Goal: Task Accomplishment & Management: Complete application form

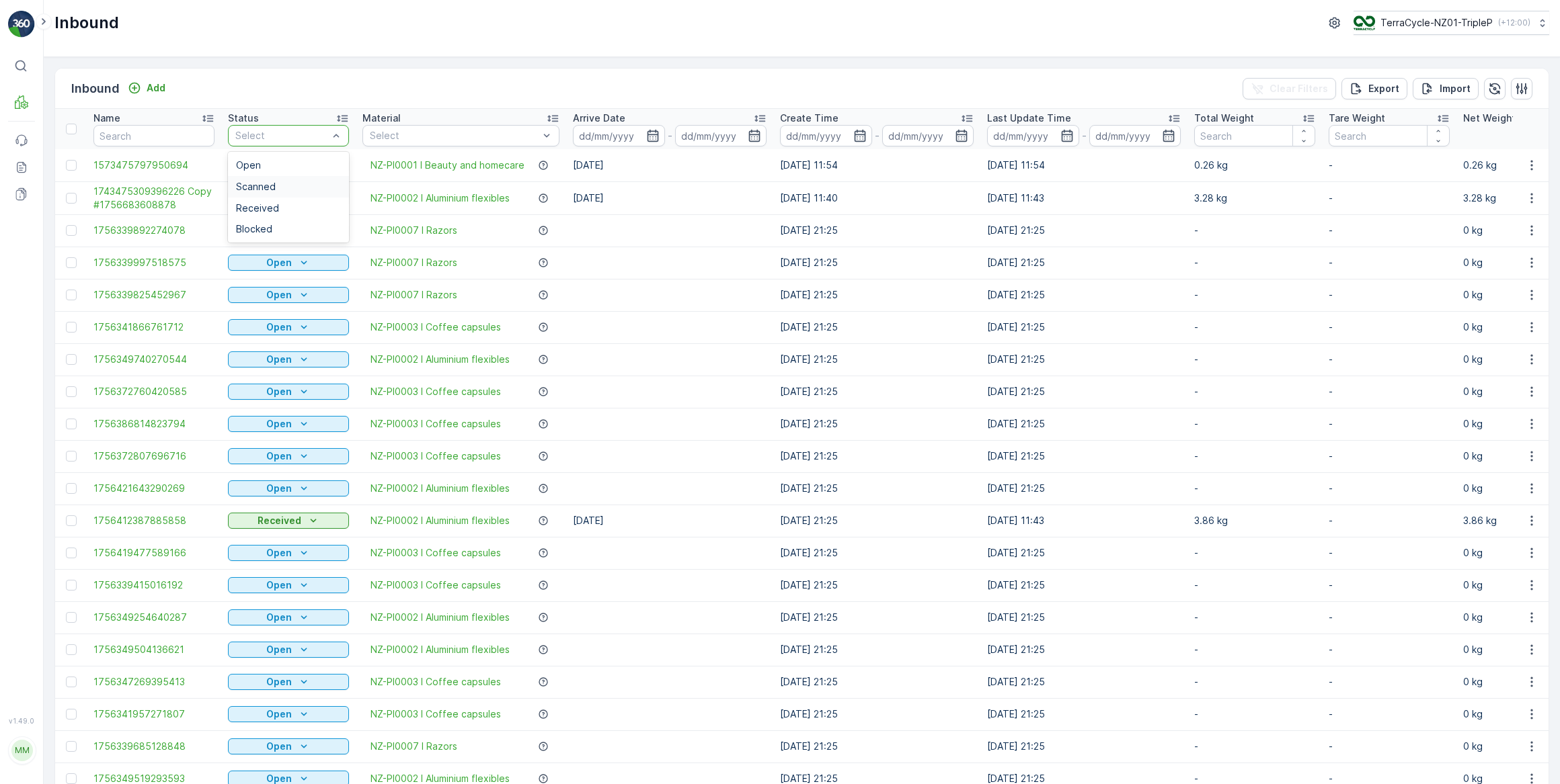
click at [271, 180] on div "Scanned" at bounding box center [288, 187] width 121 height 21
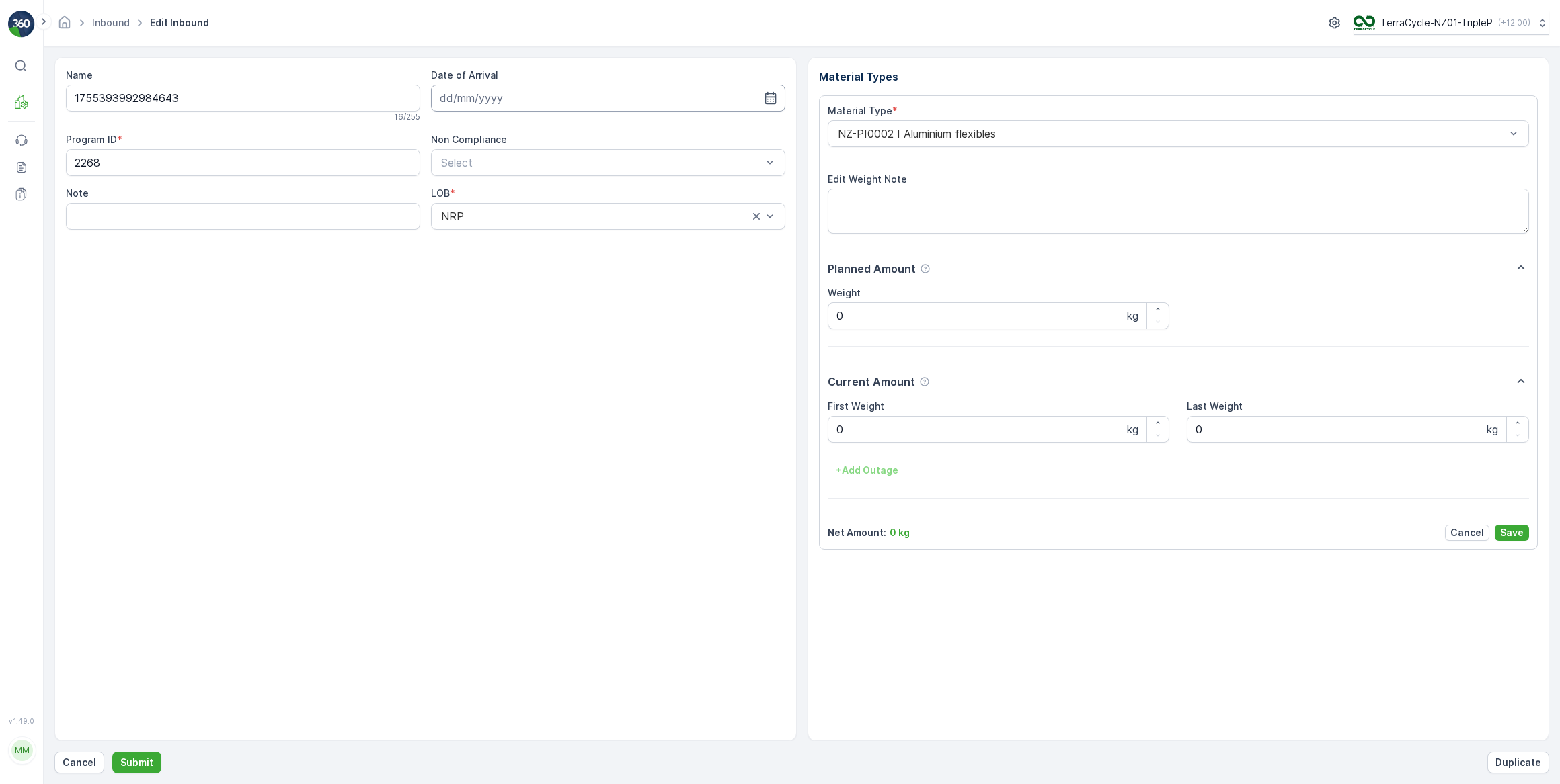
click at [511, 100] on input at bounding box center [608, 98] width 355 height 27
click at [479, 184] on div "1" at bounding box center [478, 183] width 21 height 21
type input "[DATE]"
drag, startPoint x: 857, startPoint y: 431, endPoint x: 823, endPoint y: 433, distance: 34.1
click at [823, 433] on div "Material Type * NZ-PI0002 I Aluminium flexibles Edit Weight Note Planned Amount…" at bounding box center [1178, 322] width 719 height 454
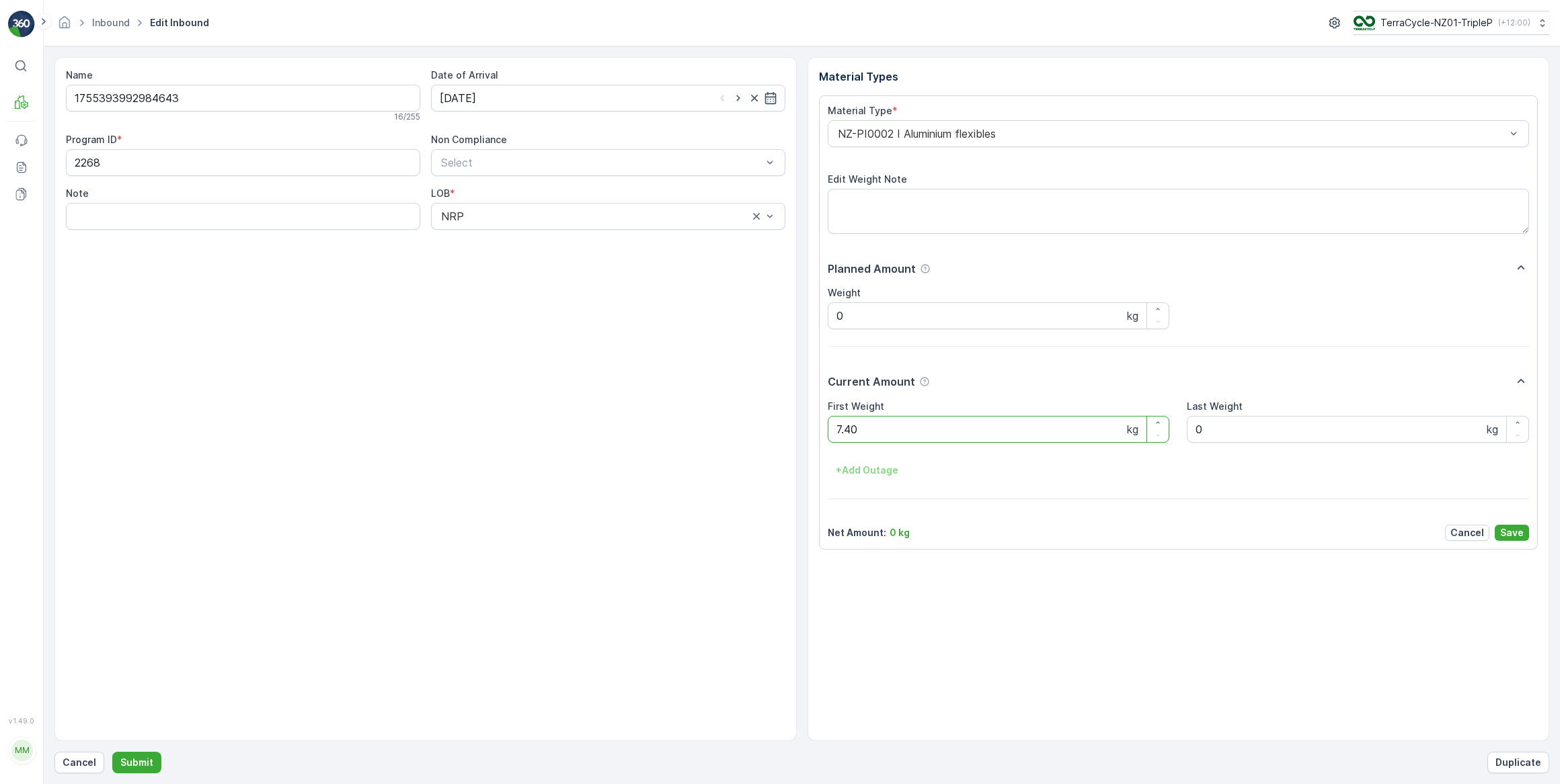
click at [112, 752] on button "Submit" at bounding box center [137, 763] width 49 height 21
click at [606, 89] on input at bounding box center [608, 98] width 355 height 27
click at [472, 181] on div "1" at bounding box center [478, 183] width 21 height 21
type input "[DATE]"
drag, startPoint x: 863, startPoint y: 434, endPoint x: 810, endPoint y: 427, distance: 53.5
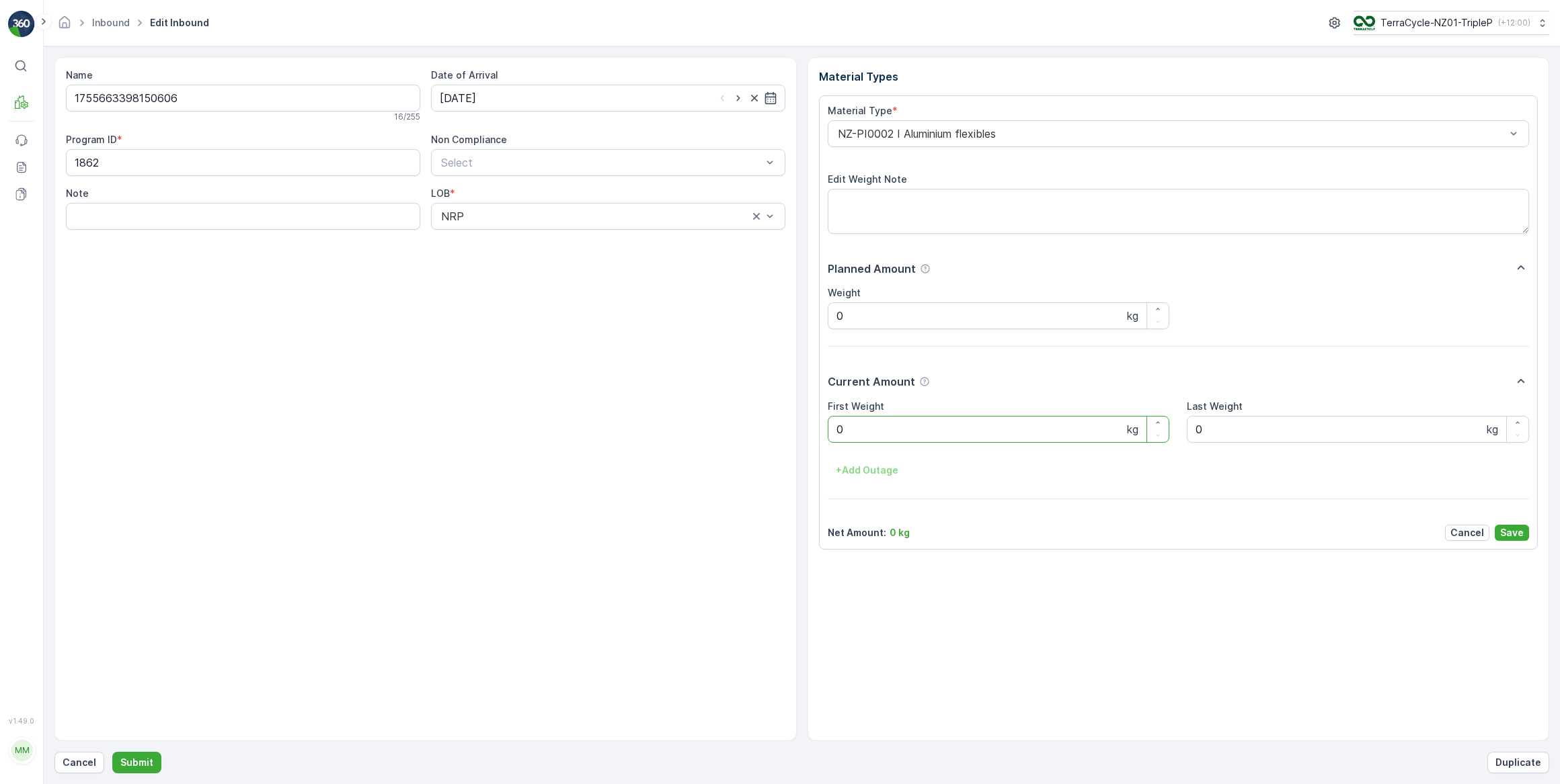
click at [810, 430] on div "Material Types Material Type * NZ-PI0002 I Aluminium flexibles Edit Weight Note…" at bounding box center [1178, 399] width 742 height 684
click at [112, 752] on button "Submit" at bounding box center [137, 763] width 49 height 21
click at [457, 91] on input at bounding box center [608, 98] width 355 height 27
click at [475, 185] on div "1" at bounding box center [478, 183] width 21 height 21
type input "[DATE]"
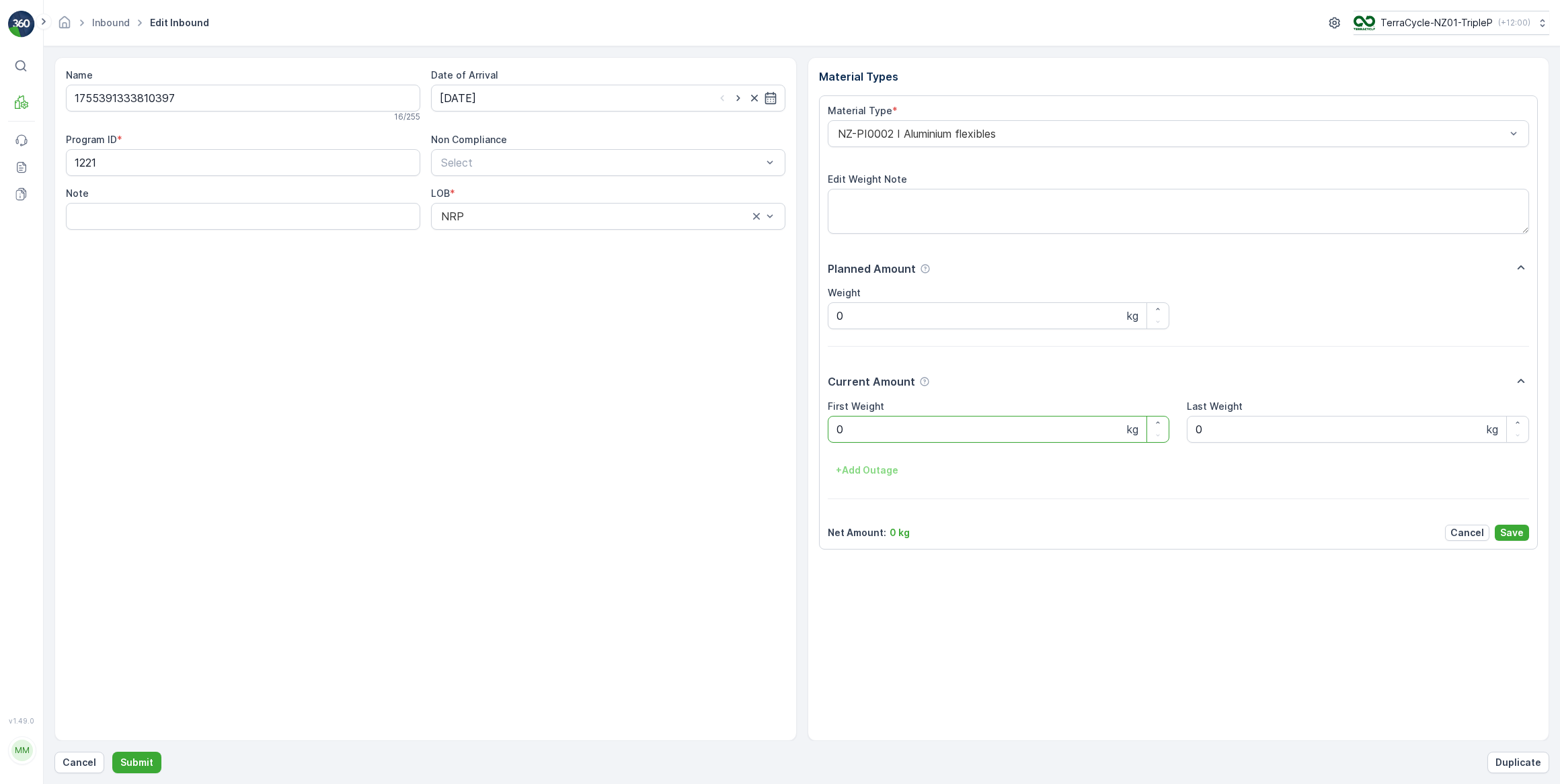
drag, startPoint x: 868, startPoint y: 431, endPoint x: 836, endPoint y: 429, distance: 32.1
click at [836, 429] on Weight "0" at bounding box center [998, 430] width 342 height 27
click at [112, 752] on button "Submit" at bounding box center [137, 763] width 49 height 21
drag, startPoint x: 639, startPoint y: 85, endPoint x: 602, endPoint y: 110, distance: 44.7
click at [639, 86] on input at bounding box center [608, 98] width 355 height 27
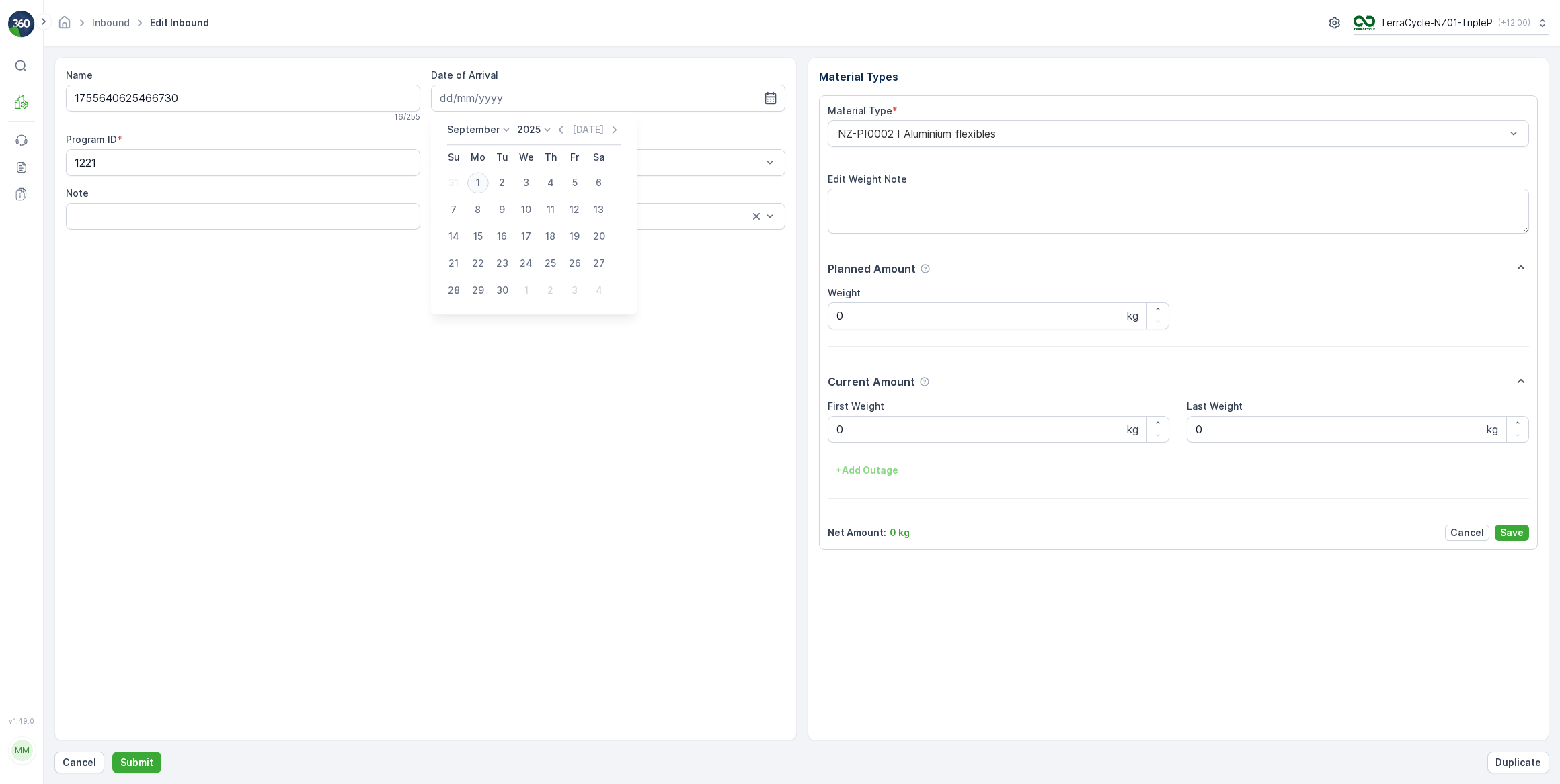
click at [482, 185] on div "1" at bounding box center [478, 183] width 21 height 21
type input "[DATE]"
drag, startPoint x: 847, startPoint y: 434, endPoint x: 829, endPoint y: 434, distance: 18.0
click at [829, 434] on Weight "0" at bounding box center [998, 430] width 342 height 27
click at [112, 752] on button "Submit" at bounding box center [137, 763] width 49 height 21
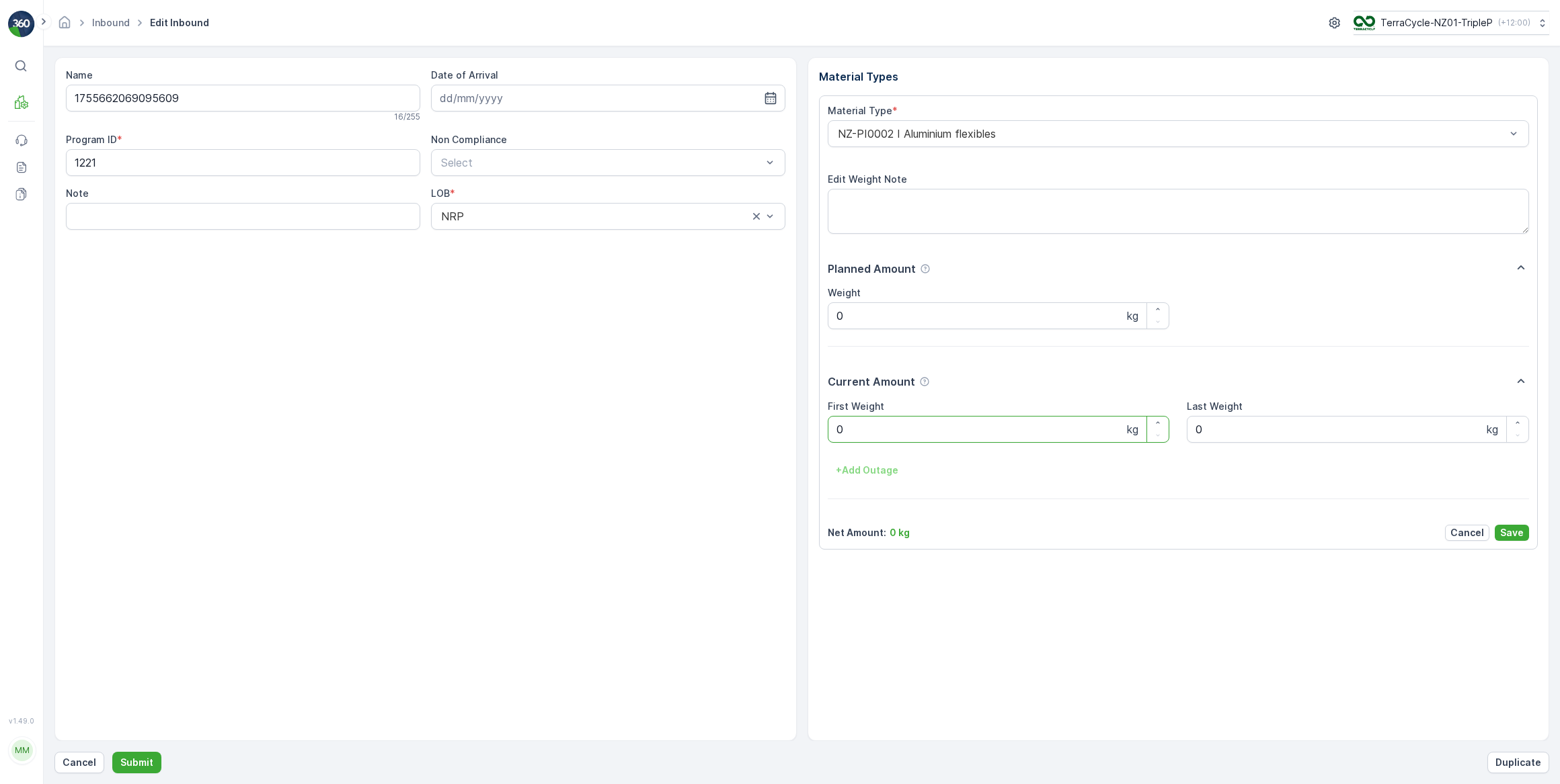
click at [616, 112] on div "Date of Arrival" at bounding box center [608, 95] width 355 height 54
click at [617, 92] on input at bounding box center [608, 98] width 355 height 27
click at [479, 187] on div "1" at bounding box center [478, 183] width 21 height 21
type input "[DATE]"
drag, startPoint x: 840, startPoint y: 427, endPoint x: 832, endPoint y: 428, distance: 8.1
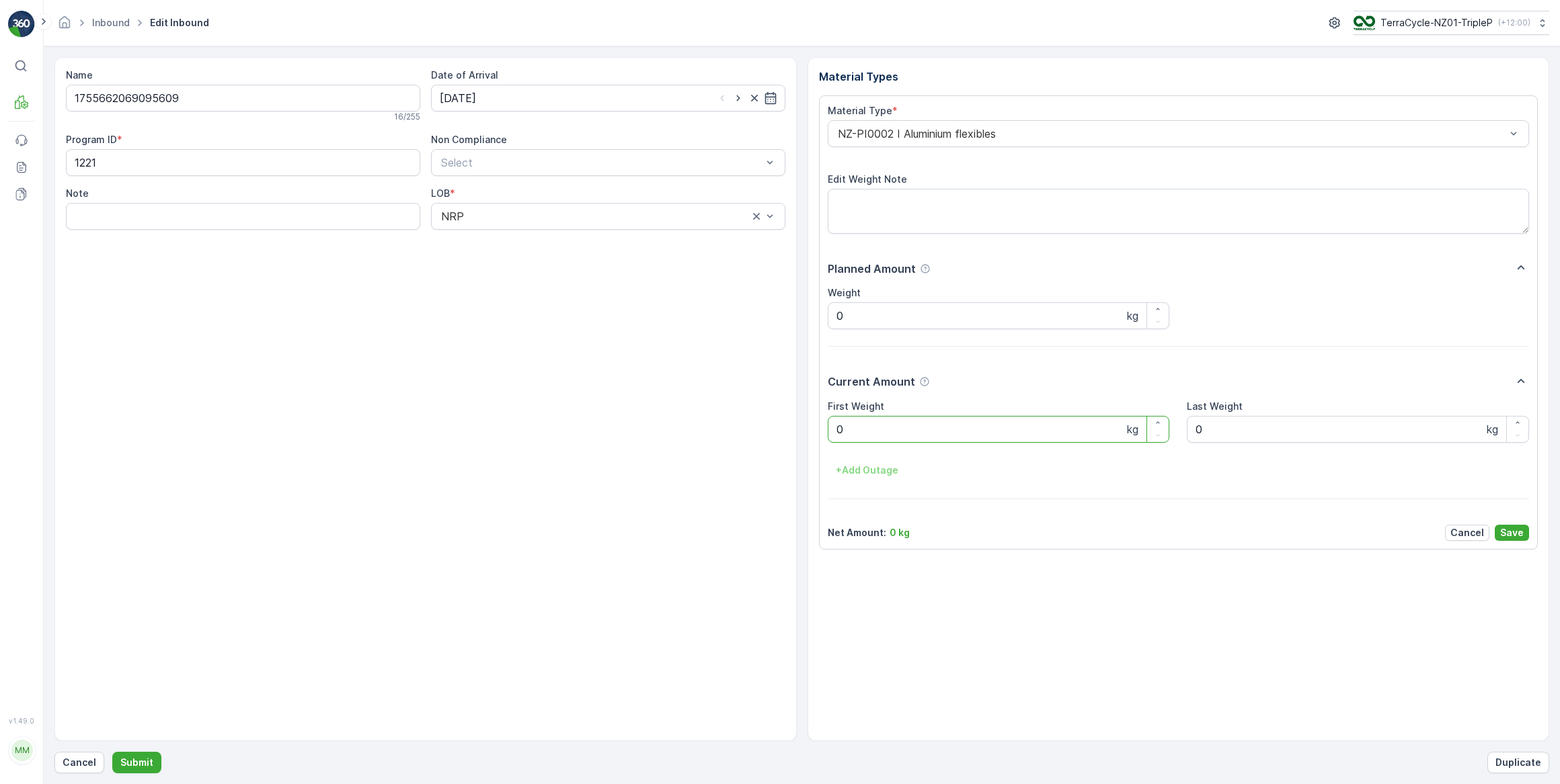
click at [832, 428] on Weight "0" at bounding box center [998, 430] width 342 height 27
click at [112, 752] on button "Submit" at bounding box center [137, 763] width 49 height 21
click at [508, 104] on input at bounding box center [608, 98] width 355 height 27
click at [478, 188] on div "1" at bounding box center [478, 183] width 21 height 21
type input "[DATE]"
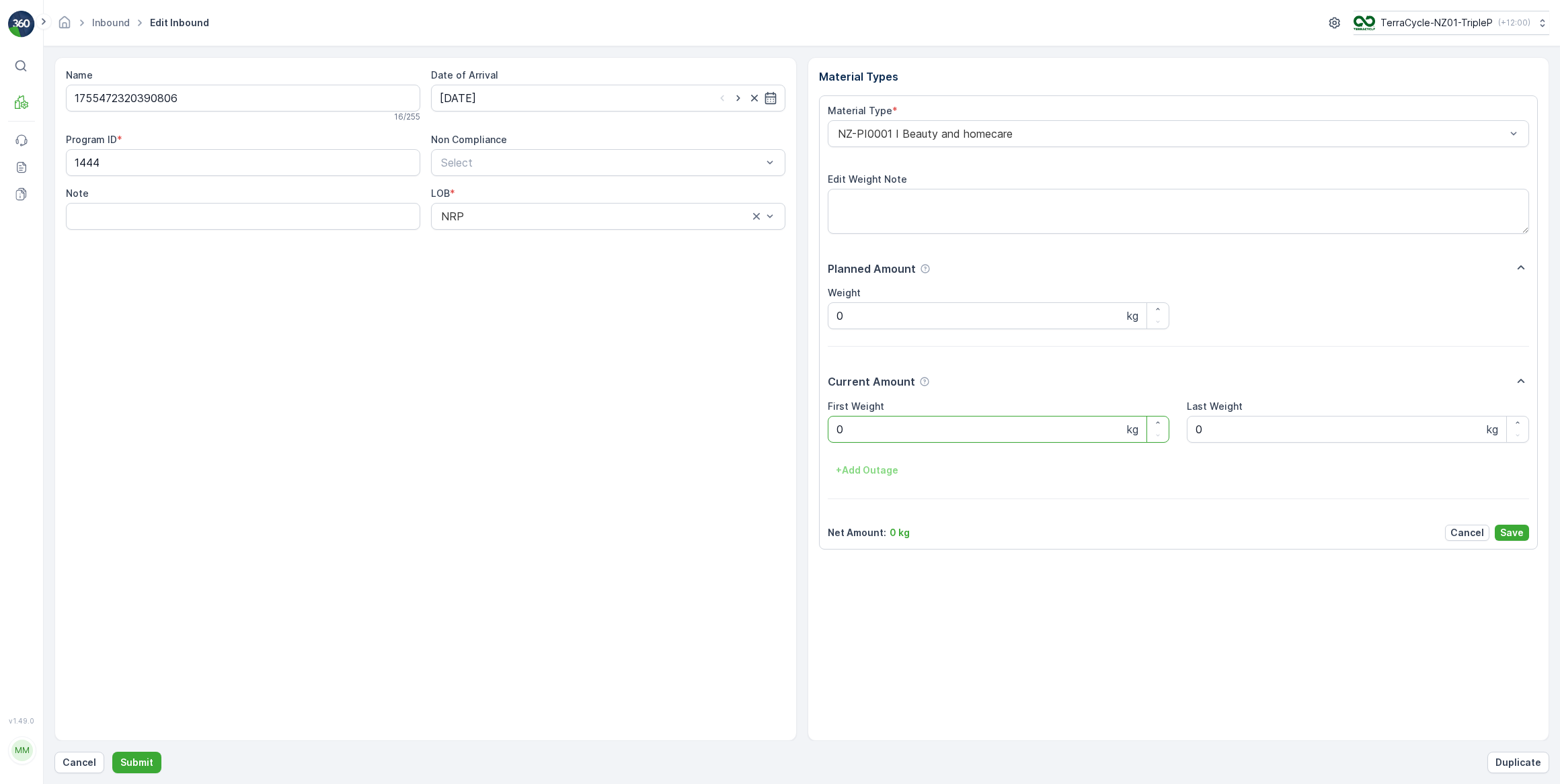
click at [832, 432] on Weight "0" at bounding box center [998, 430] width 342 height 27
click at [112, 752] on button "Submit" at bounding box center [137, 763] width 49 height 21
drag, startPoint x: 571, startPoint y: 101, endPoint x: 576, endPoint y: 111, distance: 11.2
click at [571, 103] on input at bounding box center [608, 98] width 355 height 27
click at [482, 176] on div "1" at bounding box center [478, 183] width 21 height 21
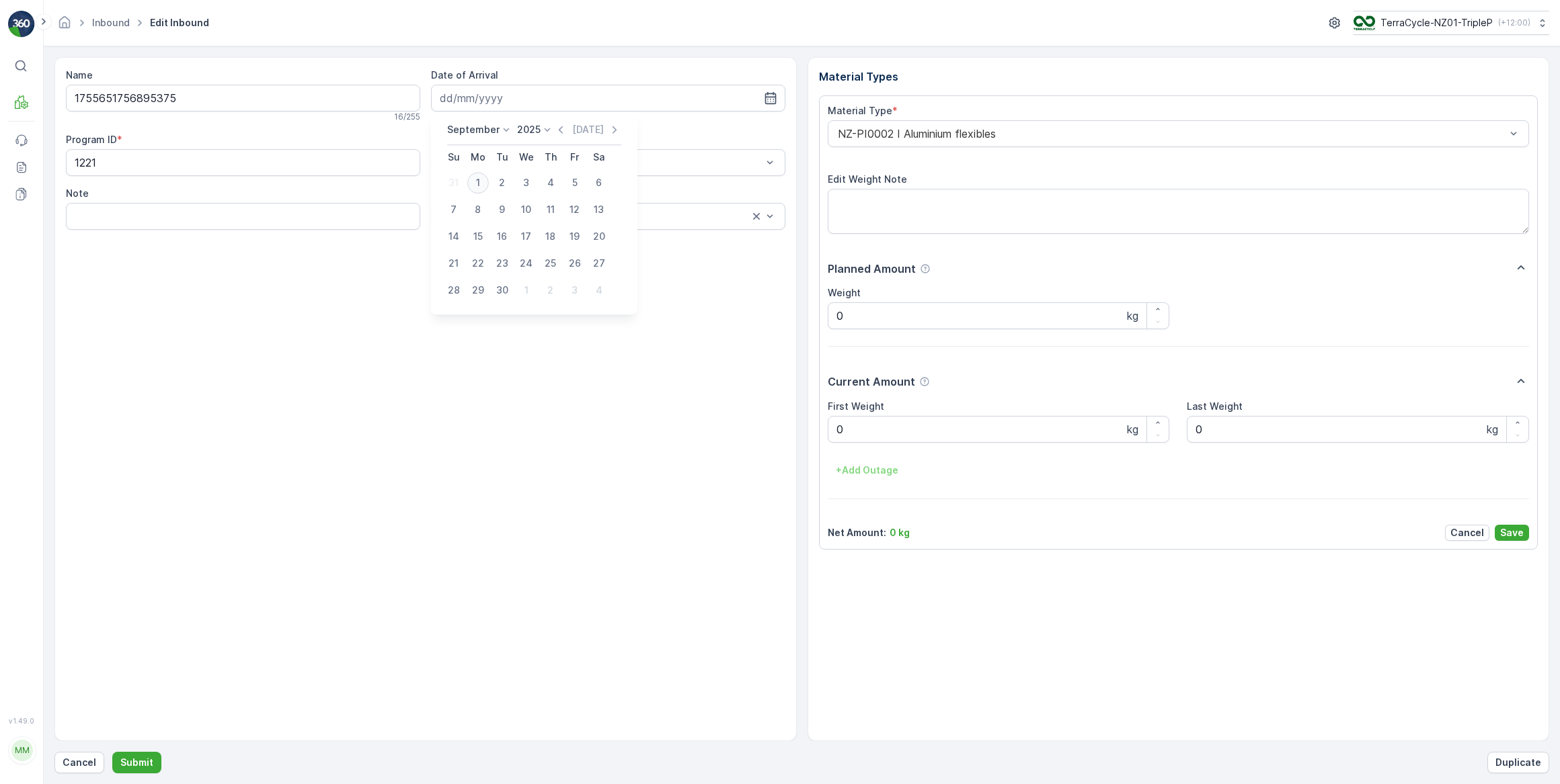
type input "[DATE]"
drag, startPoint x: 865, startPoint y: 437, endPoint x: 835, endPoint y: 434, distance: 30.1
click at [835, 434] on Weight "0" at bounding box center [998, 430] width 342 height 27
click at [112, 752] on button "Submit" at bounding box center [137, 763] width 49 height 21
click at [525, 107] on input at bounding box center [608, 98] width 355 height 27
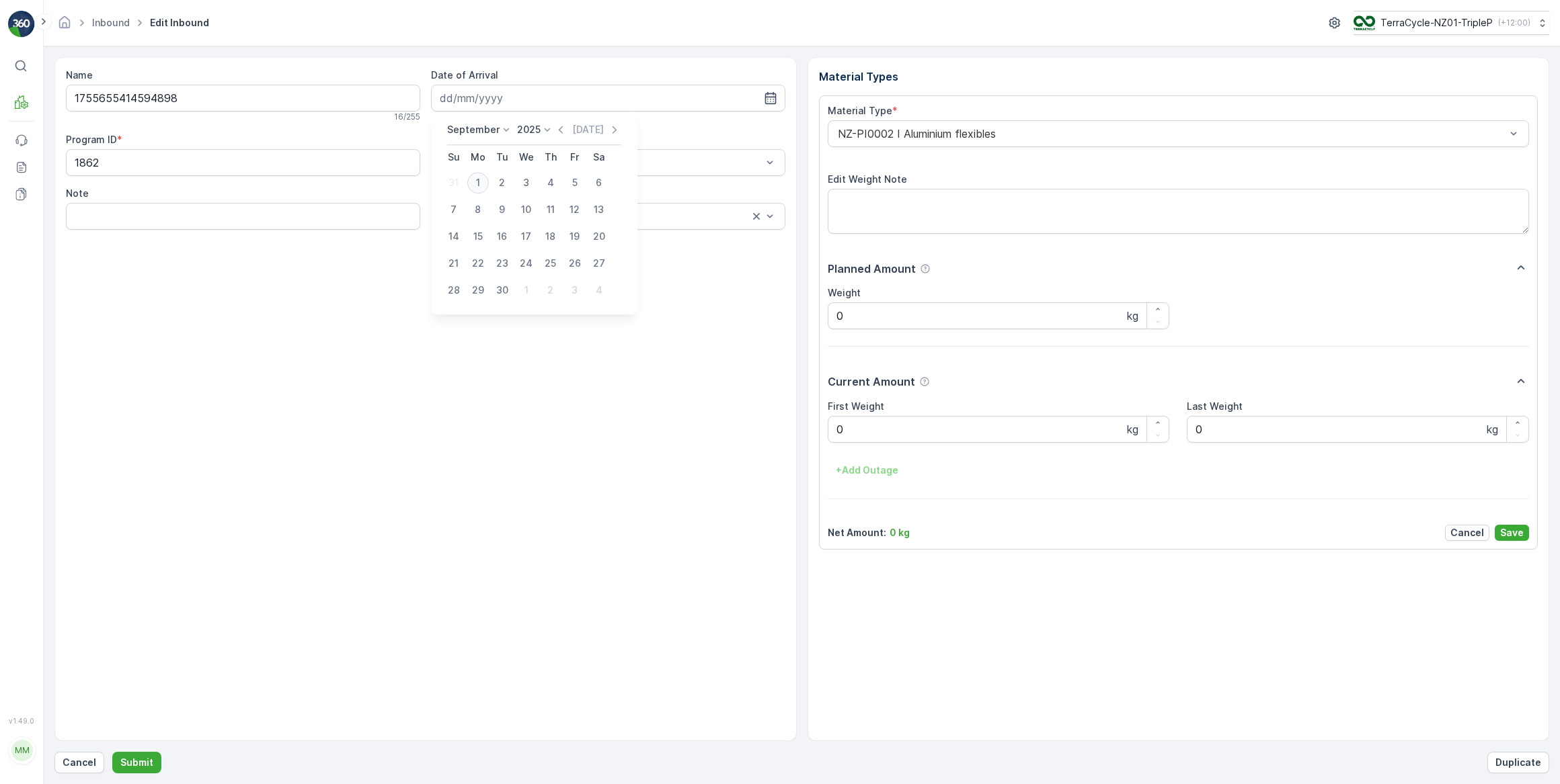
click at [479, 172] on div "1" at bounding box center [478, 183] width 21 height 21
type input "[DATE]"
drag, startPoint x: 843, startPoint y: 432, endPoint x: 823, endPoint y: 427, distance: 20.6
click at [824, 428] on div "Material Type * NZ-PI0002 I Aluminium flexibles Edit Weight Note Planned Amount…" at bounding box center [1178, 322] width 719 height 454
click at [112, 752] on button "Submit" at bounding box center [137, 763] width 49 height 21
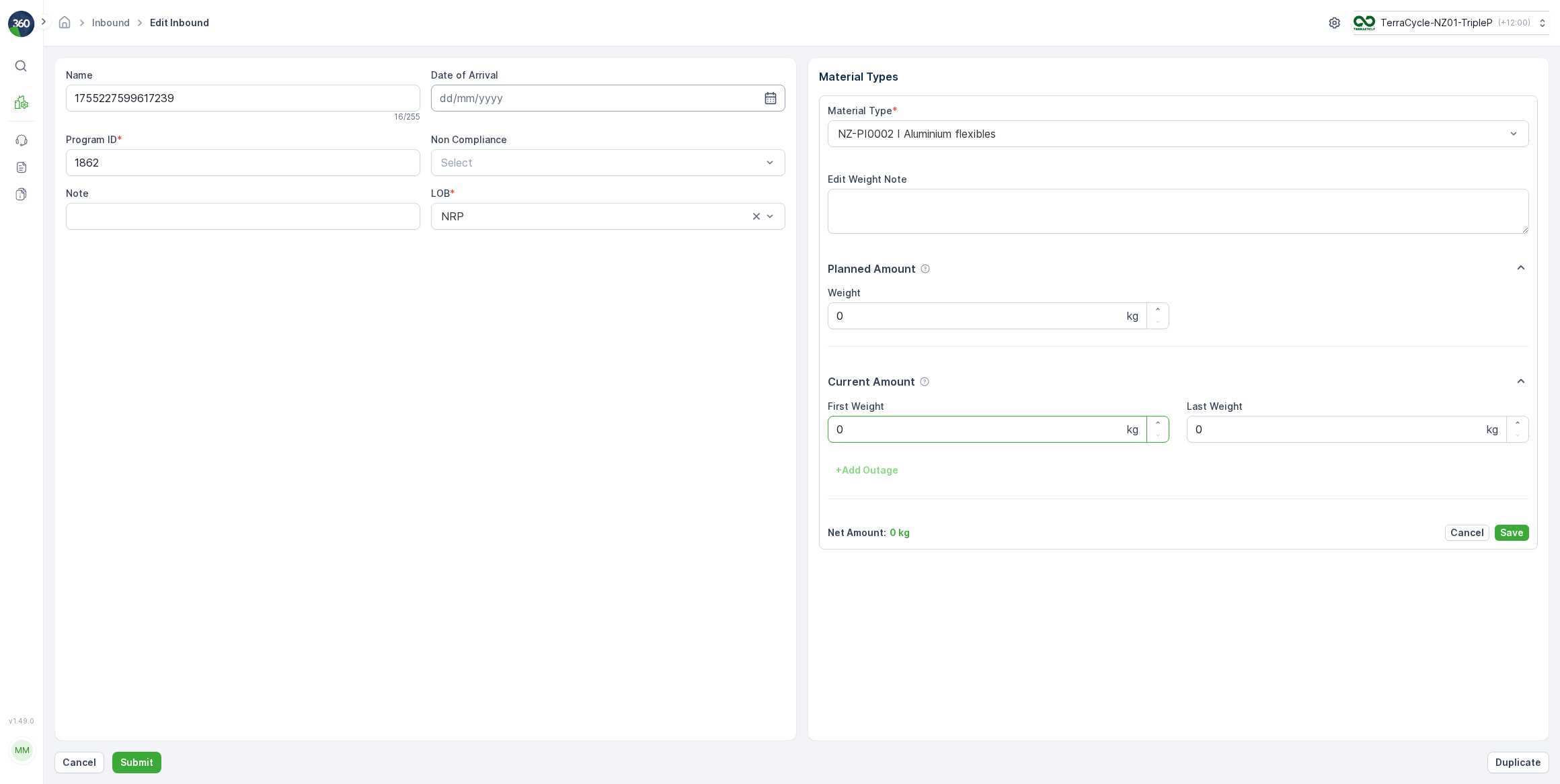
click at [533, 90] on input at bounding box center [608, 98] width 355 height 27
click at [477, 182] on div "1" at bounding box center [478, 183] width 21 height 21
type input "[DATE]"
drag, startPoint x: 862, startPoint y: 428, endPoint x: 837, endPoint y: 428, distance: 25.0
click at [837, 428] on Weight "0" at bounding box center [998, 430] width 342 height 27
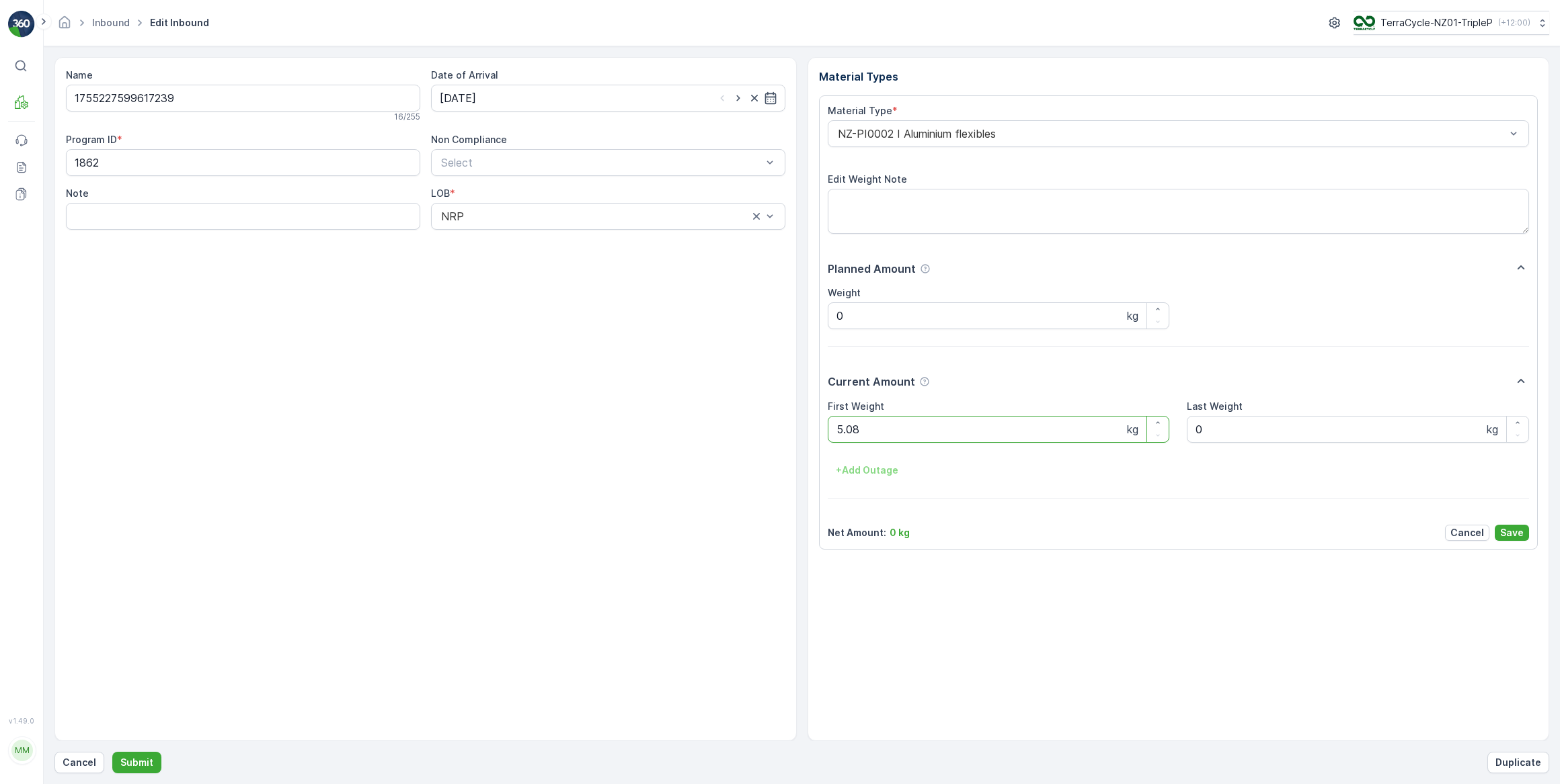
click at [112, 752] on button "Submit" at bounding box center [137, 763] width 49 height 21
drag, startPoint x: 551, startPoint y: 101, endPoint x: 552, endPoint y: 107, distance: 6.1
click at [552, 101] on input at bounding box center [608, 98] width 355 height 27
click at [472, 185] on div "1" at bounding box center [478, 183] width 21 height 21
type input "[DATE]"
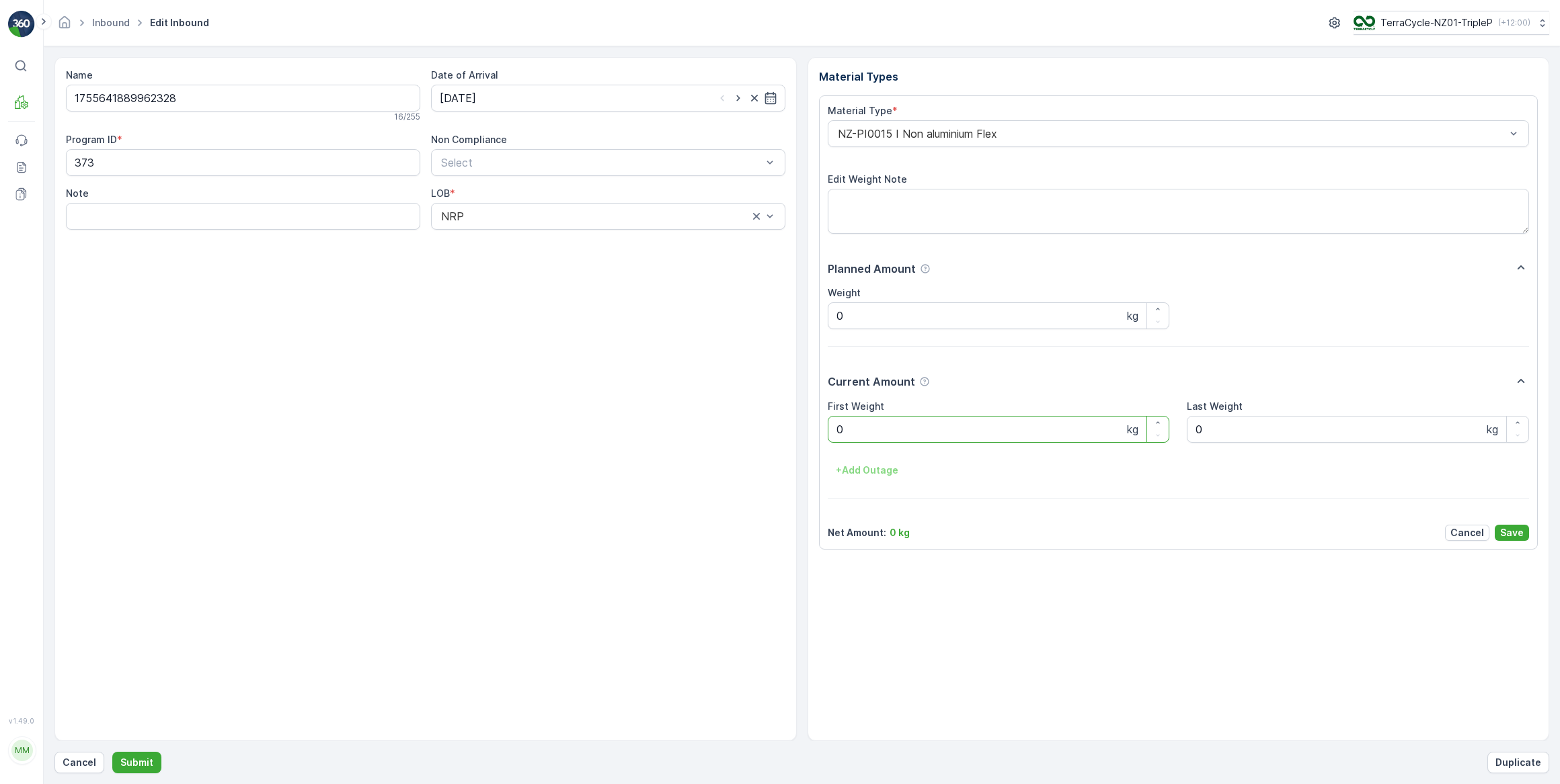
drag, startPoint x: 862, startPoint y: 434, endPoint x: 819, endPoint y: 441, distance: 43.6
click at [819, 441] on div "Material Type * NZ-PI0015 I Non aluminium Flex Edit Weight Note Planned Amount …" at bounding box center [1178, 322] width 719 height 454
click at [112, 752] on button "Submit" at bounding box center [137, 763] width 49 height 21
click at [618, 102] on input at bounding box center [608, 98] width 355 height 27
click at [482, 185] on div "1" at bounding box center [478, 183] width 21 height 21
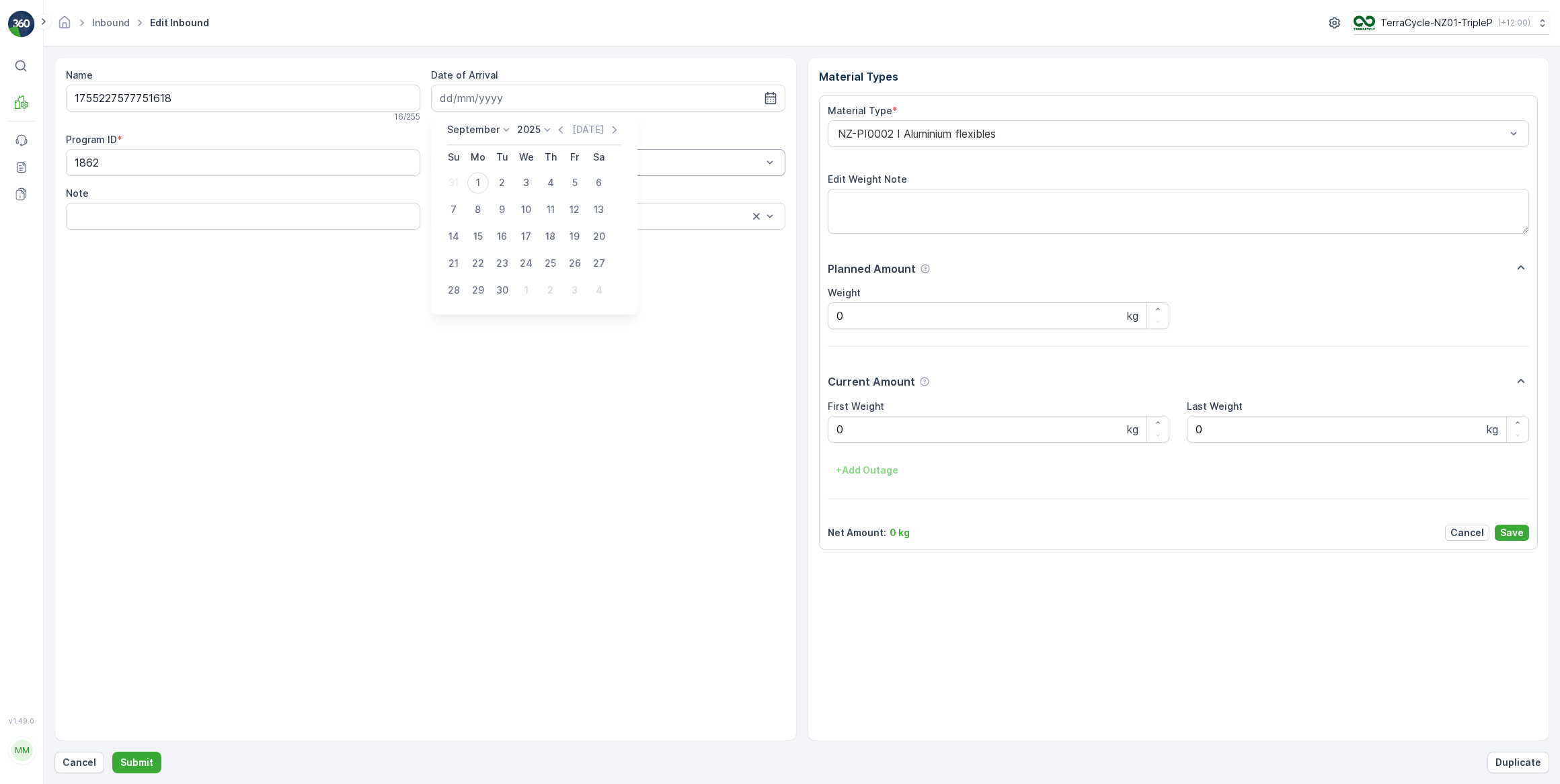
type input "[DATE]"
click at [833, 431] on Weight "0" at bounding box center [998, 430] width 342 height 27
drag, startPoint x: 842, startPoint y: 429, endPoint x: 862, endPoint y: 430, distance: 20.0
click at [862, 430] on Weight "0" at bounding box center [998, 430] width 342 height 27
drag, startPoint x: 850, startPoint y: 426, endPoint x: 826, endPoint y: 431, distance: 24.5
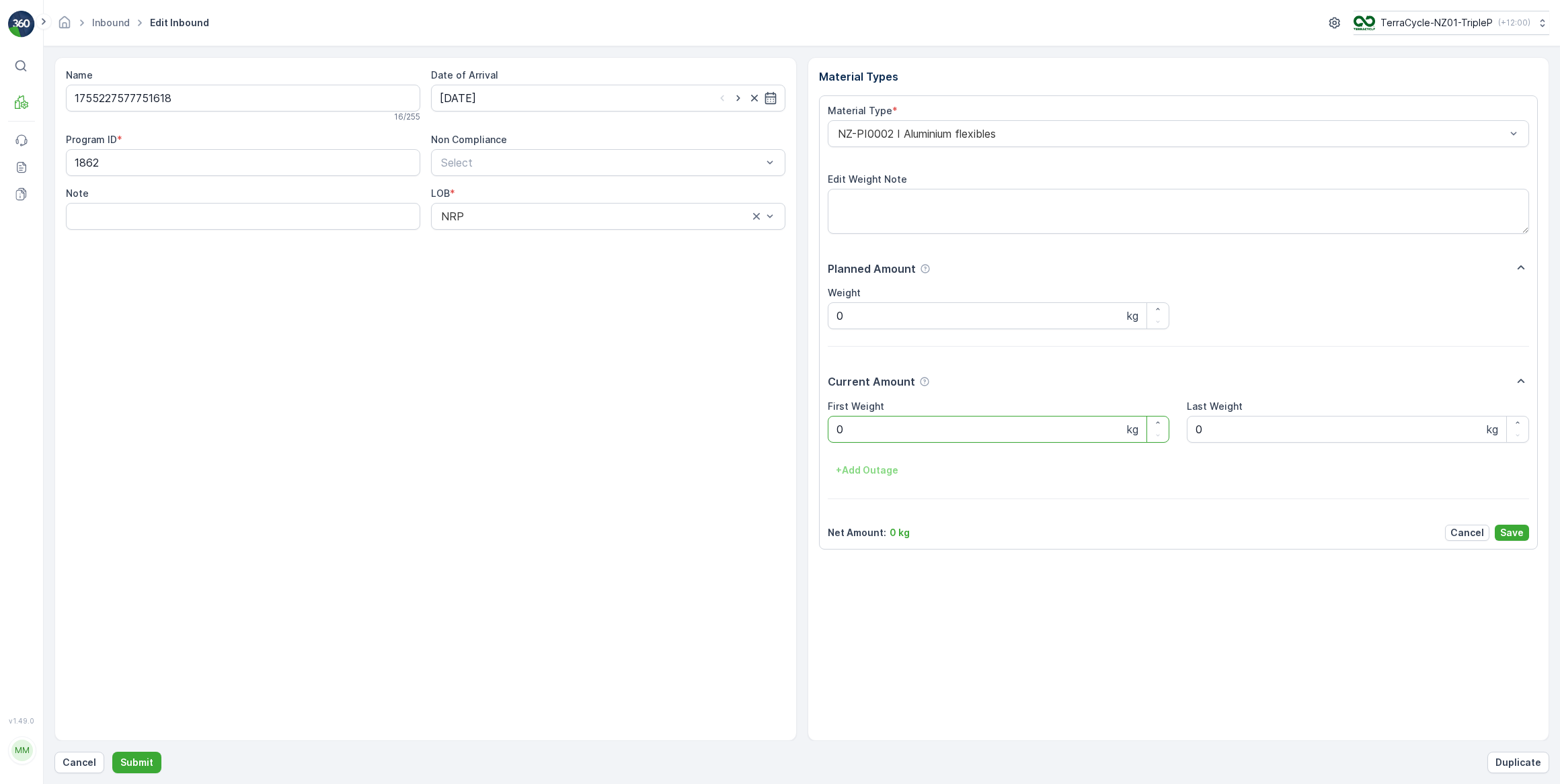
click at [826, 431] on div "Material Type * NZ-PI0002 I Aluminium flexibles Edit Weight Note Planned Amount…" at bounding box center [1178, 322] width 719 height 454
click at [112, 752] on button "Submit" at bounding box center [137, 763] width 49 height 21
click at [598, 104] on input at bounding box center [608, 98] width 355 height 27
click at [477, 183] on div "1" at bounding box center [478, 183] width 21 height 21
type input "[DATE]"
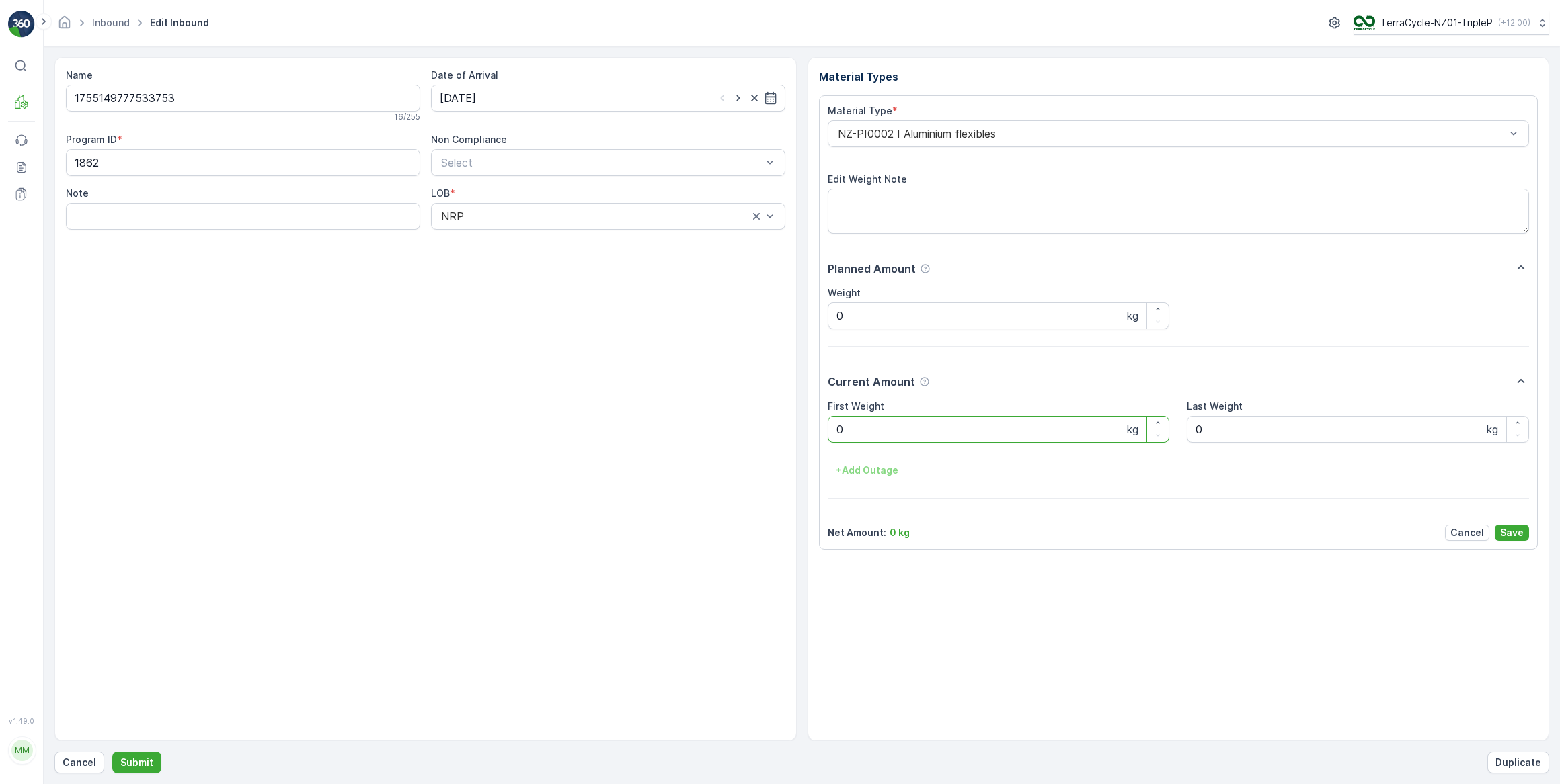
drag, startPoint x: 883, startPoint y: 420, endPoint x: 816, endPoint y: 432, distance: 68.1
click at [816, 432] on div "Material Types Material Type * NZ-PI0002 I Aluminium flexibles Edit Weight Note…" at bounding box center [1178, 399] width 742 height 684
click at [112, 752] on button "Submit" at bounding box center [137, 763] width 49 height 21
click at [550, 82] on div "Date of Arrival" at bounding box center [608, 90] width 355 height 43
click at [550, 89] on input at bounding box center [608, 98] width 355 height 27
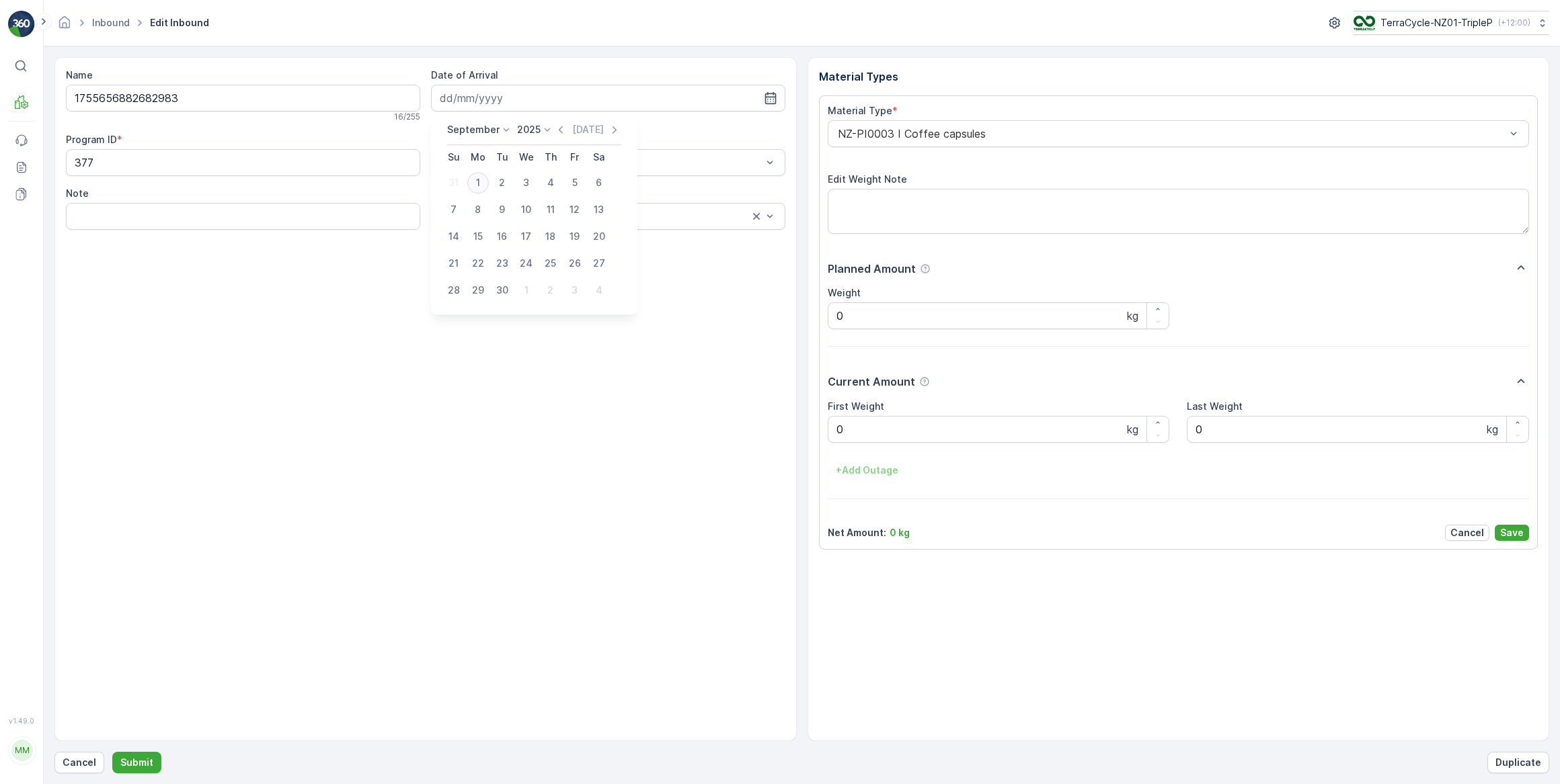
click at [484, 184] on div "1" at bounding box center [478, 183] width 21 height 21
type input "[DATE]"
drag, startPoint x: 832, startPoint y: 433, endPoint x: 848, endPoint y: 432, distance: 16.0
click at [847, 432] on Weight "0" at bounding box center [998, 430] width 342 height 27
click at [112, 752] on button "Submit" at bounding box center [137, 763] width 49 height 21
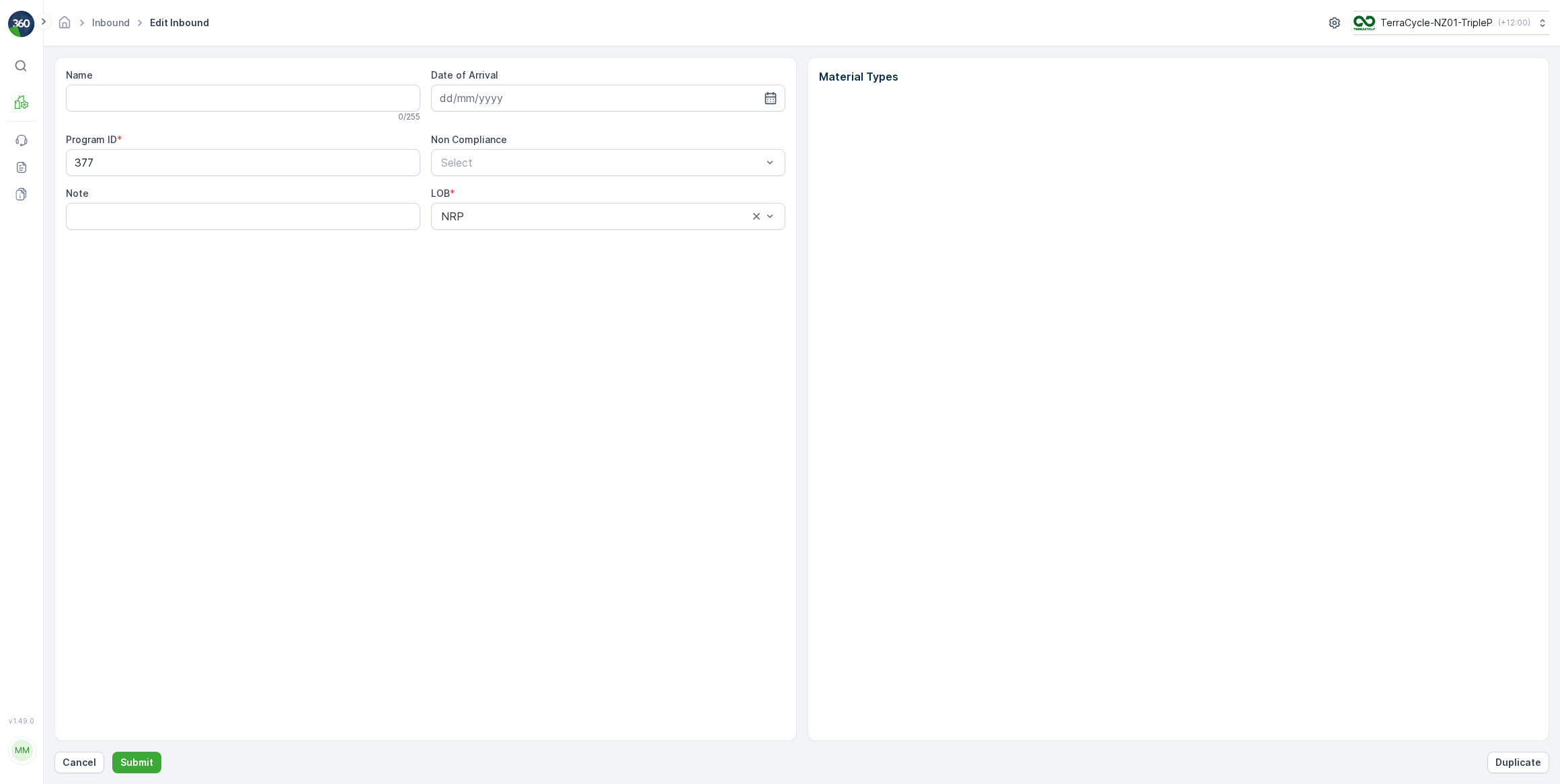
type input "1755656882682983"
type input "[DATE]"
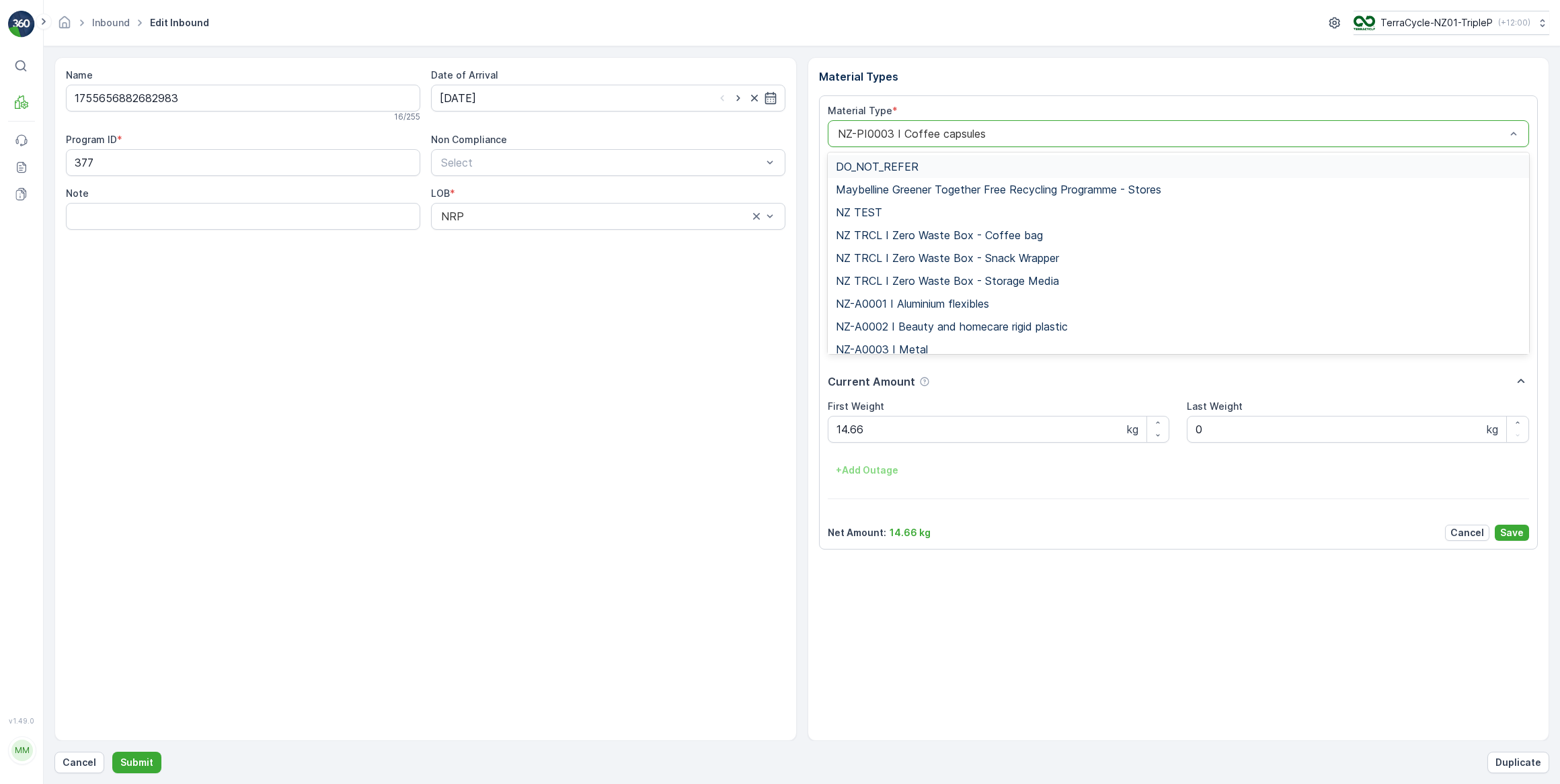
drag, startPoint x: 1000, startPoint y: 134, endPoint x: 955, endPoint y: 125, distance: 45.9
click at [955, 125] on div "NZ-PI0003 I Coffee capsules" at bounding box center [1178, 134] width 702 height 27
type input "c"
type input "47"
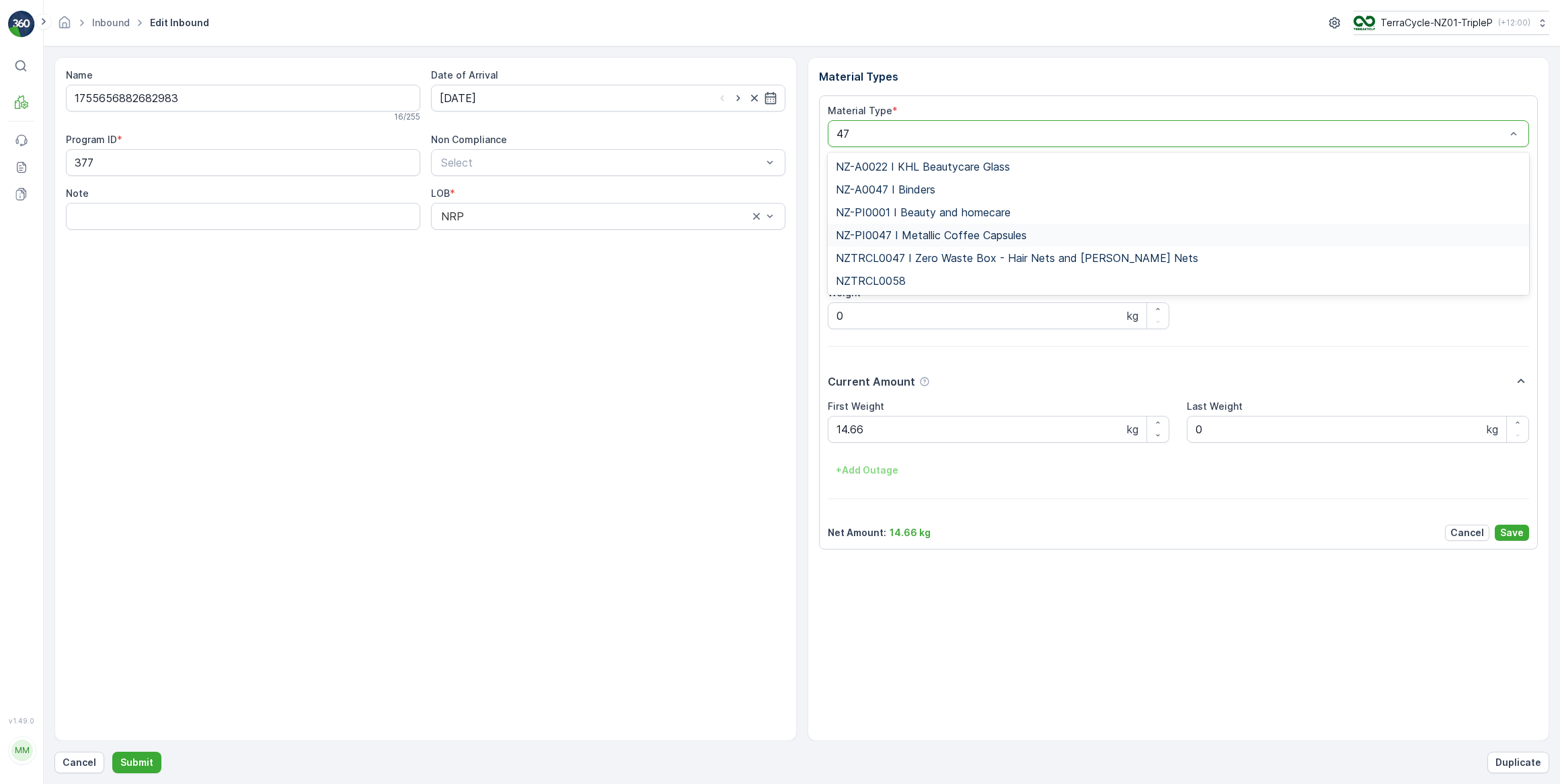
click at [893, 236] on span "NZ-PI0047 I Metallic Coffee Capsules" at bounding box center [931, 235] width 191 height 12
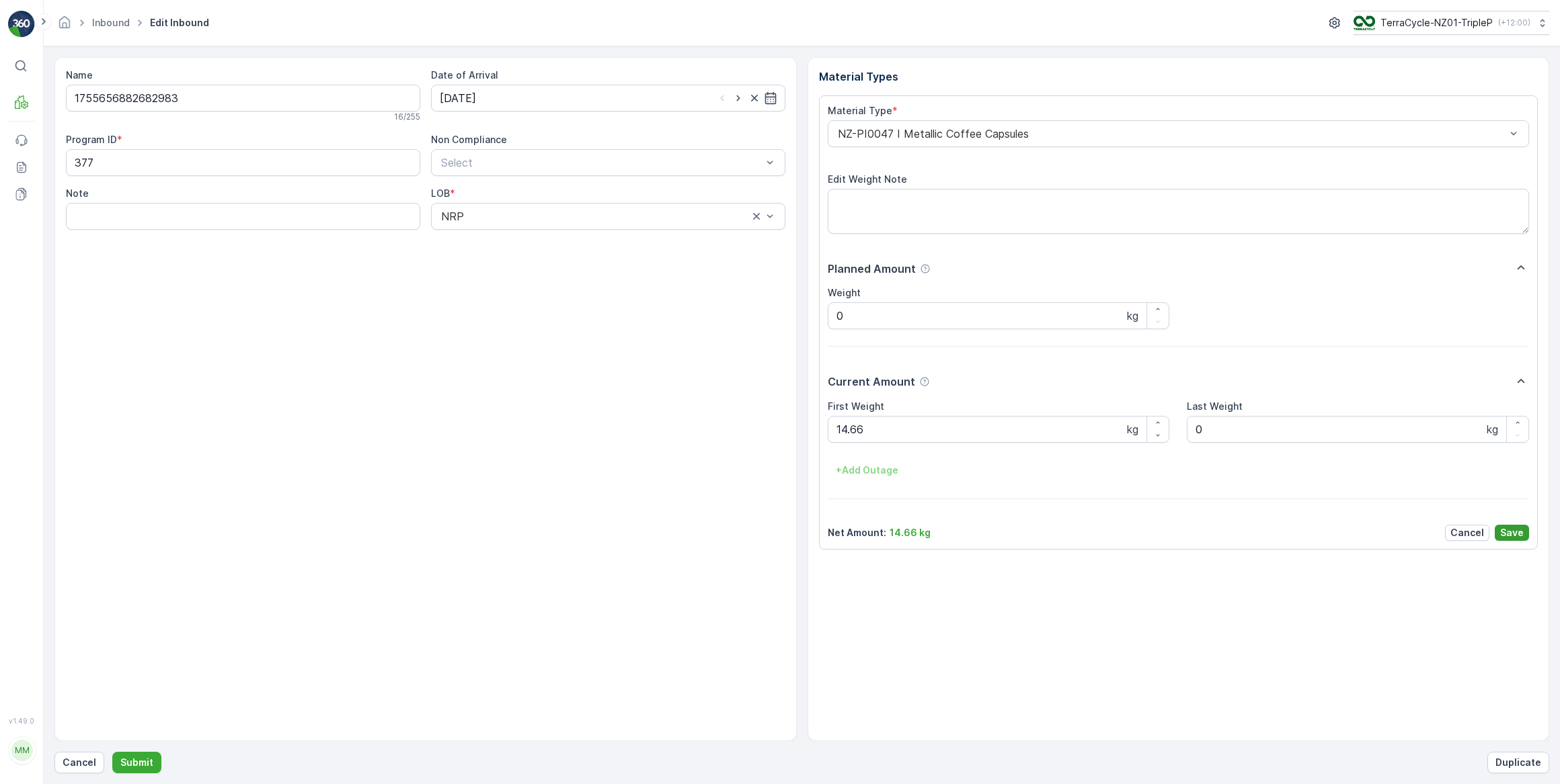
click at [1506, 531] on p "Save" at bounding box center [1511, 533] width 24 height 13
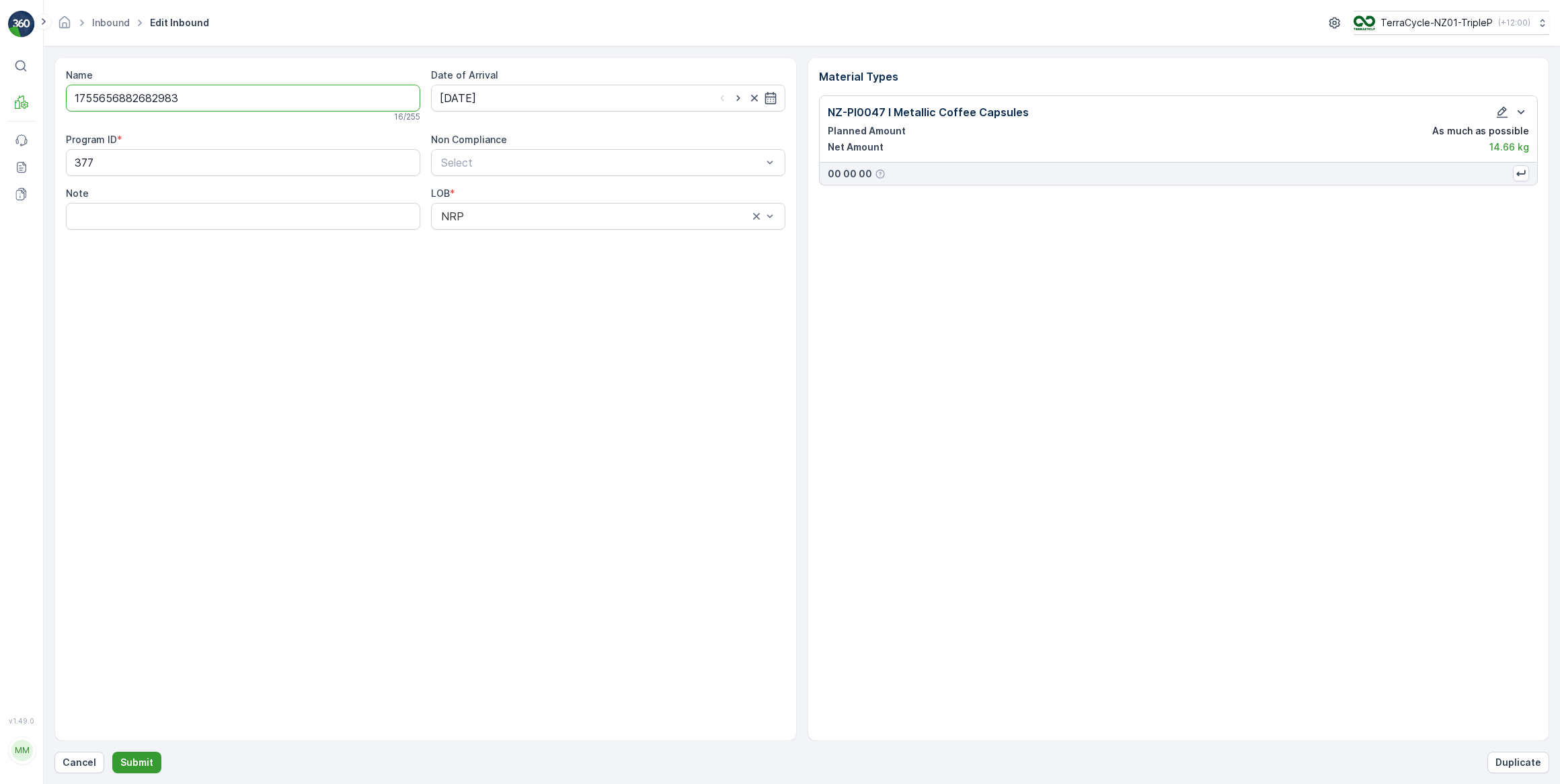
click at [134, 756] on p "Submit" at bounding box center [137, 763] width 33 height 13
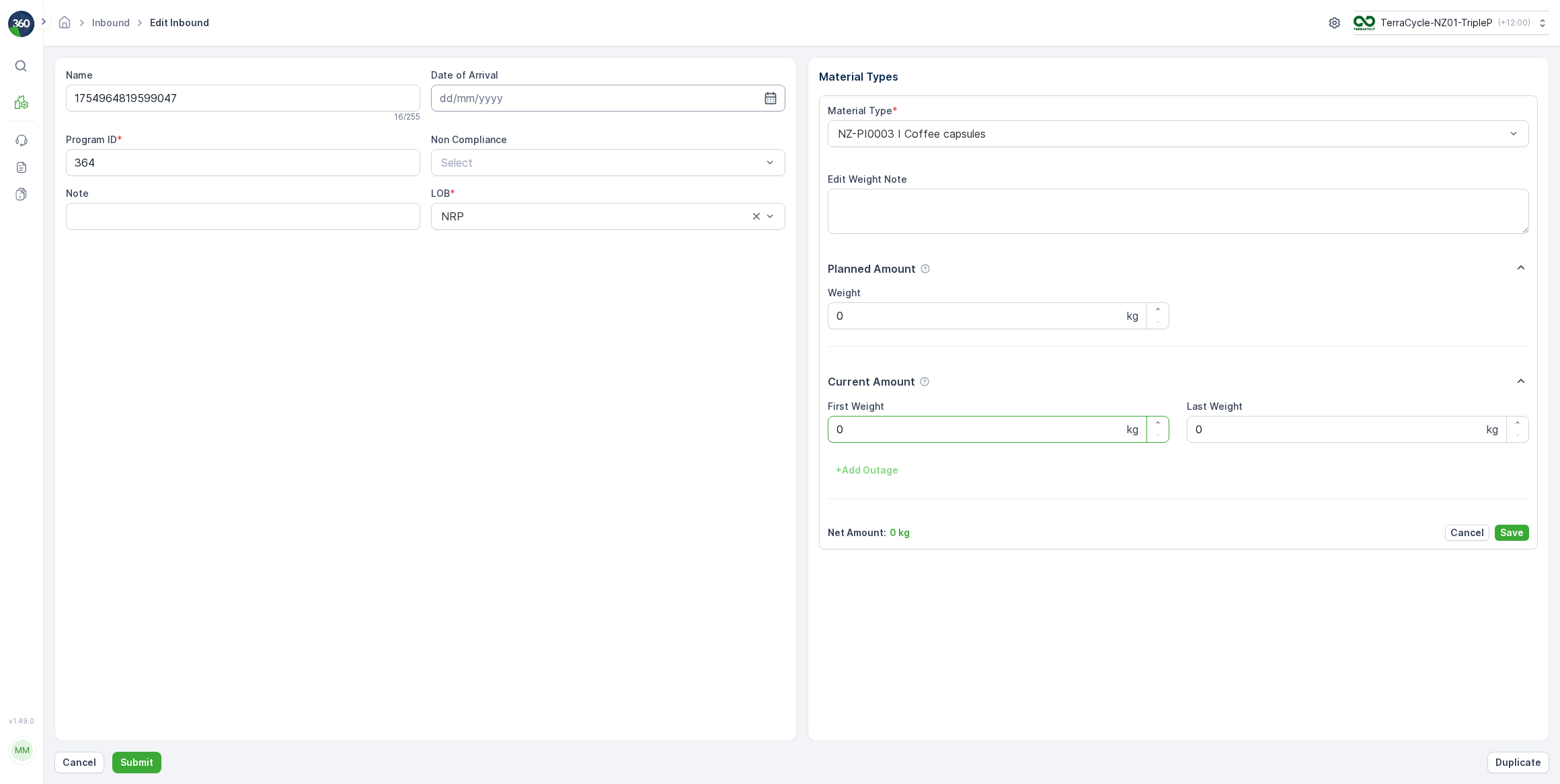
click at [483, 94] on input at bounding box center [608, 98] width 355 height 27
click at [483, 176] on div "1" at bounding box center [478, 183] width 21 height 21
type input "[DATE]"
click at [921, 139] on div at bounding box center [1172, 134] width 671 height 12
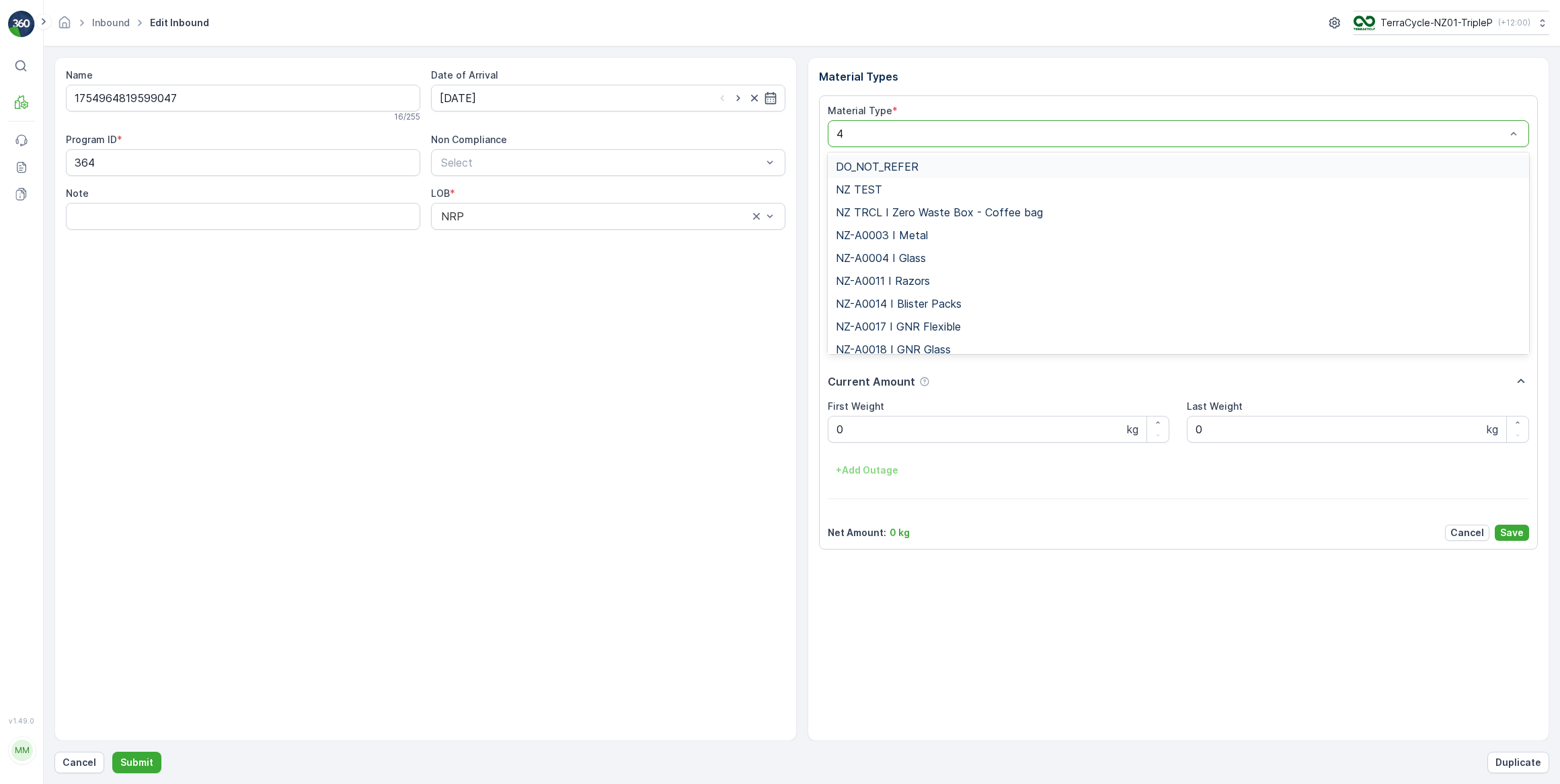
type input "46"
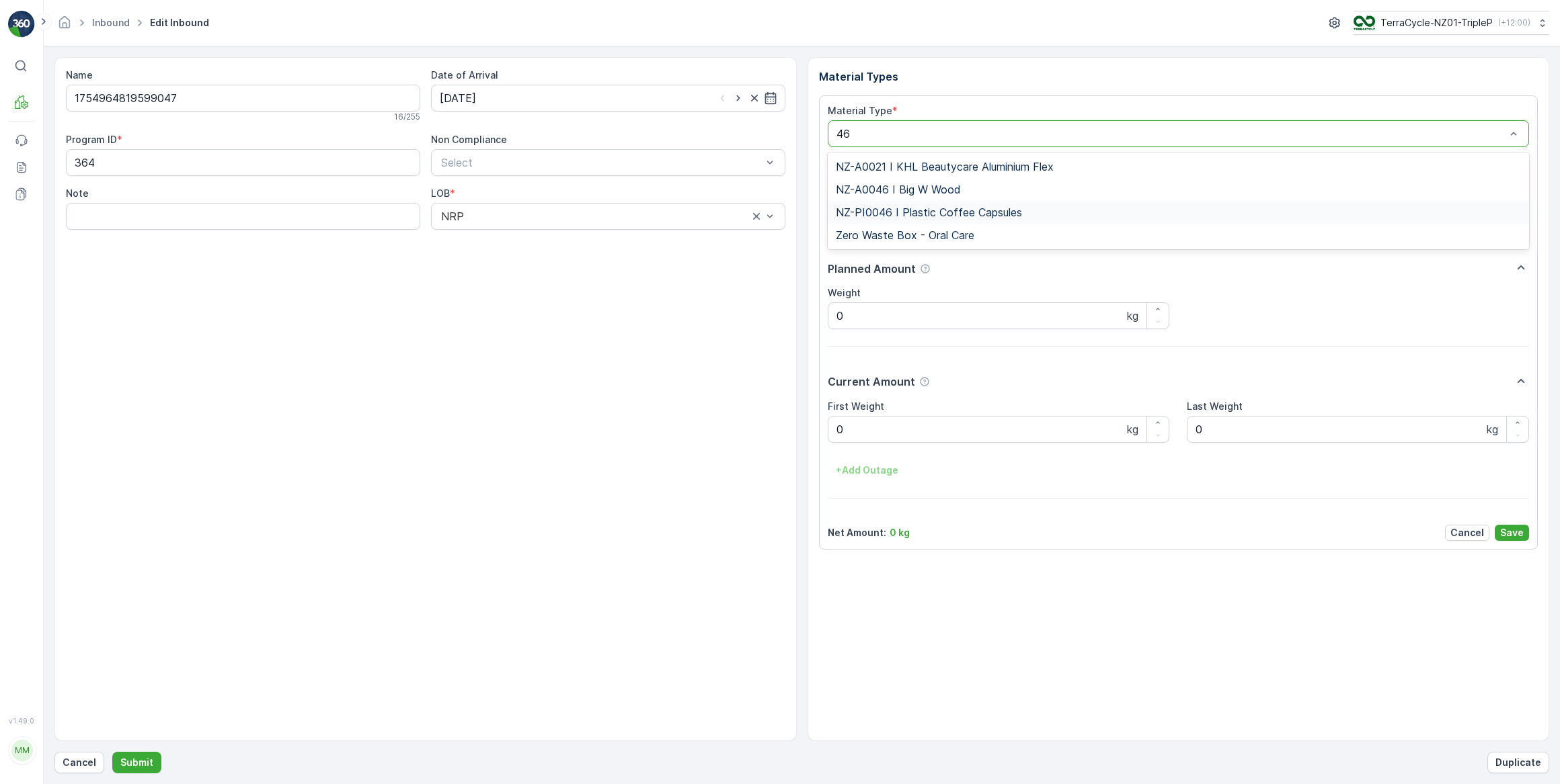
click at [931, 213] on span "NZ-PI0046 I Plastic Coffee Capsules" at bounding box center [928, 212] width 186 height 12
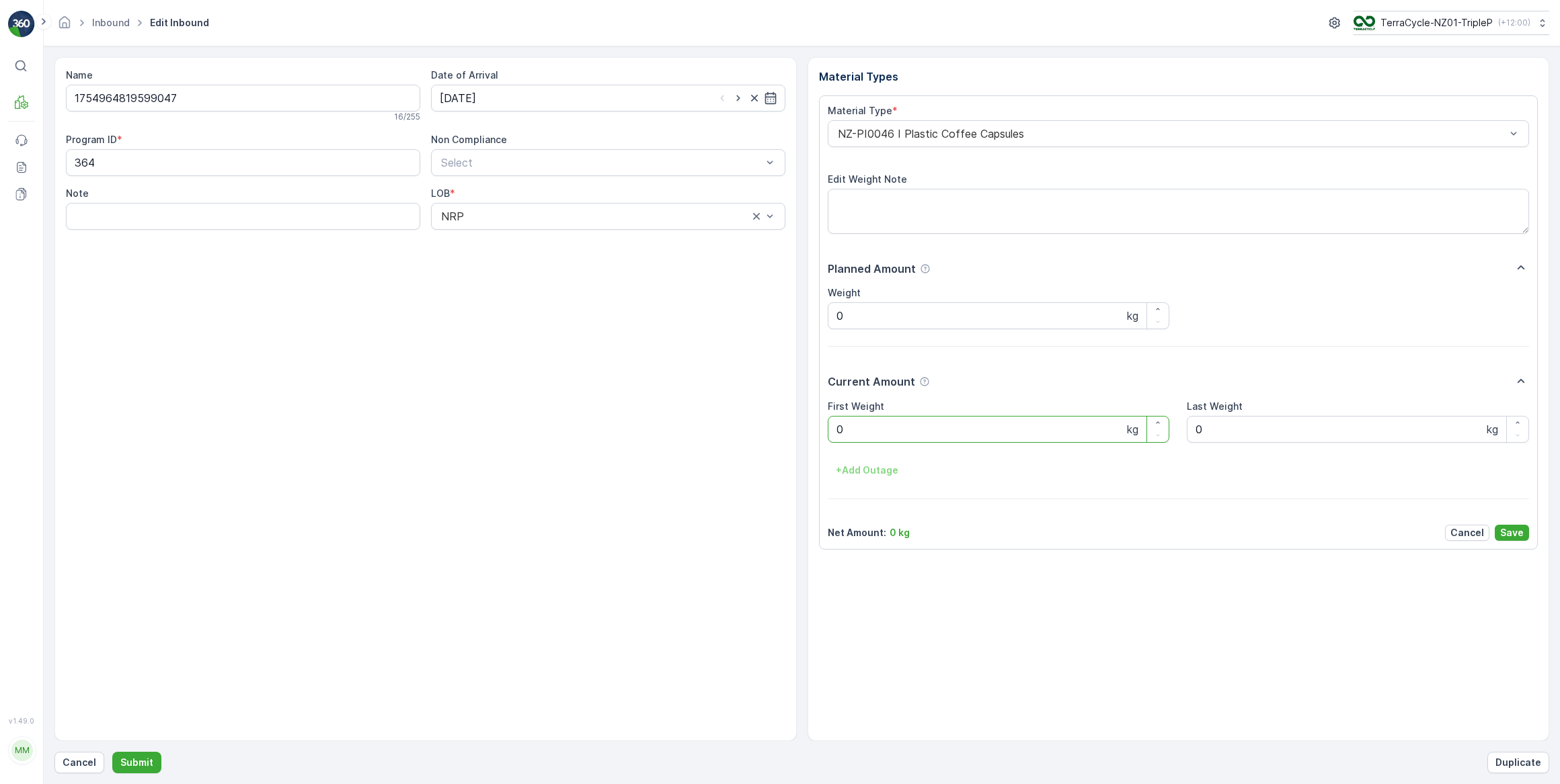
drag, startPoint x: 871, startPoint y: 439, endPoint x: 828, endPoint y: 435, distance: 43.2
click at [830, 436] on Weight "0" at bounding box center [998, 430] width 342 height 27
click at [112, 752] on button "Submit" at bounding box center [137, 763] width 49 height 21
click at [541, 93] on input at bounding box center [608, 98] width 355 height 27
click at [477, 186] on div "1" at bounding box center [478, 183] width 21 height 21
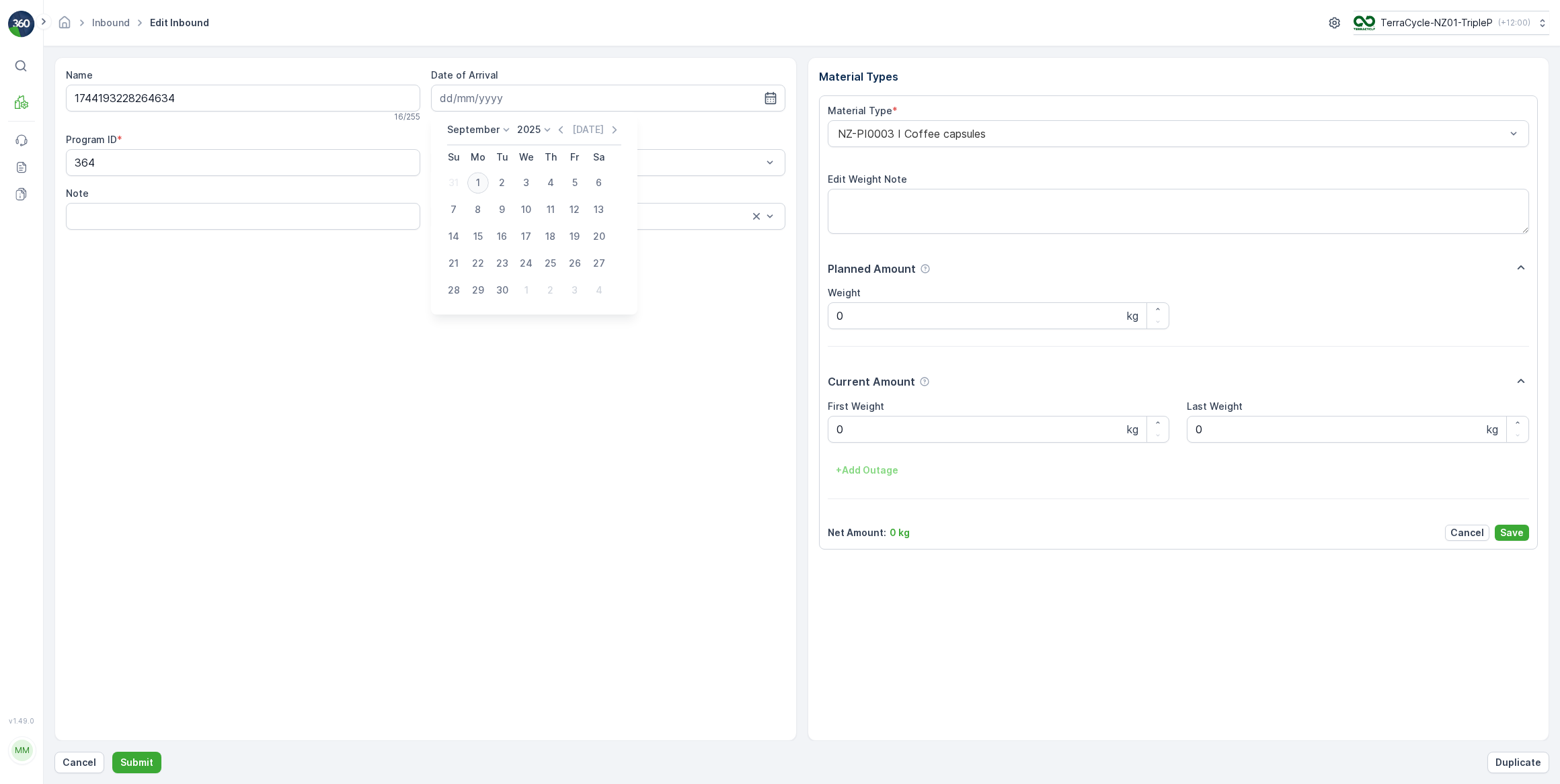
type input "[DATE]"
click at [908, 129] on div at bounding box center [1172, 134] width 671 height 12
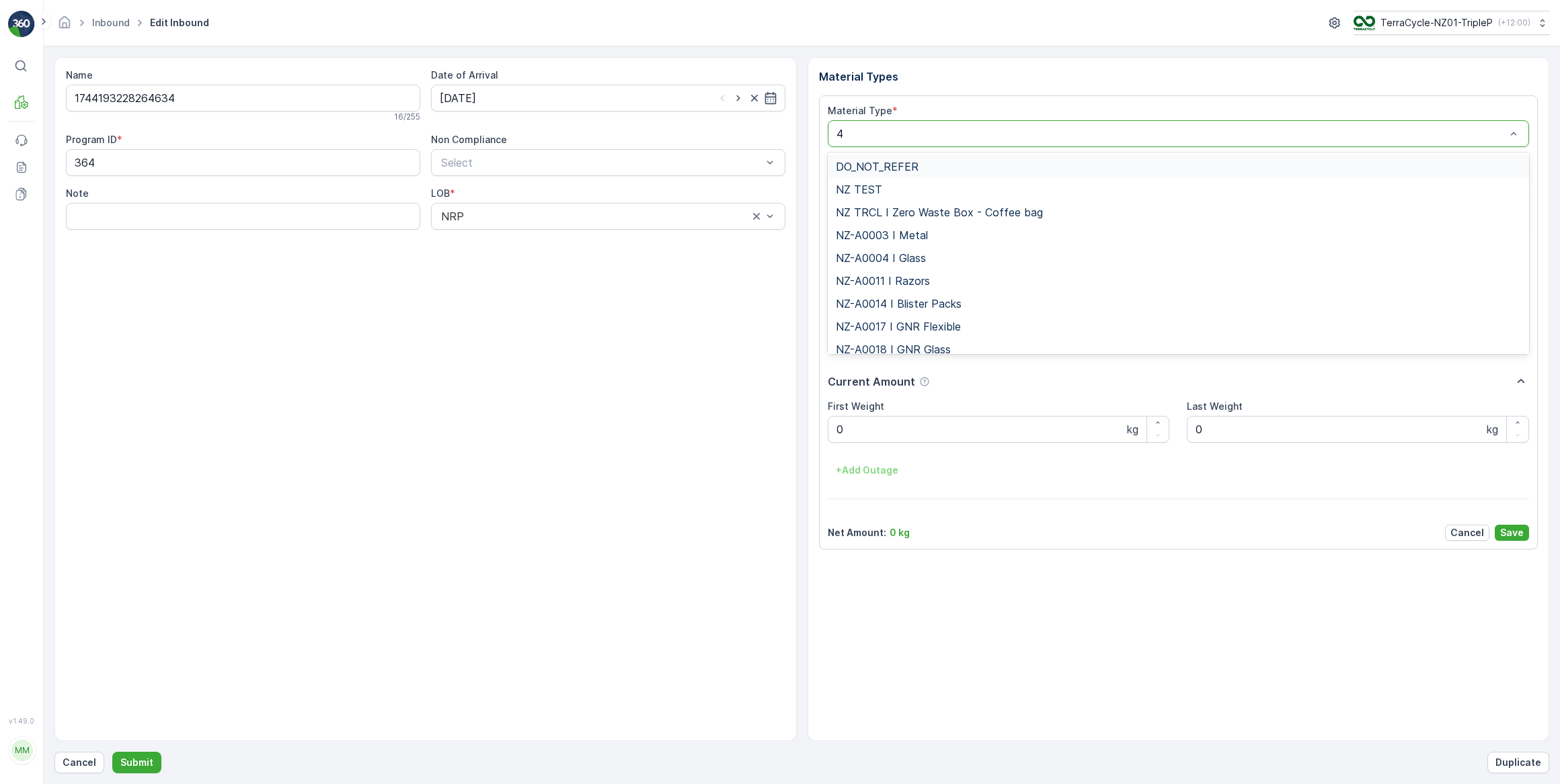
type input "46"
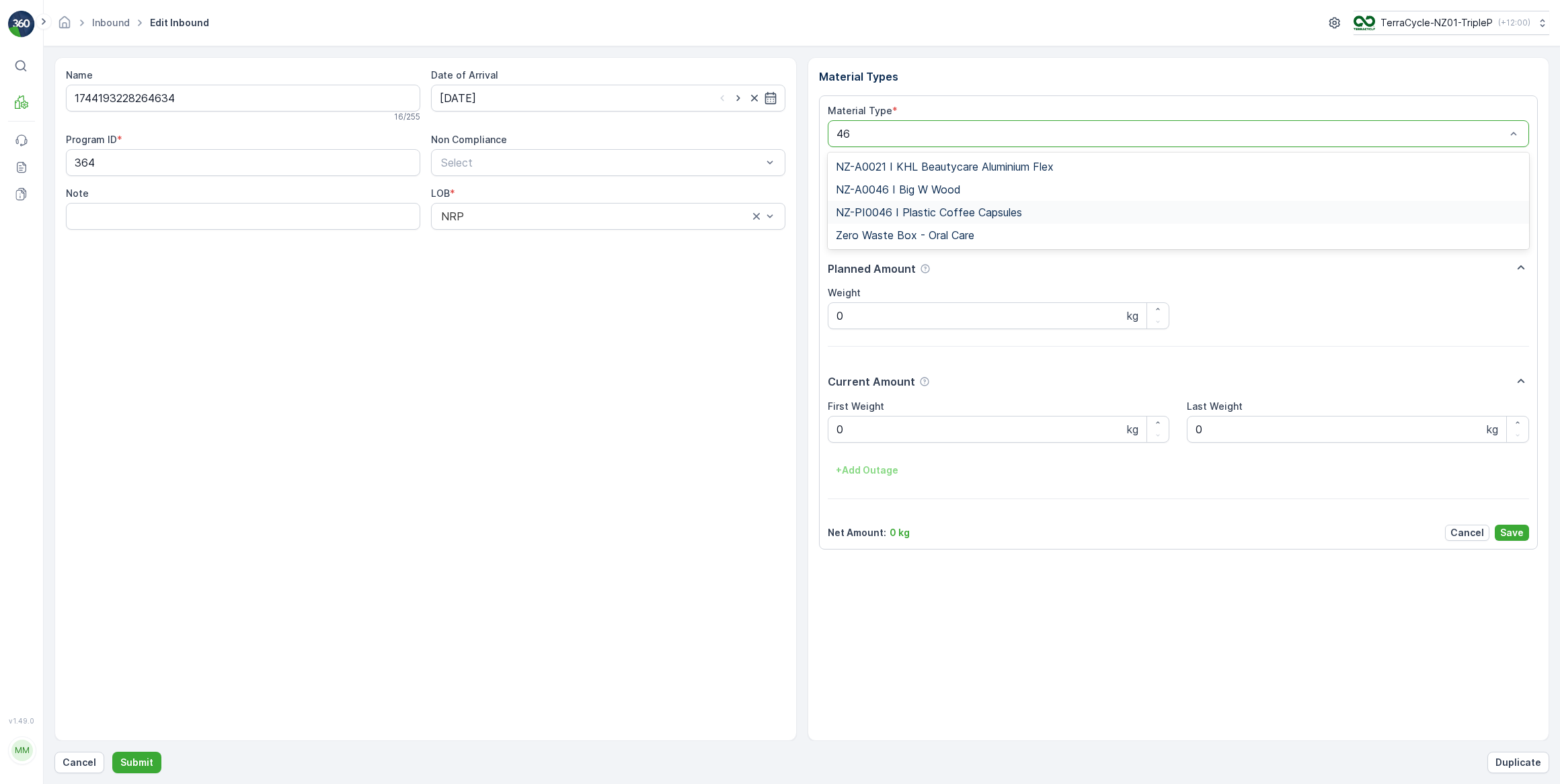
click at [930, 212] on span "NZ-PI0046 I Plastic Coffee Capsules" at bounding box center [928, 212] width 186 height 12
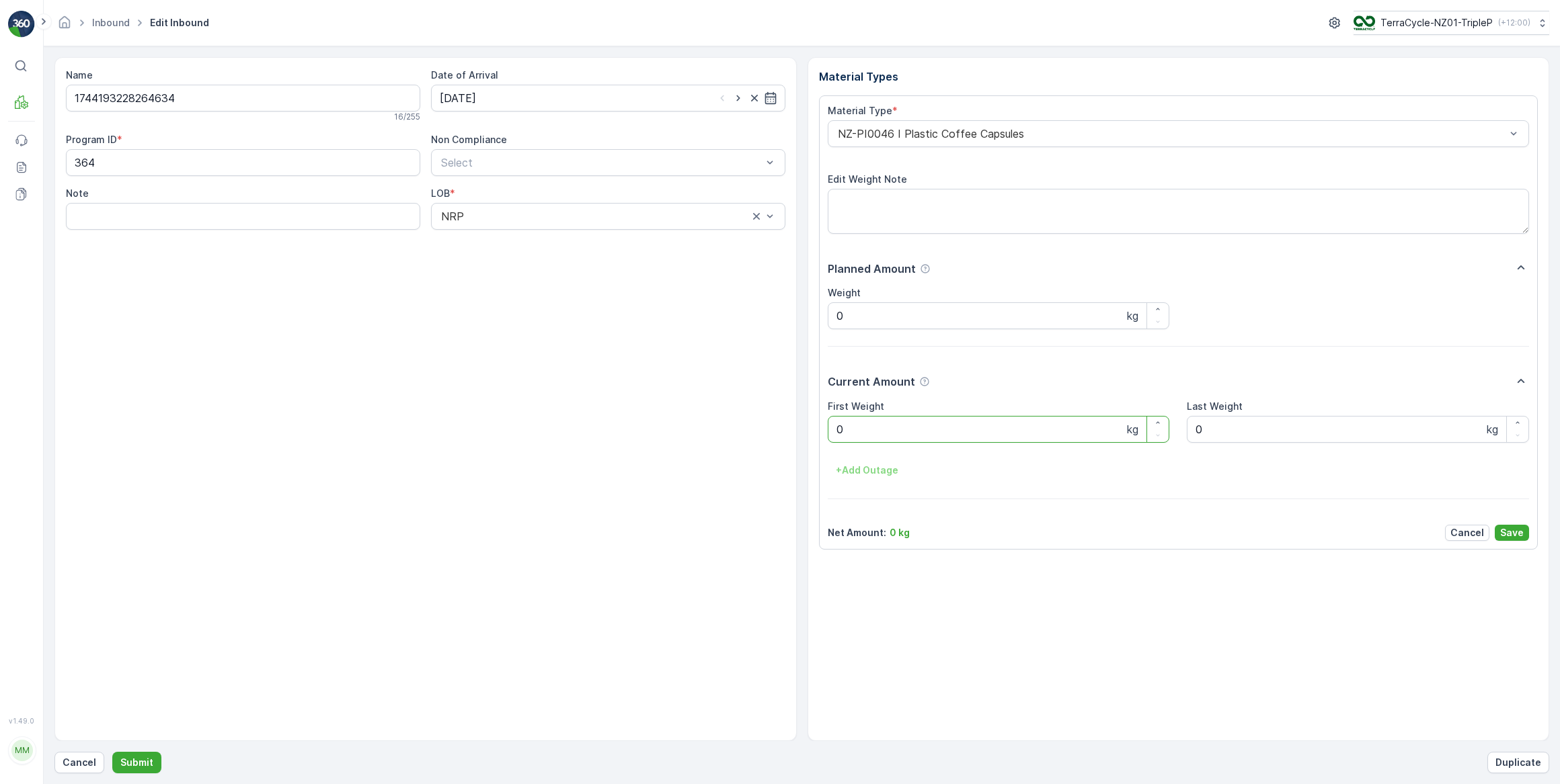
drag, startPoint x: 859, startPoint y: 433, endPoint x: 830, endPoint y: 435, distance: 29.1
click at [830, 435] on Weight "0" at bounding box center [998, 430] width 342 height 27
click at [112, 752] on button "Submit" at bounding box center [137, 763] width 49 height 21
click at [598, 96] on input at bounding box center [608, 98] width 355 height 27
click at [477, 181] on div "1" at bounding box center [478, 183] width 21 height 21
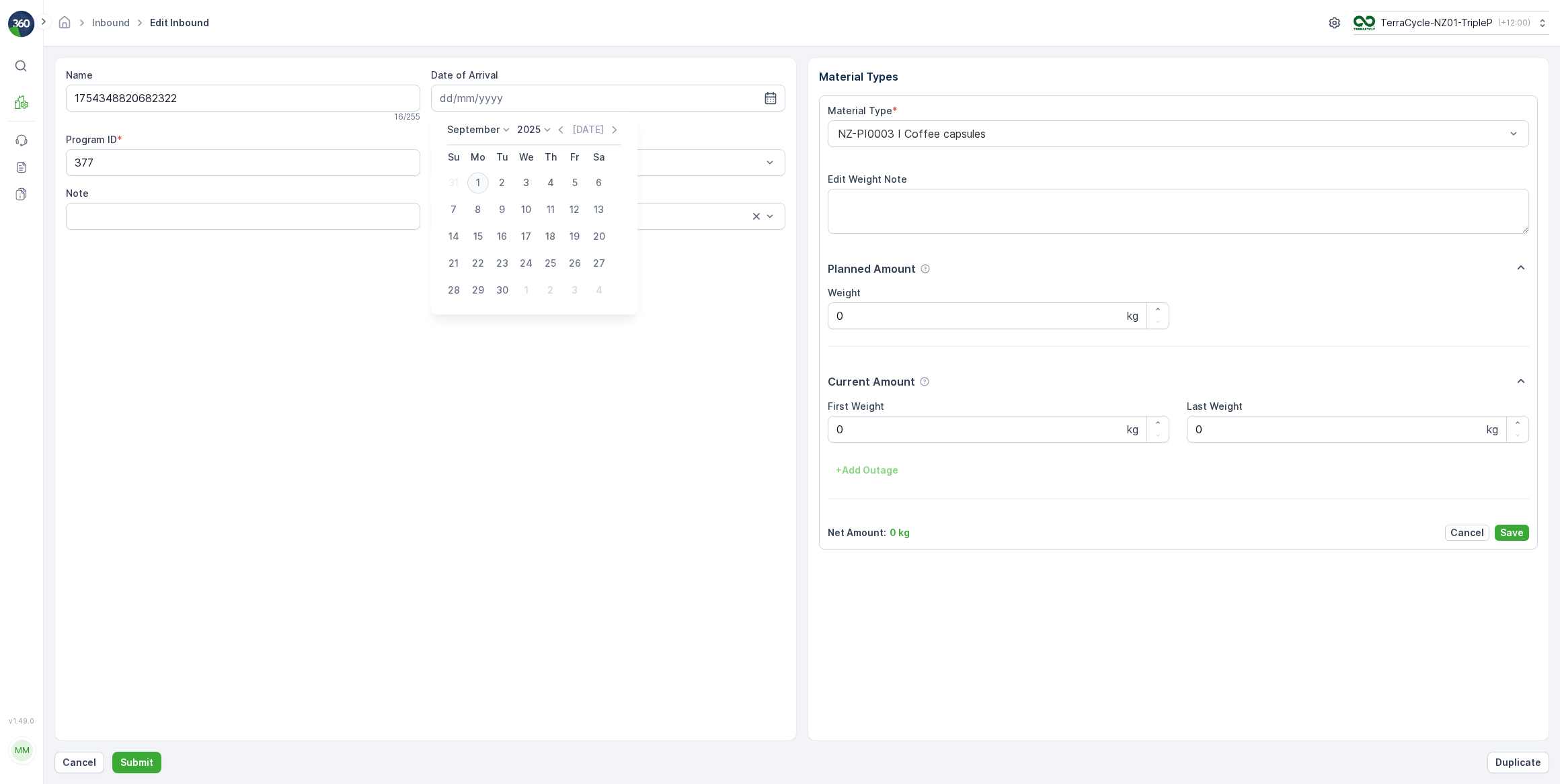
type input "[DATE]"
click at [979, 130] on div at bounding box center [1172, 134] width 671 height 12
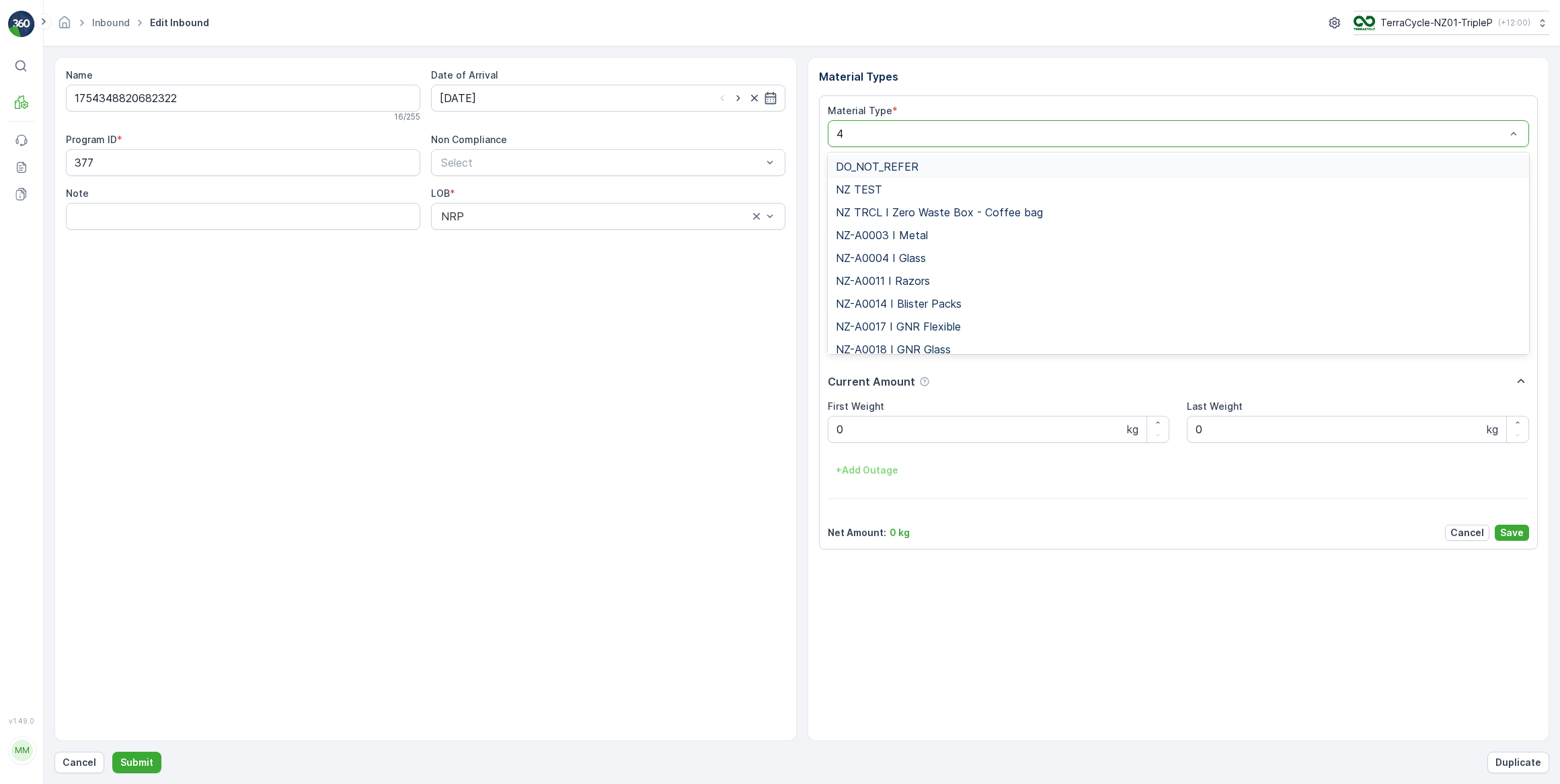
type input "47"
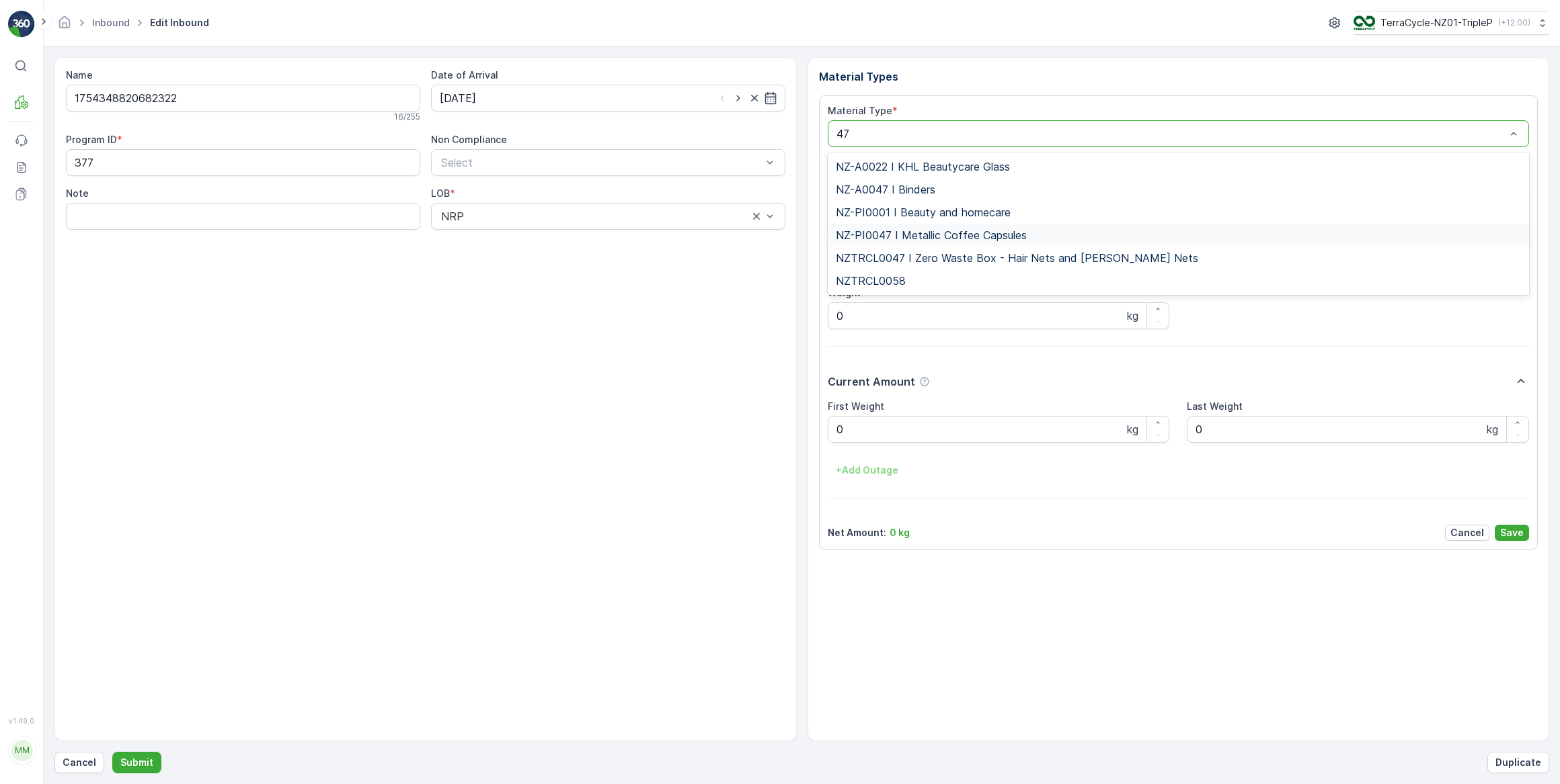
click at [956, 229] on span "NZ-PI0047 I Metallic Coffee Capsules" at bounding box center [931, 235] width 191 height 12
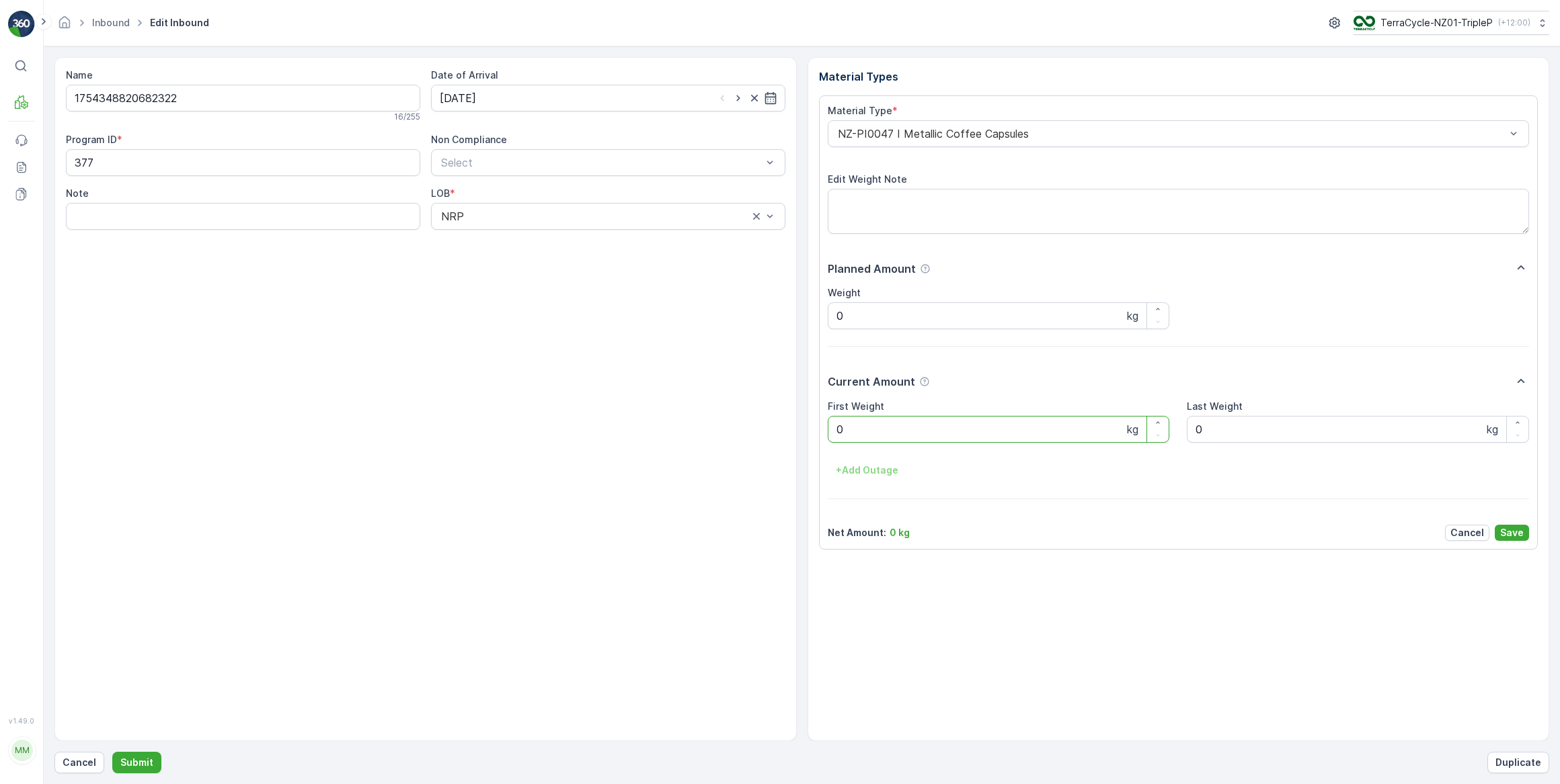
drag, startPoint x: 850, startPoint y: 433, endPoint x: 828, endPoint y: 432, distance: 22.0
click at [828, 433] on Weight "0" at bounding box center [998, 430] width 342 height 27
click at [112, 752] on button "Submit" at bounding box center [137, 763] width 49 height 21
click at [618, 89] on input at bounding box center [608, 98] width 355 height 27
click at [482, 175] on div "1" at bounding box center [478, 183] width 21 height 21
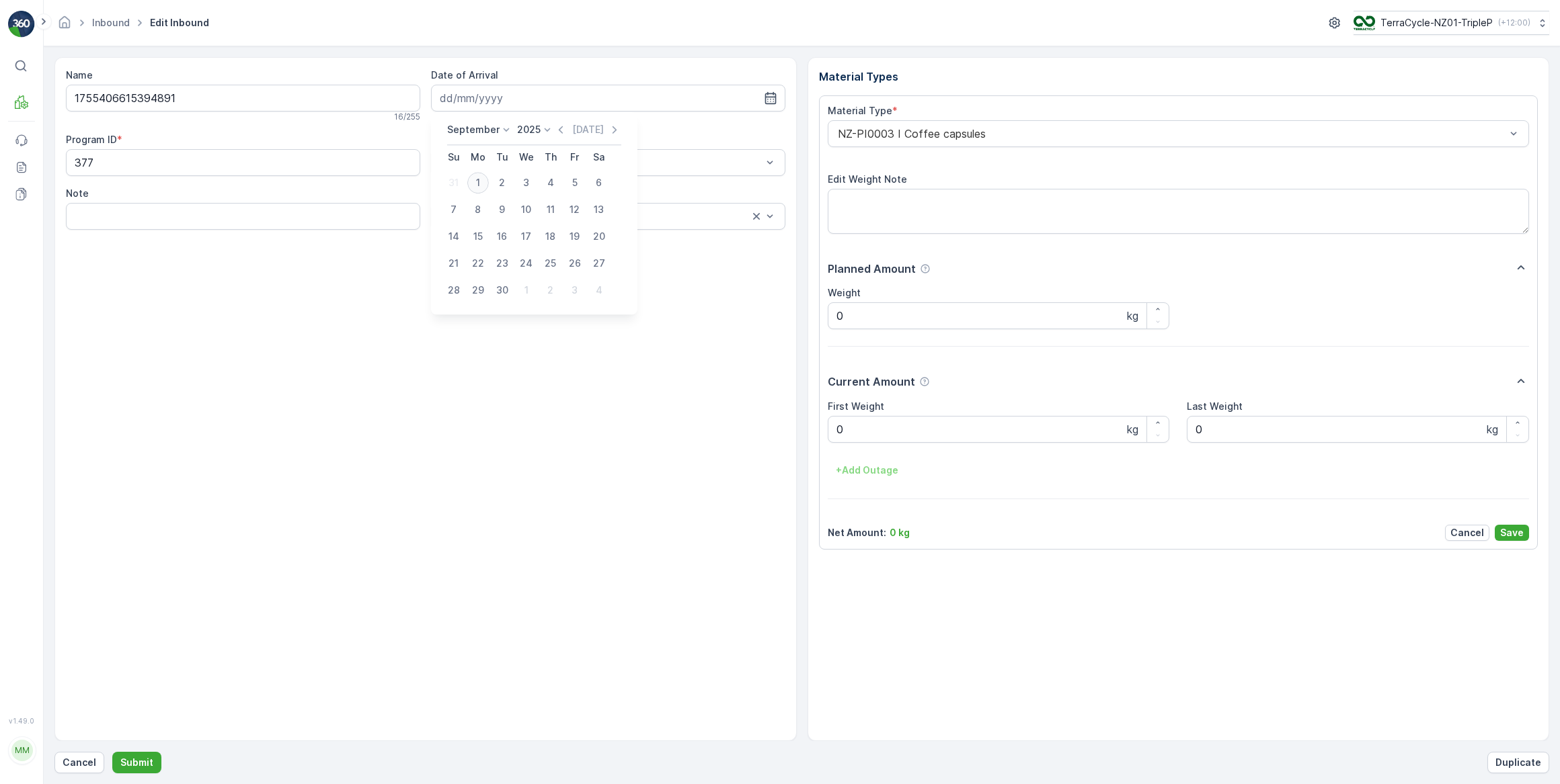
type input "[DATE]"
click at [943, 134] on div at bounding box center [1172, 134] width 671 height 12
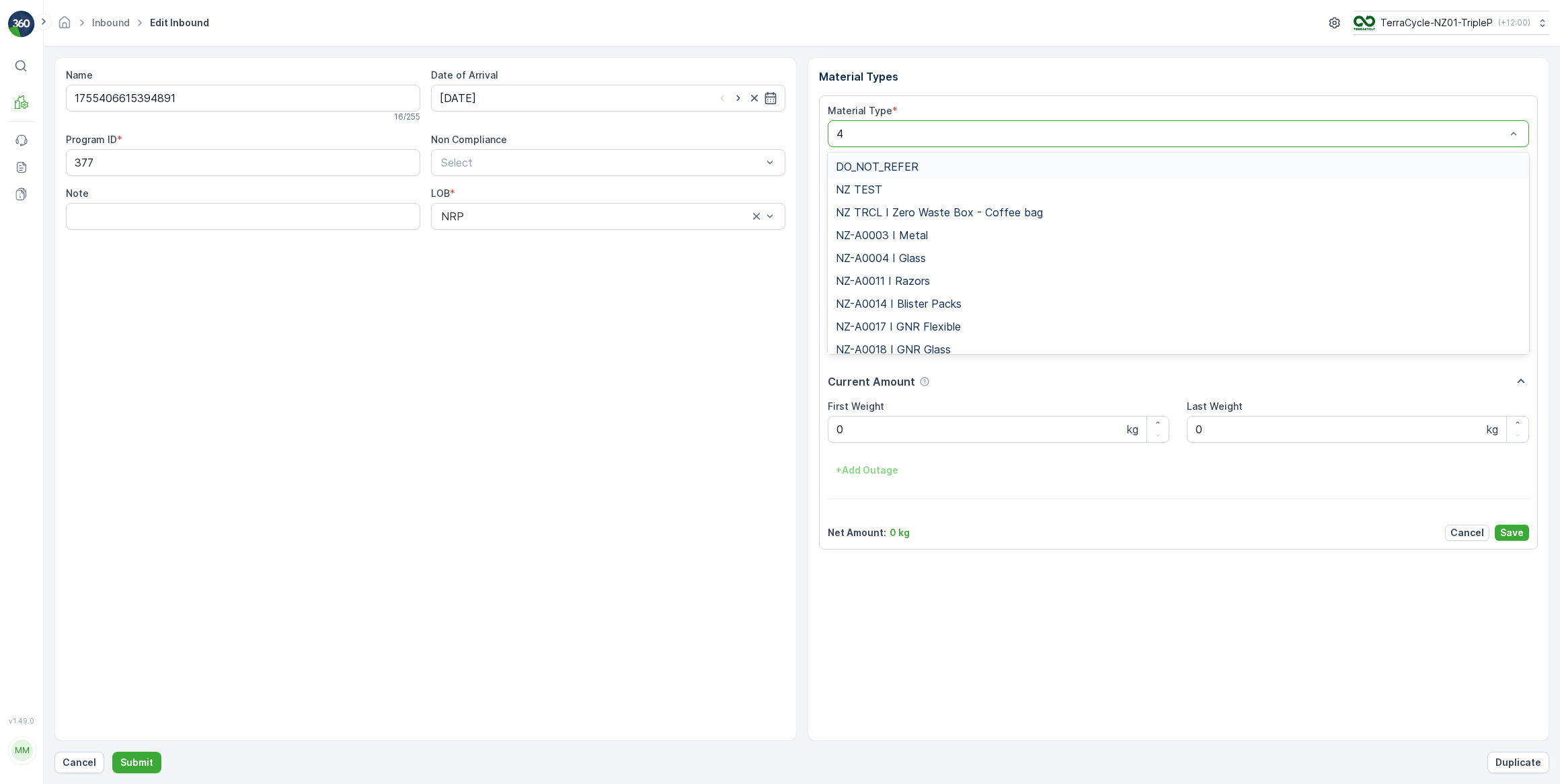
type input "47"
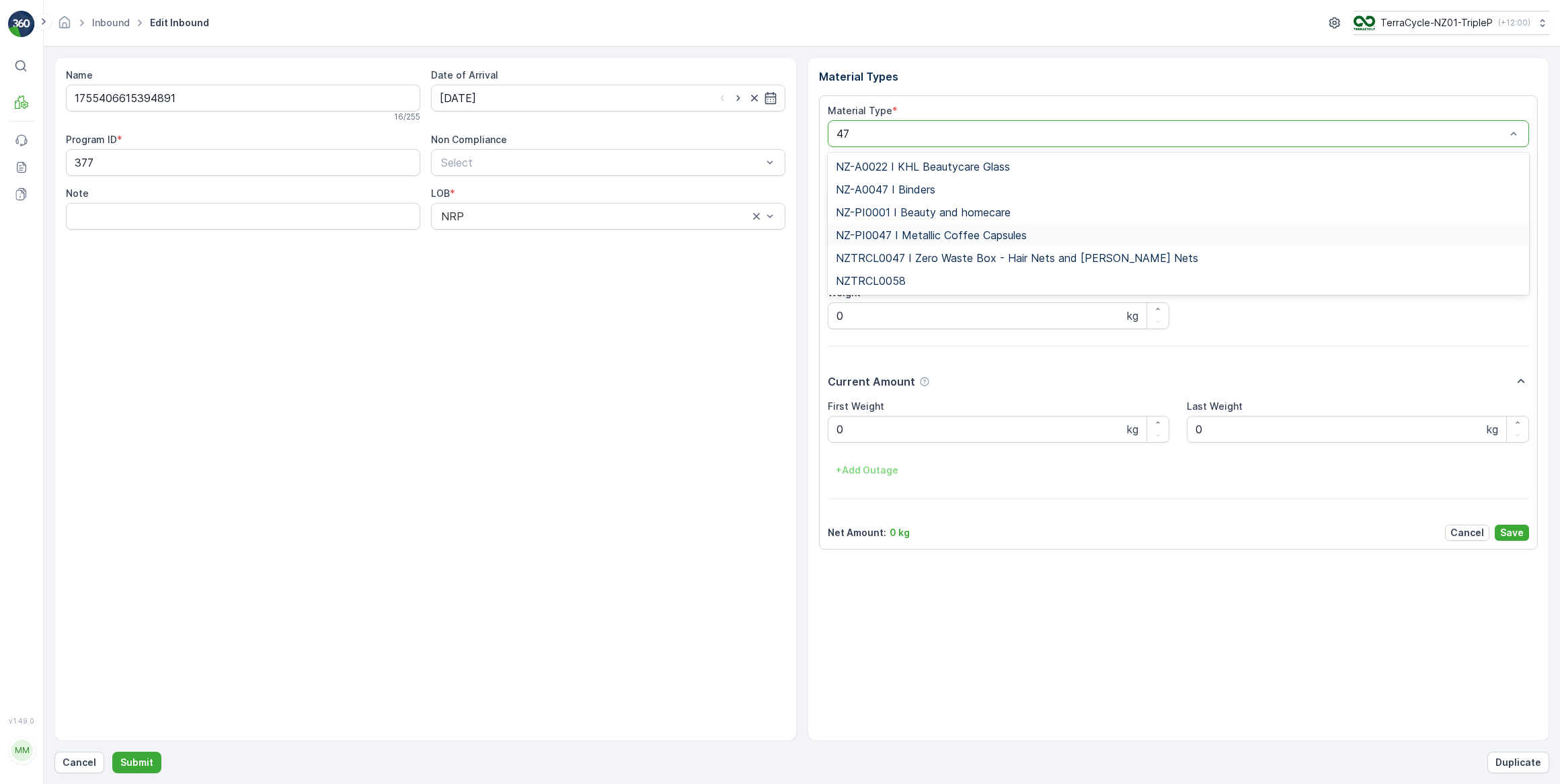
click at [940, 238] on span "NZ-PI0047 I Metallic Coffee Capsules" at bounding box center [931, 235] width 191 height 12
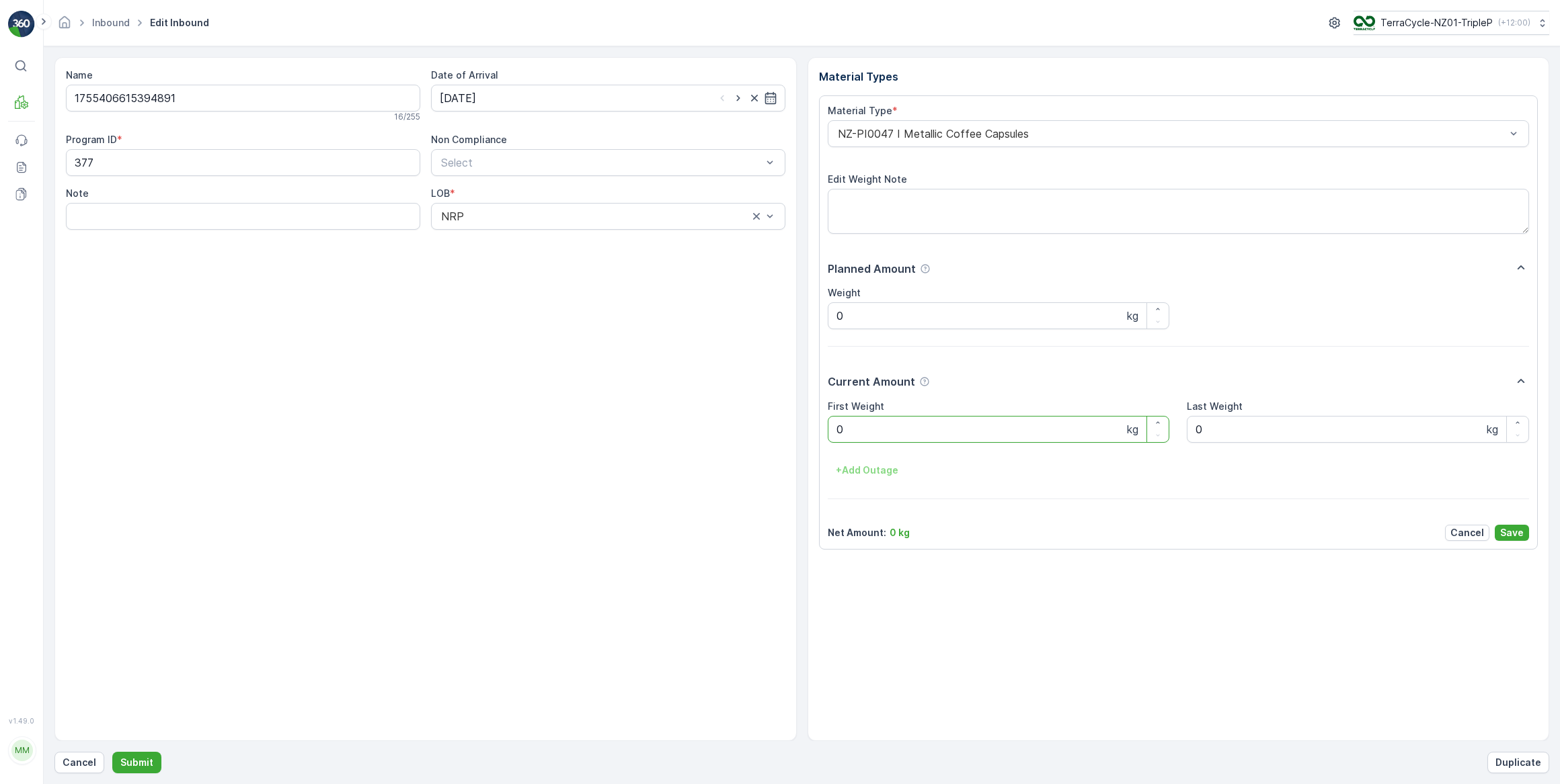
drag, startPoint x: 858, startPoint y: 428, endPoint x: 806, endPoint y: 426, distance: 52.0
click at [807, 426] on div "Material Types Material Type * NZ-PI0047 I Metallic Coffee Capsules Edit Weight…" at bounding box center [1178, 399] width 742 height 684
click at [112, 752] on button "Submit" at bounding box center [137, 763] width 49 height 21
click at [516, 91] on input at bounding box center [608, 98] width 355 height 27
click at [481, 181] on div "1" at bounding box center [478, 183] width 21 height 21
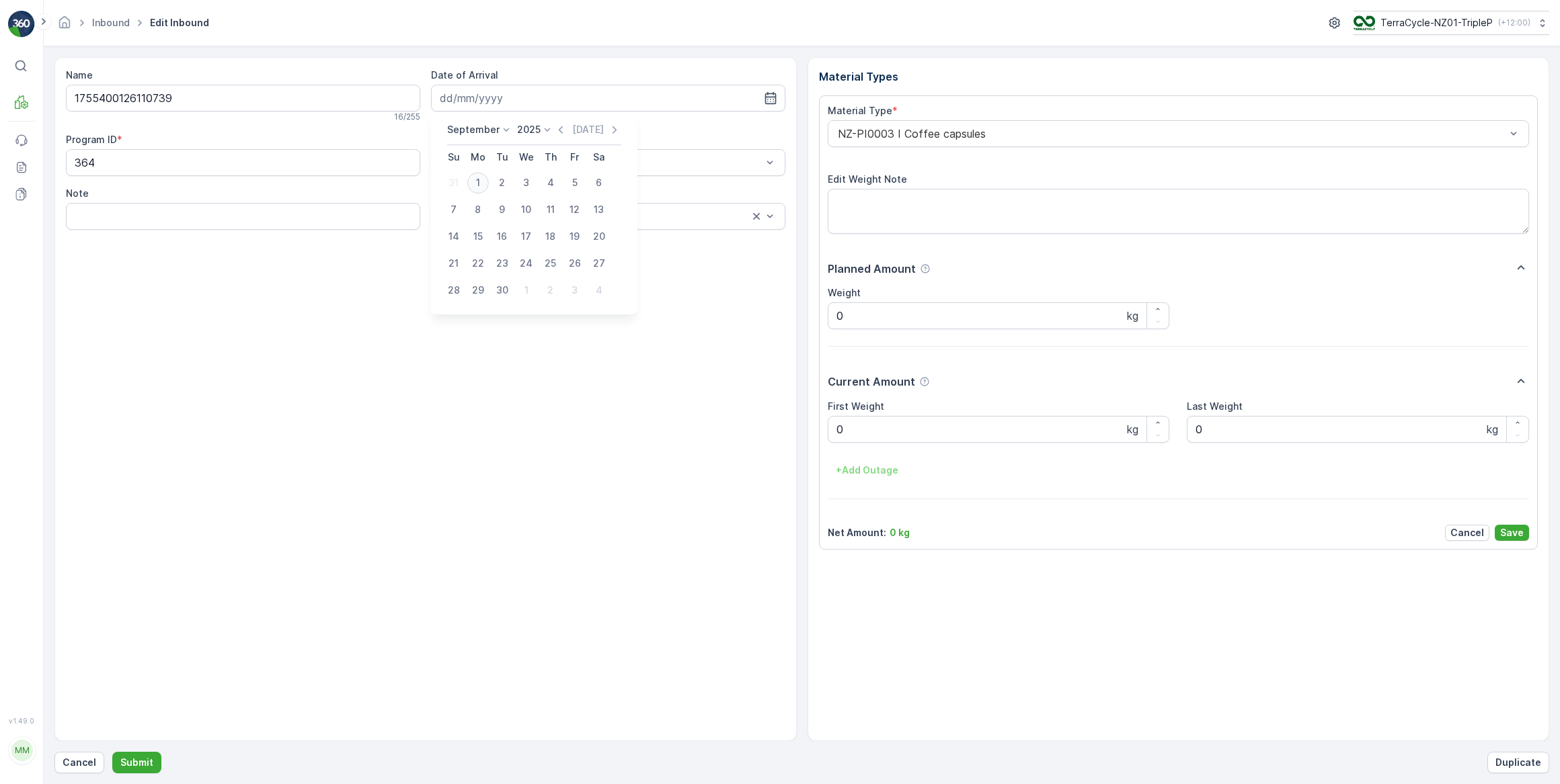
type input "[DATE]"
click at [912, 134] on div at bounding box center [1172, 134] width 671 height 12
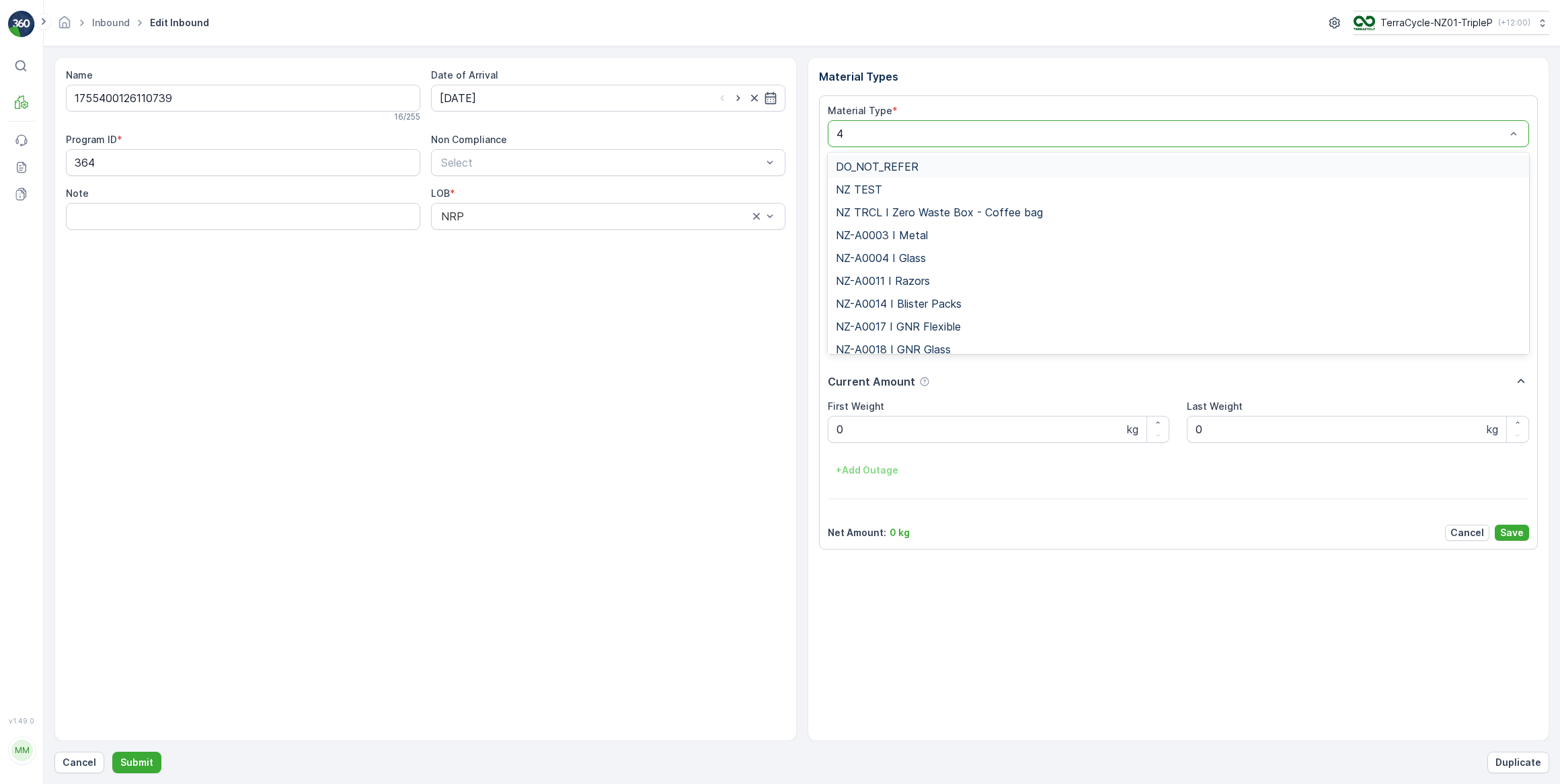
type input "46"
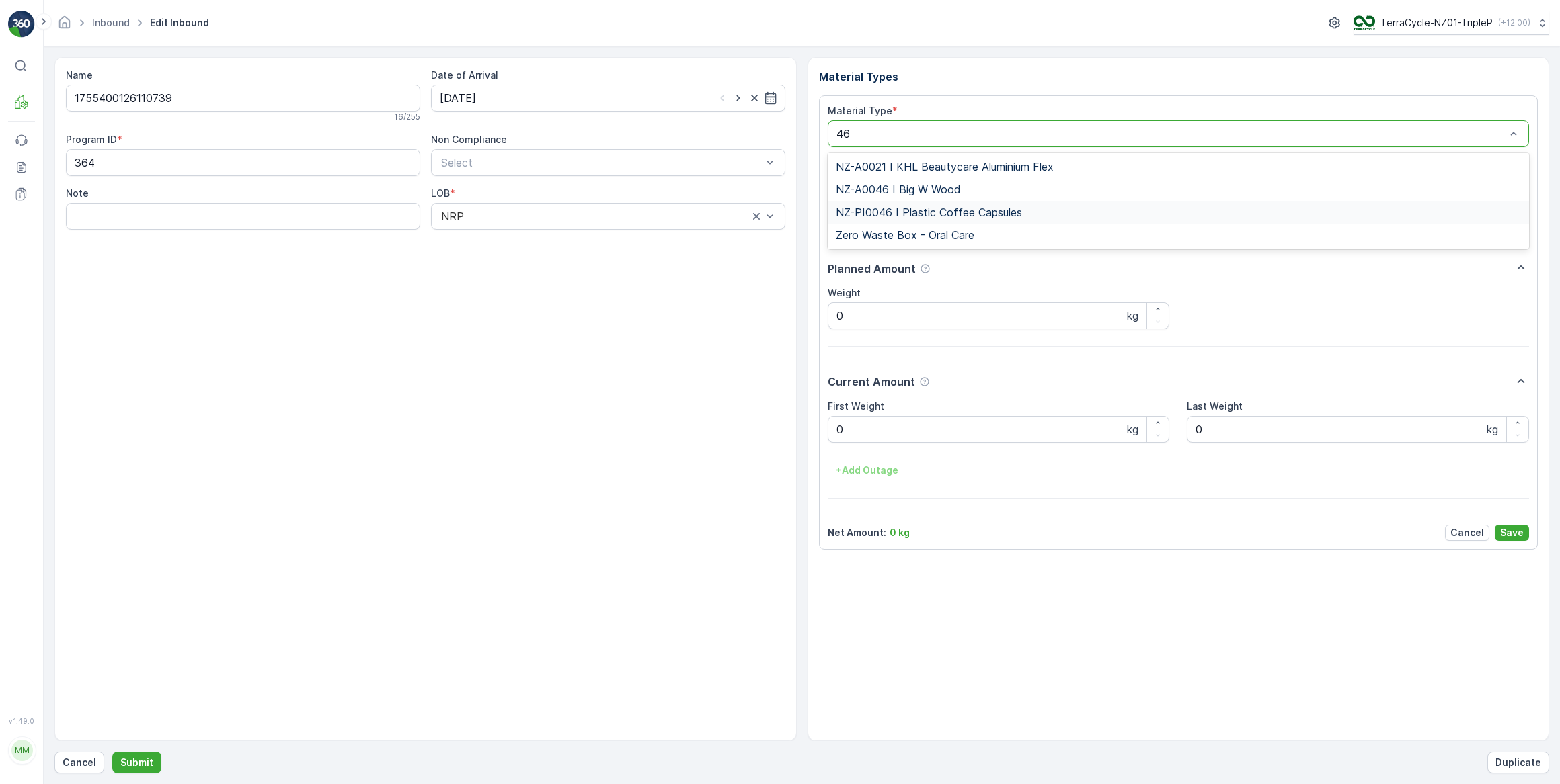
click at [952, 214] on span "NZ-PI0046 I Plastic Coffee Capsules" at bounding box center [928, 212] width 186 height 12
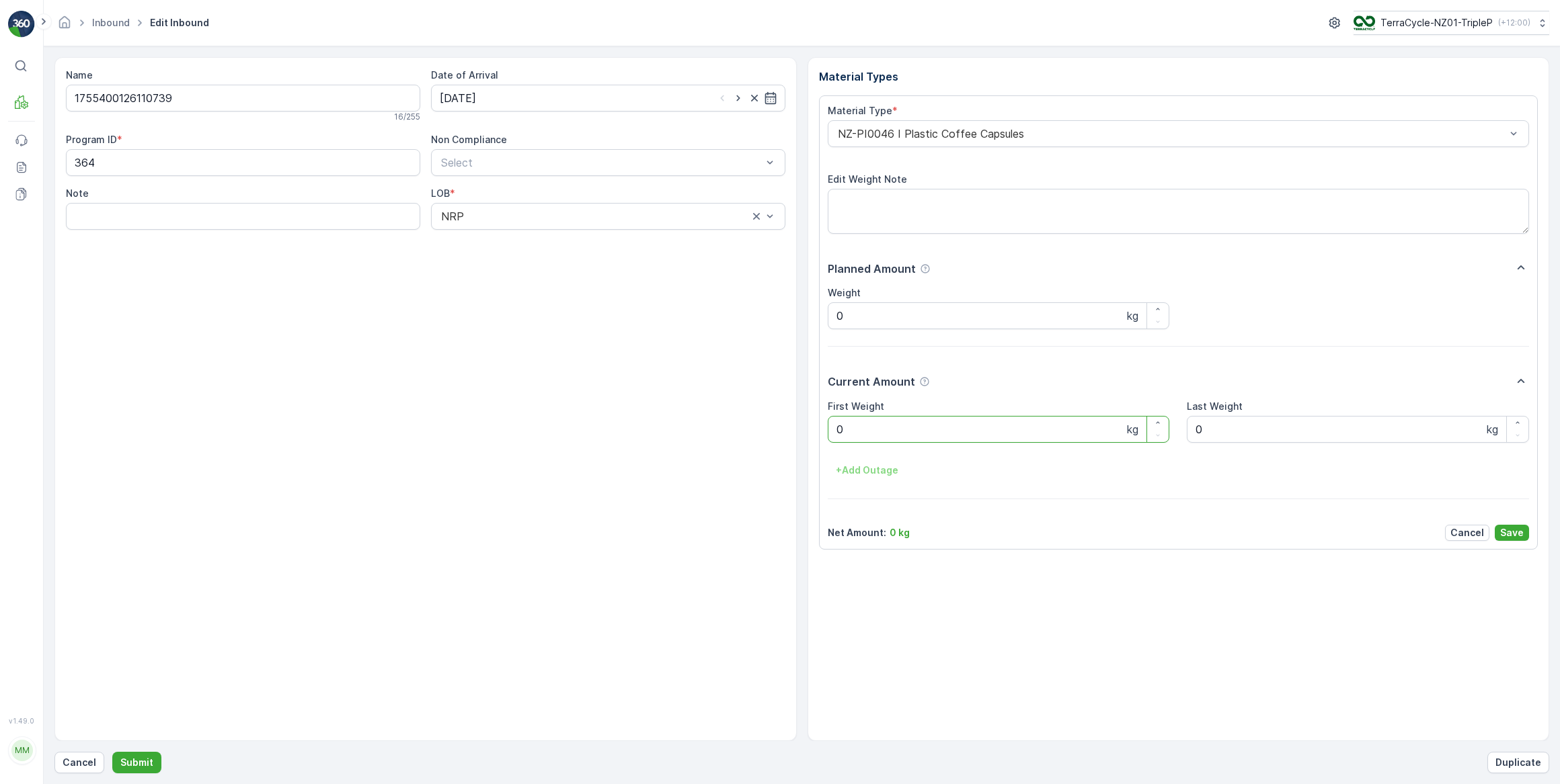
drag, startPoint x: 862, startPoint y: 438, endPoint x: 828, endPoint y: 445, distance: 34.7
click at [828, 445] on div "First Weight 0 kg Last Weight 0 kg + Add Outage" at bounding box center [1178, 440] width 702 height 82
click at [112, 752] on button "Submit" at bounding box center [137, 763] width 49 height 21
click at [624, 103] on input at bounding box center [608, 98] width 355 height 27
click at [480, 181] on div "1" at bounding box center [478, 183] width 21 height 21
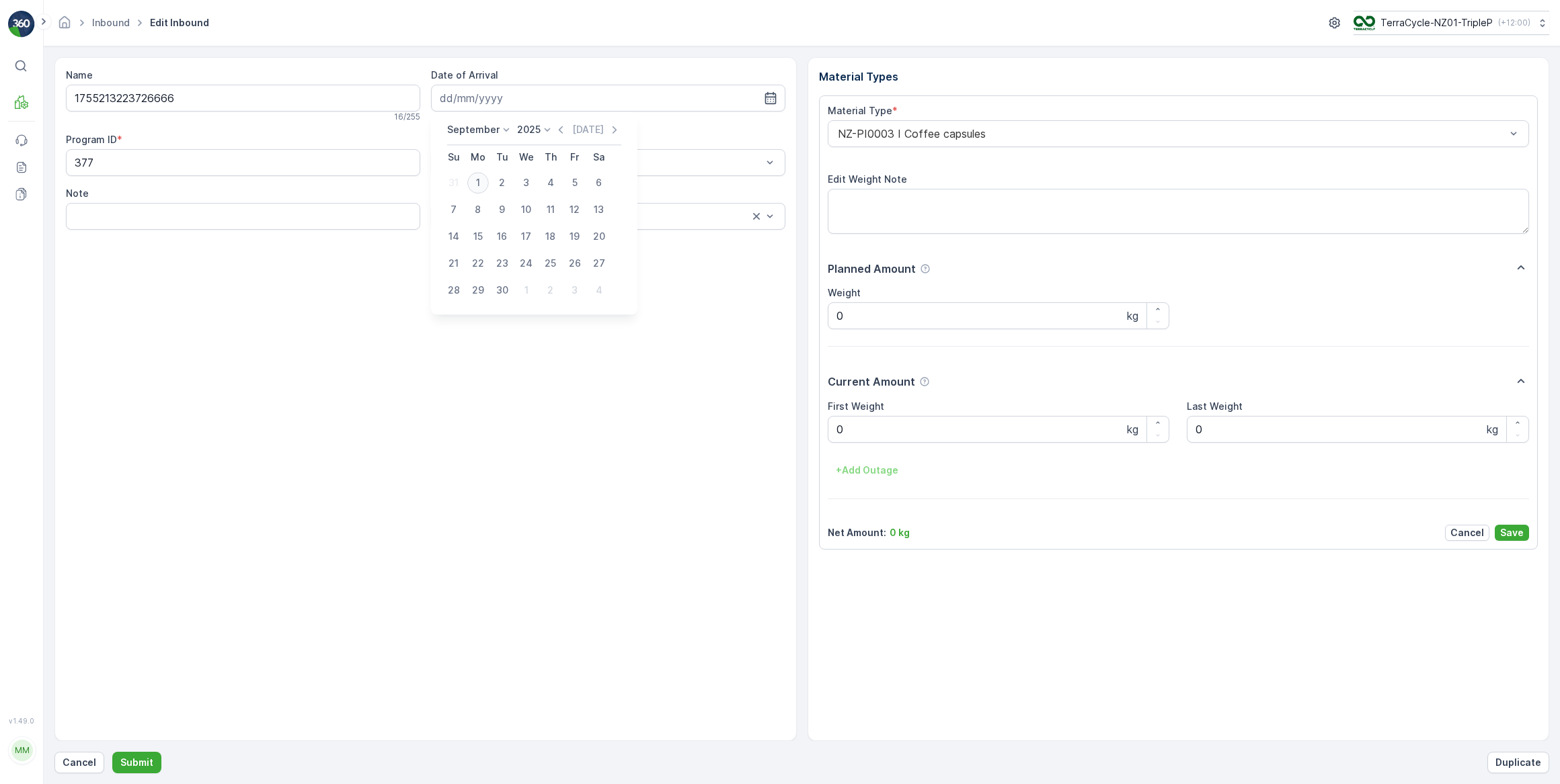
type input "[DATE]"
click at [948, 134] on div at bounding box center [1172, 134] width 671 height 12
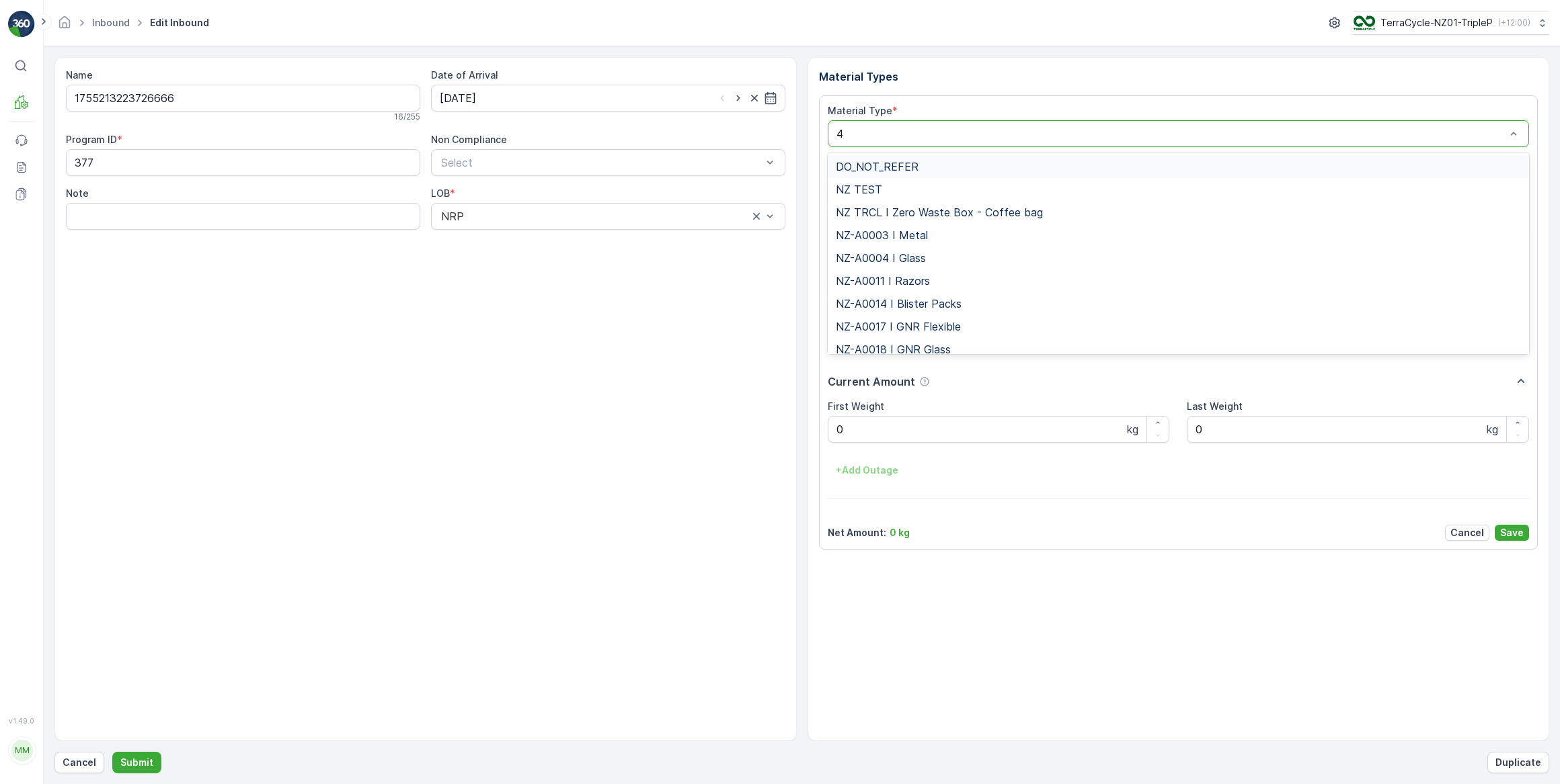
type input "47"
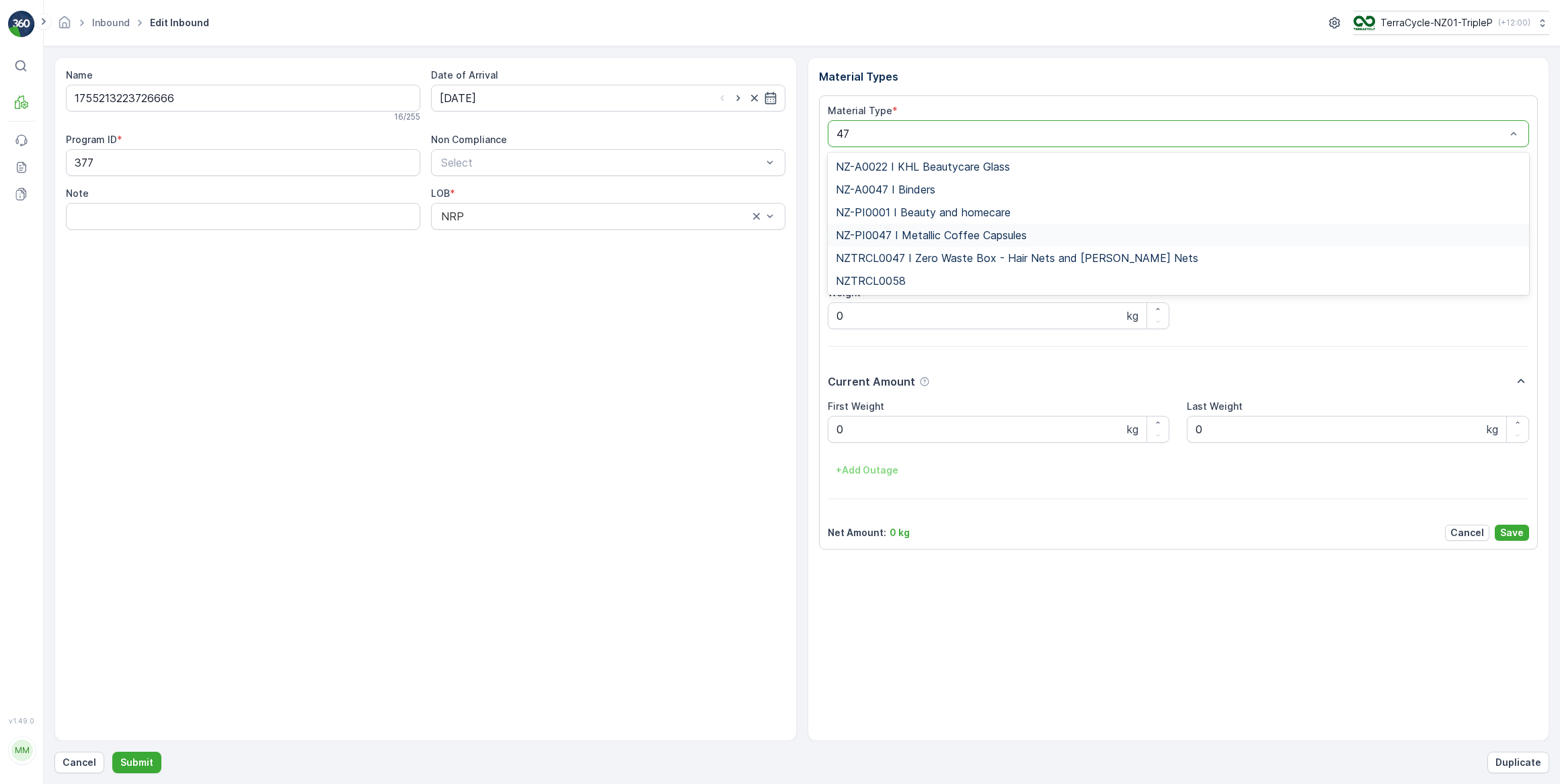
click at [938, 234] on span "NZ-PI0047 I Metallic Coffee Capsules" at bounding box center [931, 235] width 191 height 12
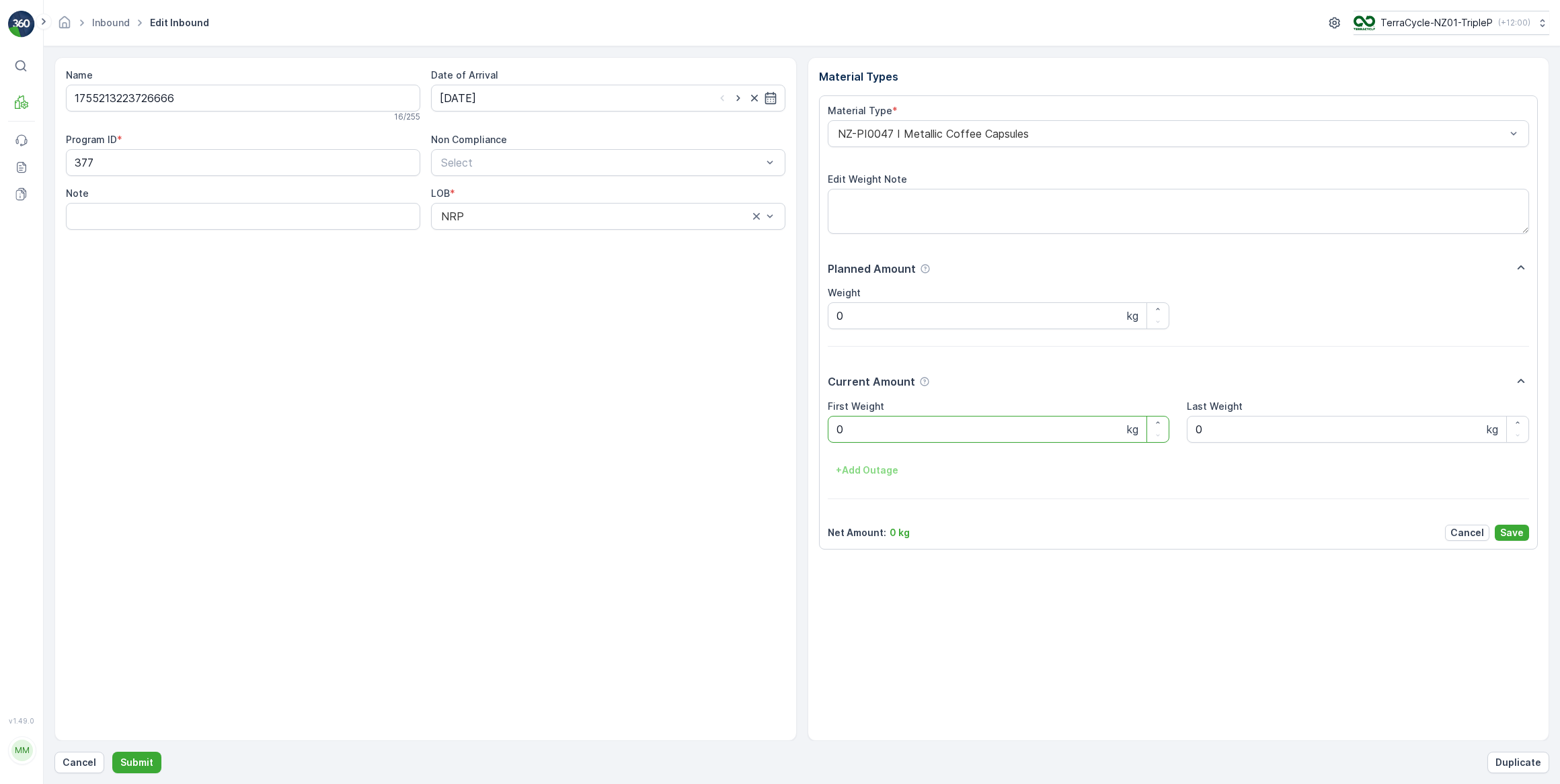
drag, startPoint x: 899, startPoint y: 434, endPoint x: 831, endPoint y: 443, distance: 68.6
click at [831, 443] on div "First Weight 0 kg Last Weight 0 kg + Add Outage" at bounding box center [1178, 440] width 702 height 82
click at [112, 752] on button "Submit" at bounding box center [137, 763] width 49 height 21
click at [950, 124] on div "NZ-PI0003 I Coffee capsules" at bounding box center [1178, 134] width 702 height 27
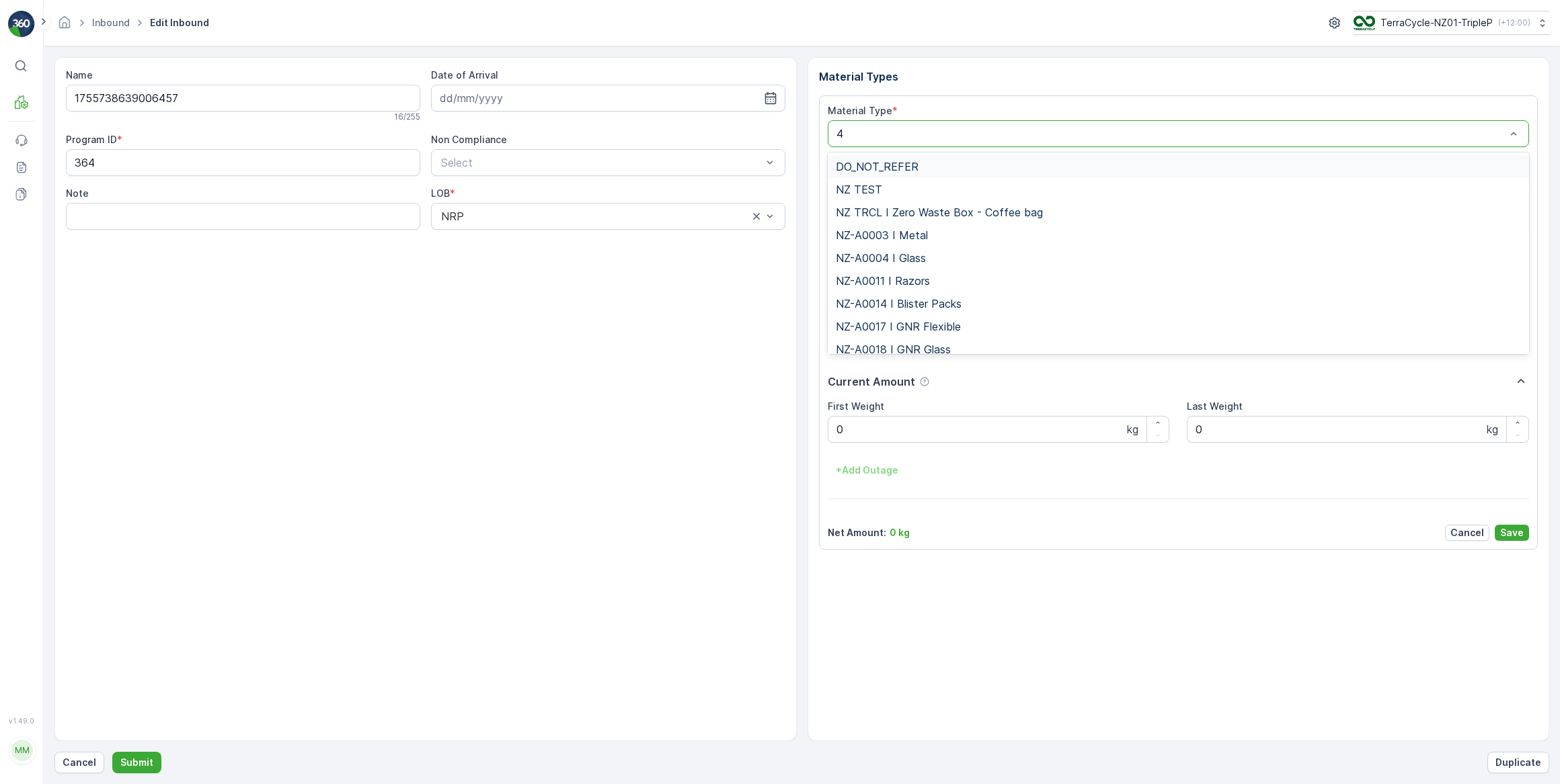
type input "46"
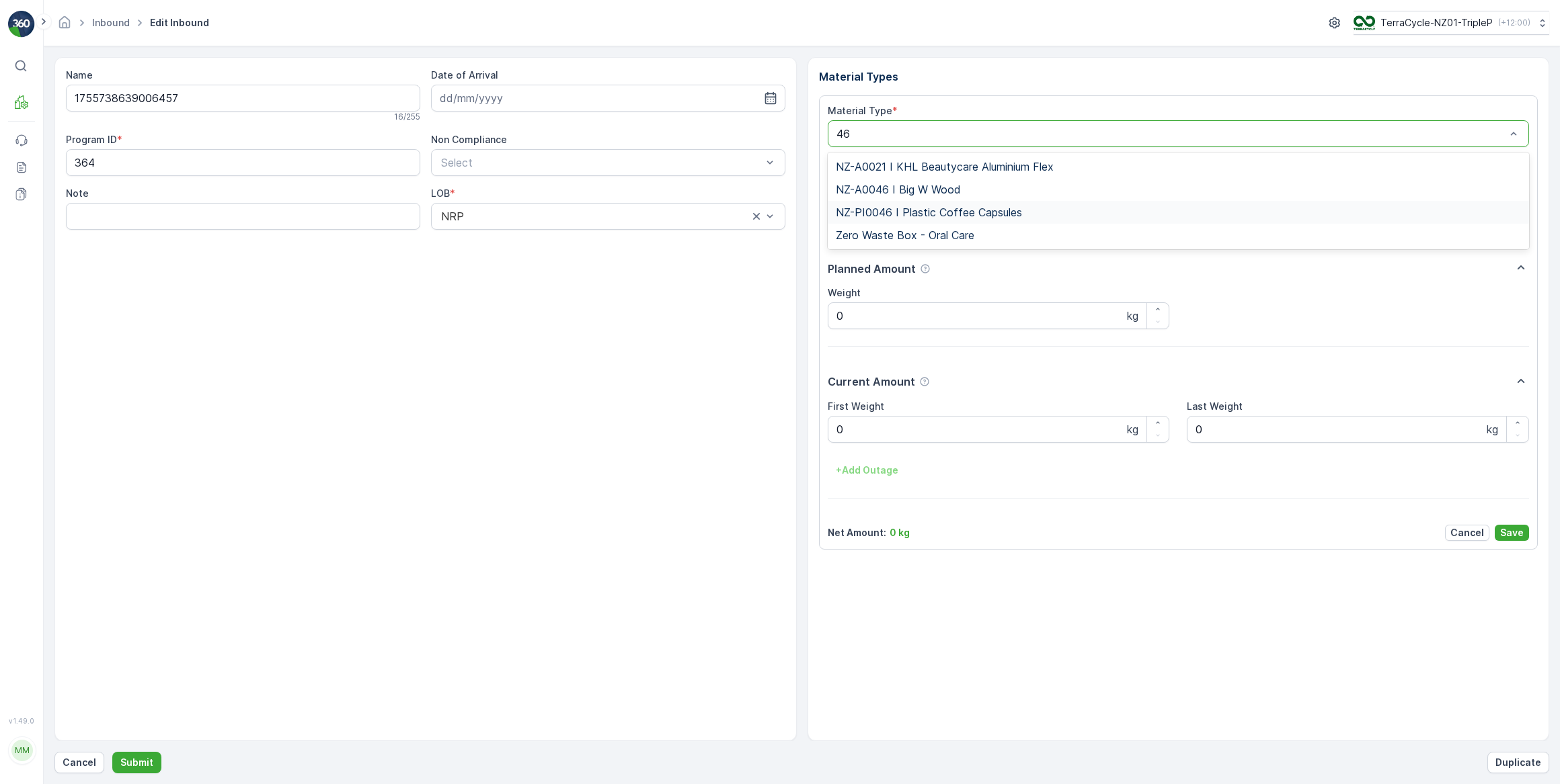
click at [874, 219] on div "NZ-PI0046 I Plastic Coffee Capsules" at bounding box center [1178, 213] width 702 height 23
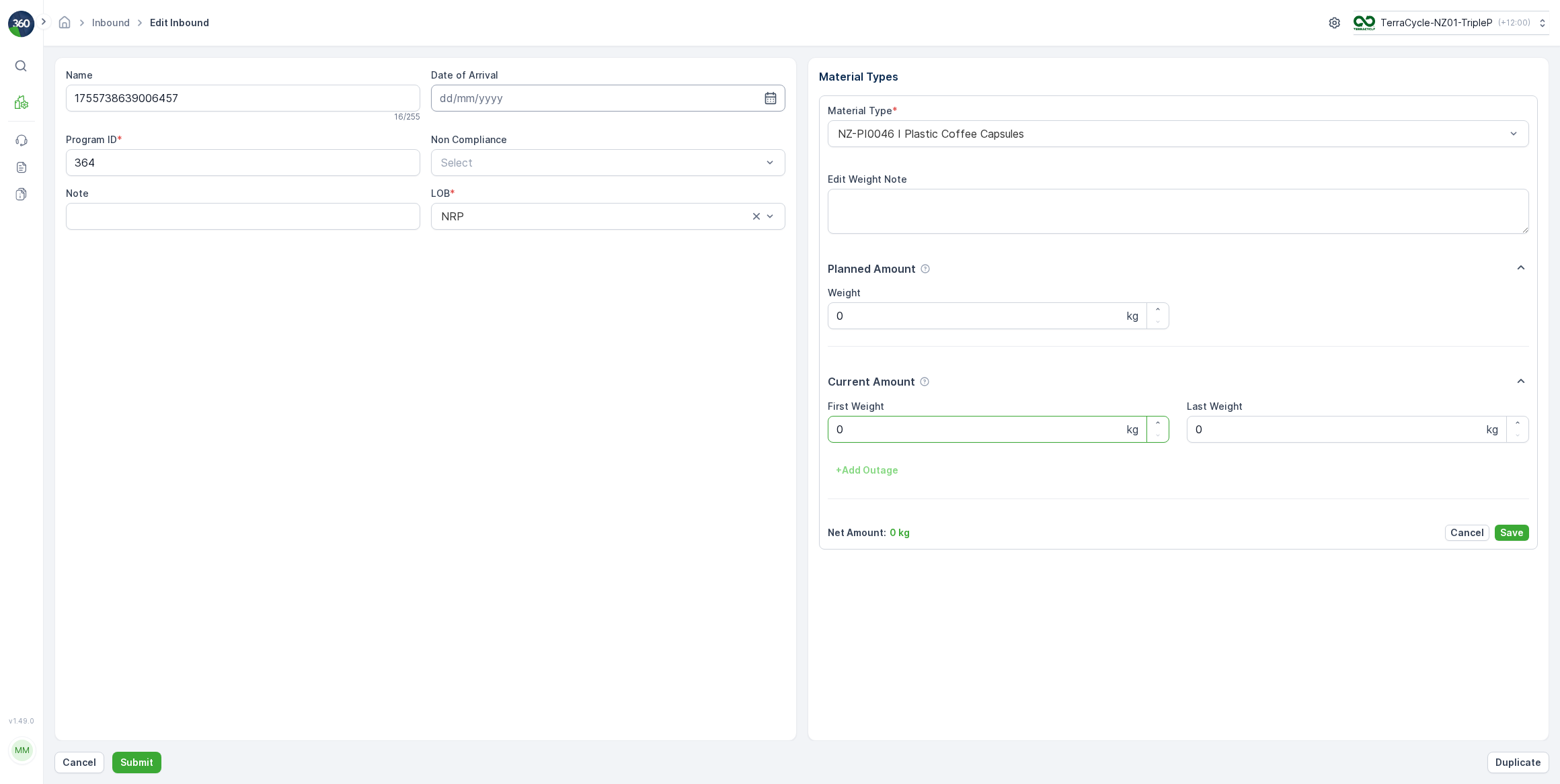
click at [632, 101] on input at bounding box center [608, 98] width 355 height 27
click at [482, 180] on div "1" at bounding box center [478, 183] width 21 height 21
type input "[DATE]"
drag, startPoint x: 876, startPoint y: 428, endPoint x: 799, endPoint y: 422, distance: 77.2
click at [799, 422] on div "Name 1755738639006457 16 / 255 Date of Arrival [DATE] Program ID * 364 Non Comp…" at bounding box center [801, 399] width 1494 height 684
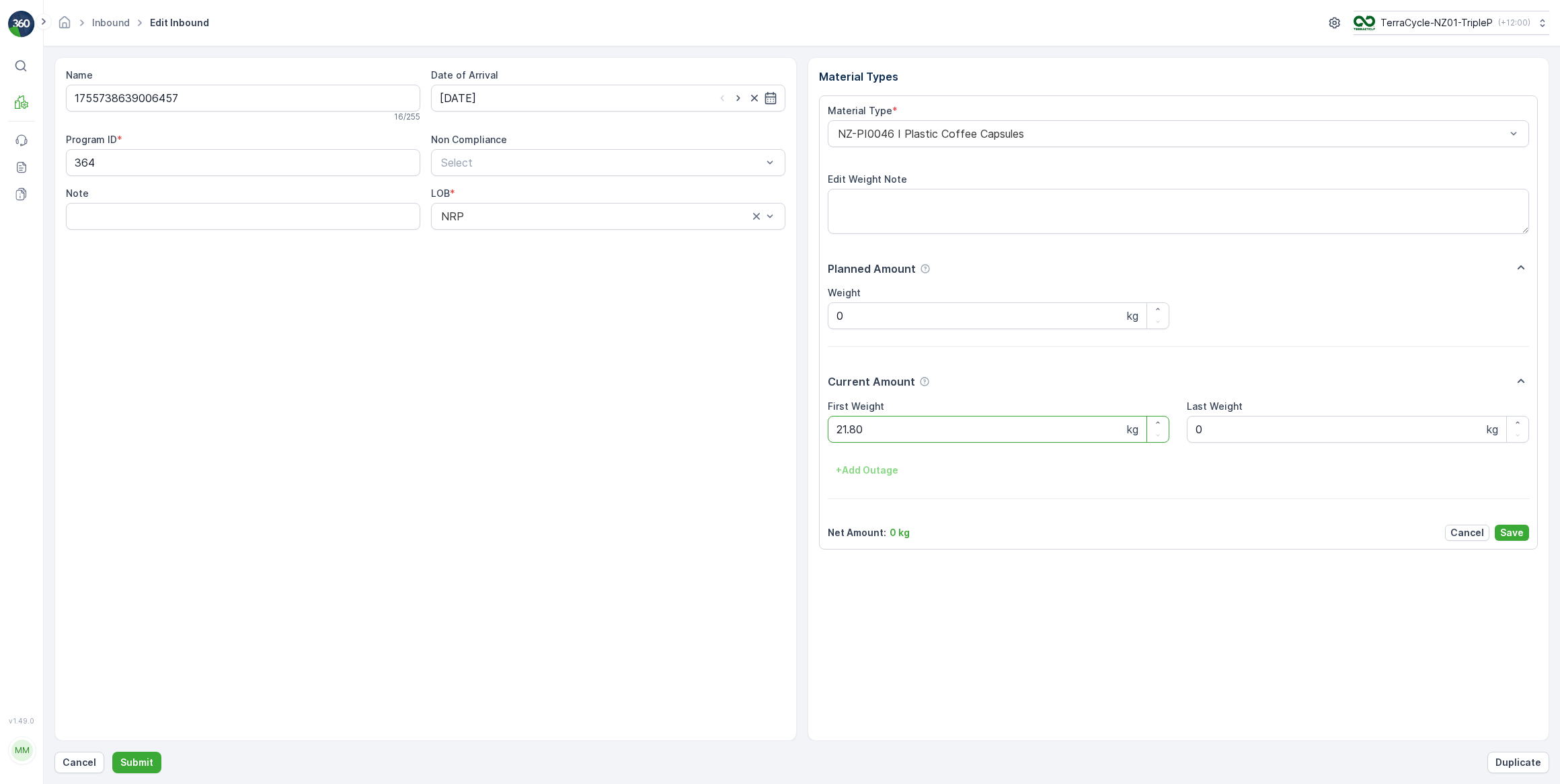
click at [112, 752] on button "Submit" at bounding box center [137, 763] width 49 height 21
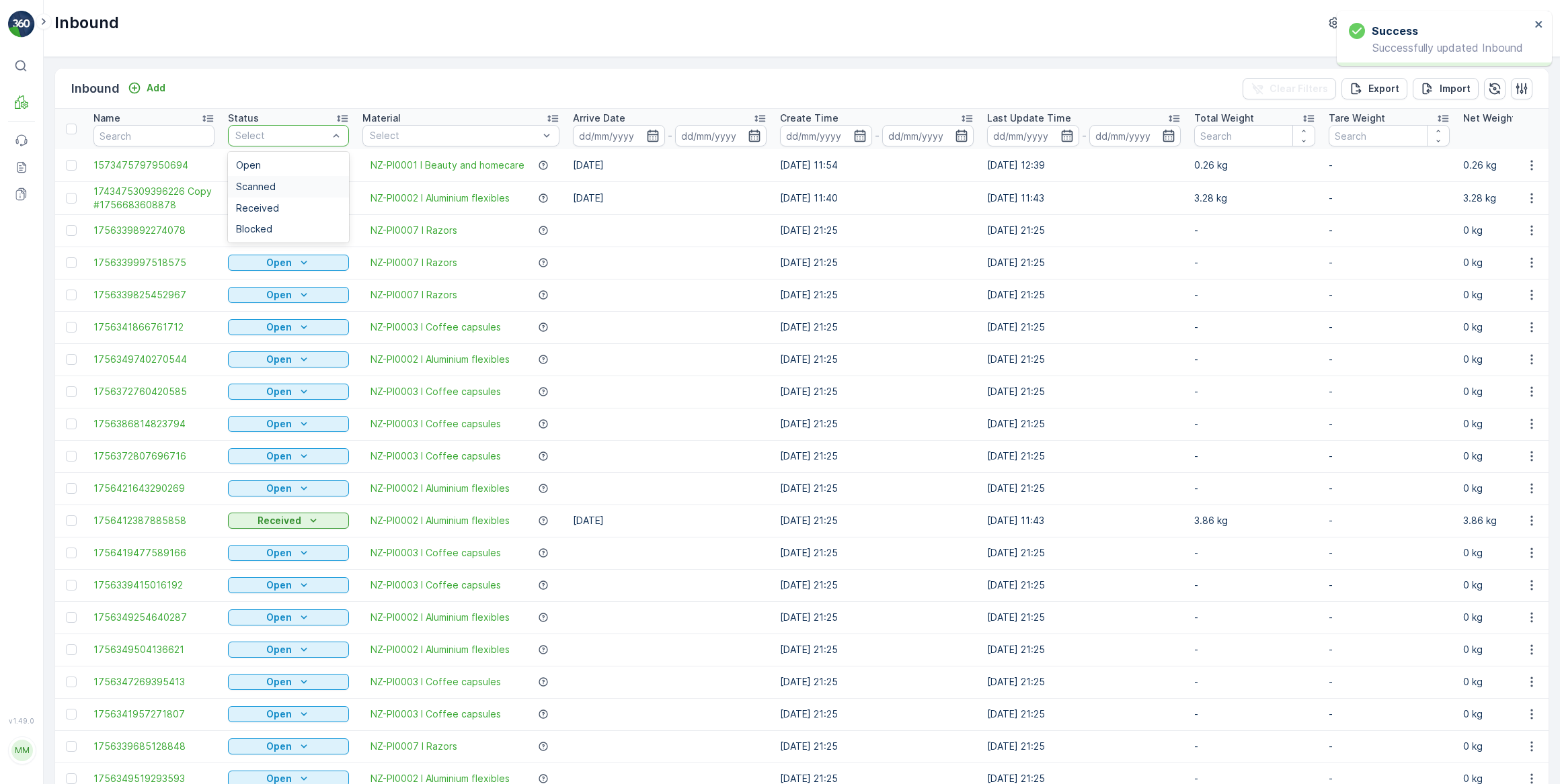
click at [267, 181] on span "Scanned" at bounding box center [256, 186] width 40 height 11
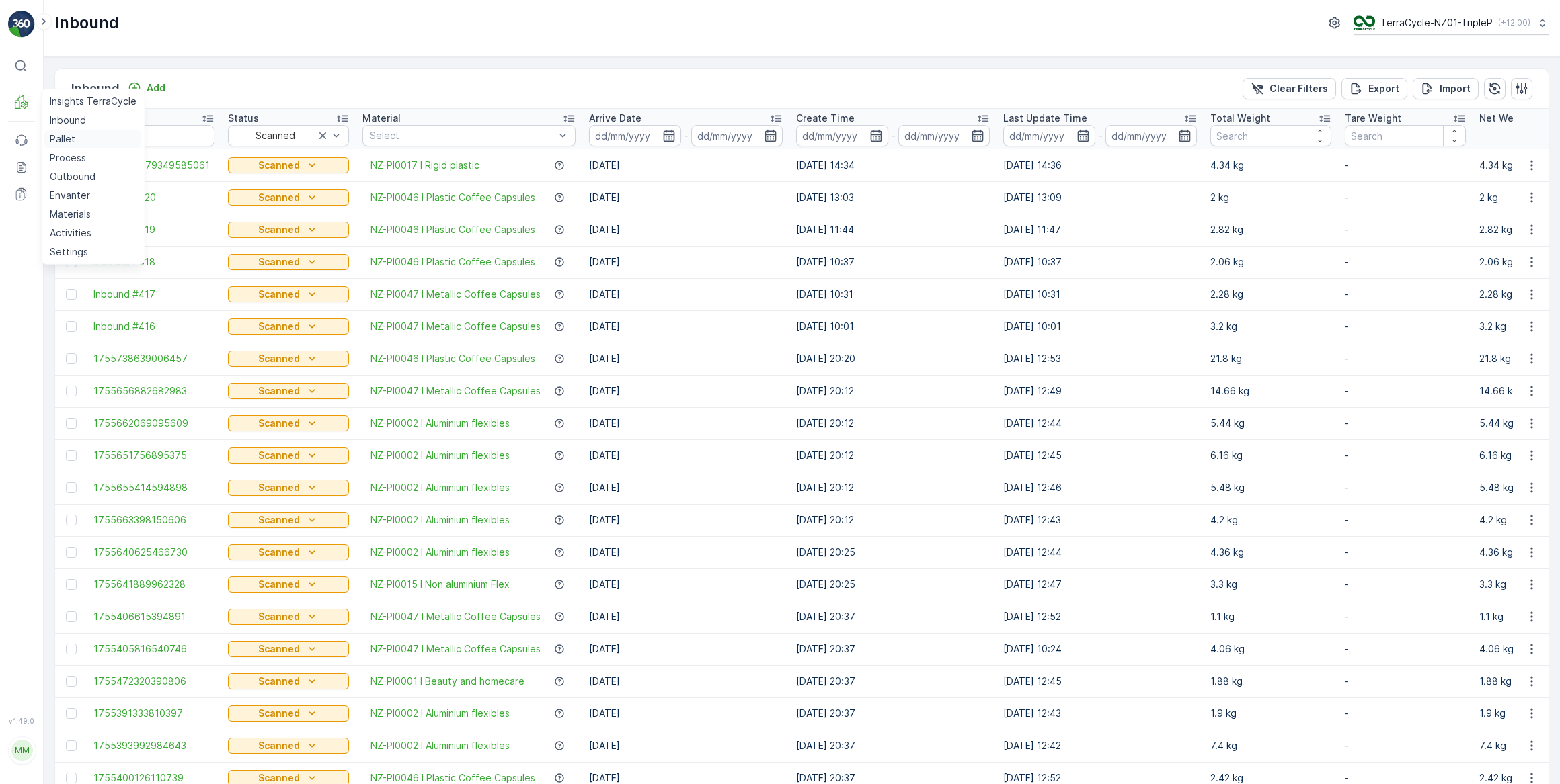
click at [71, 138] on p "Pallet" at bounding box center [62, 139] width 26 height 13
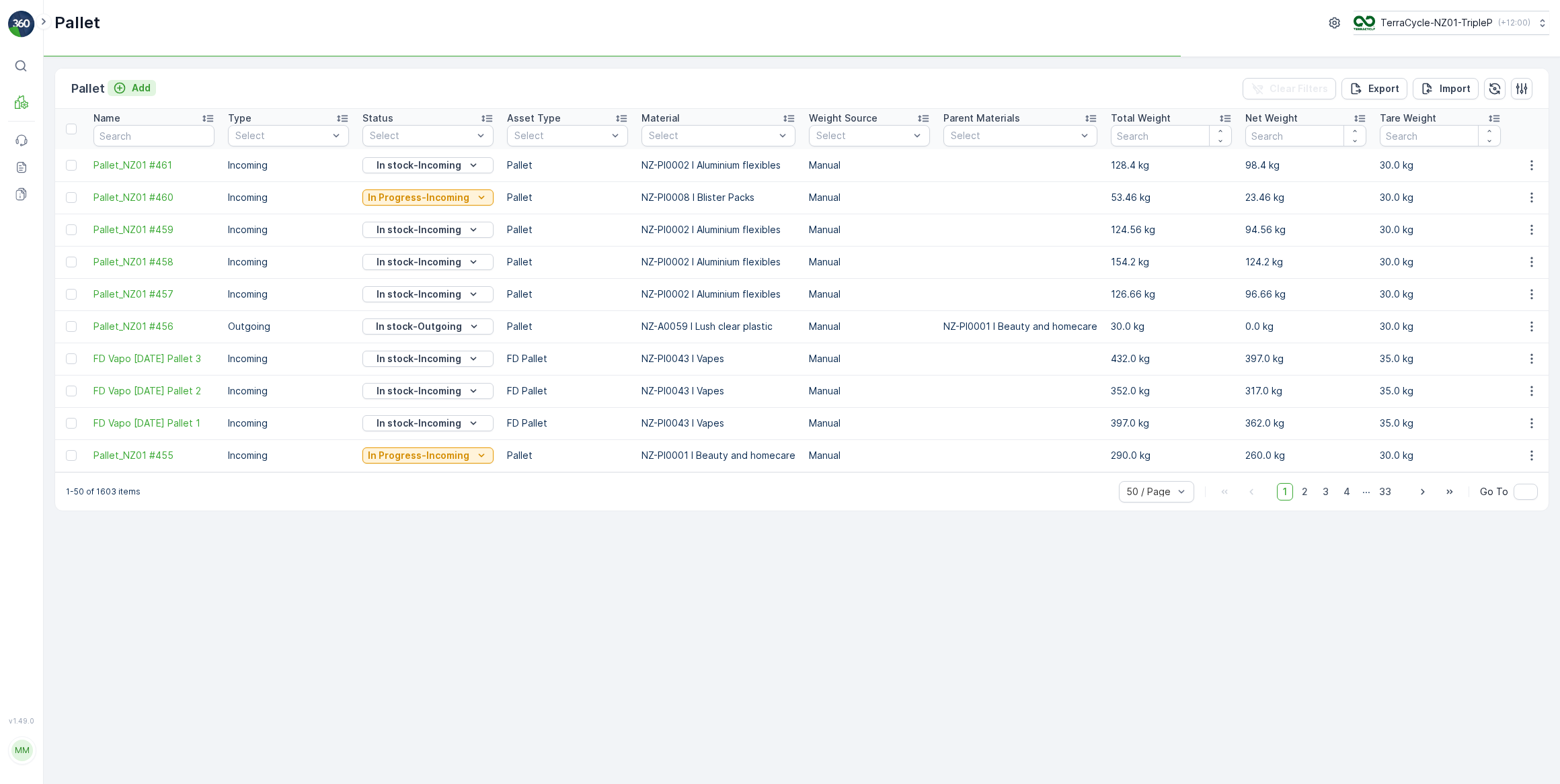
click at [125, 86] on div "Add" at bounding box center [132, 88] width 38 height 13
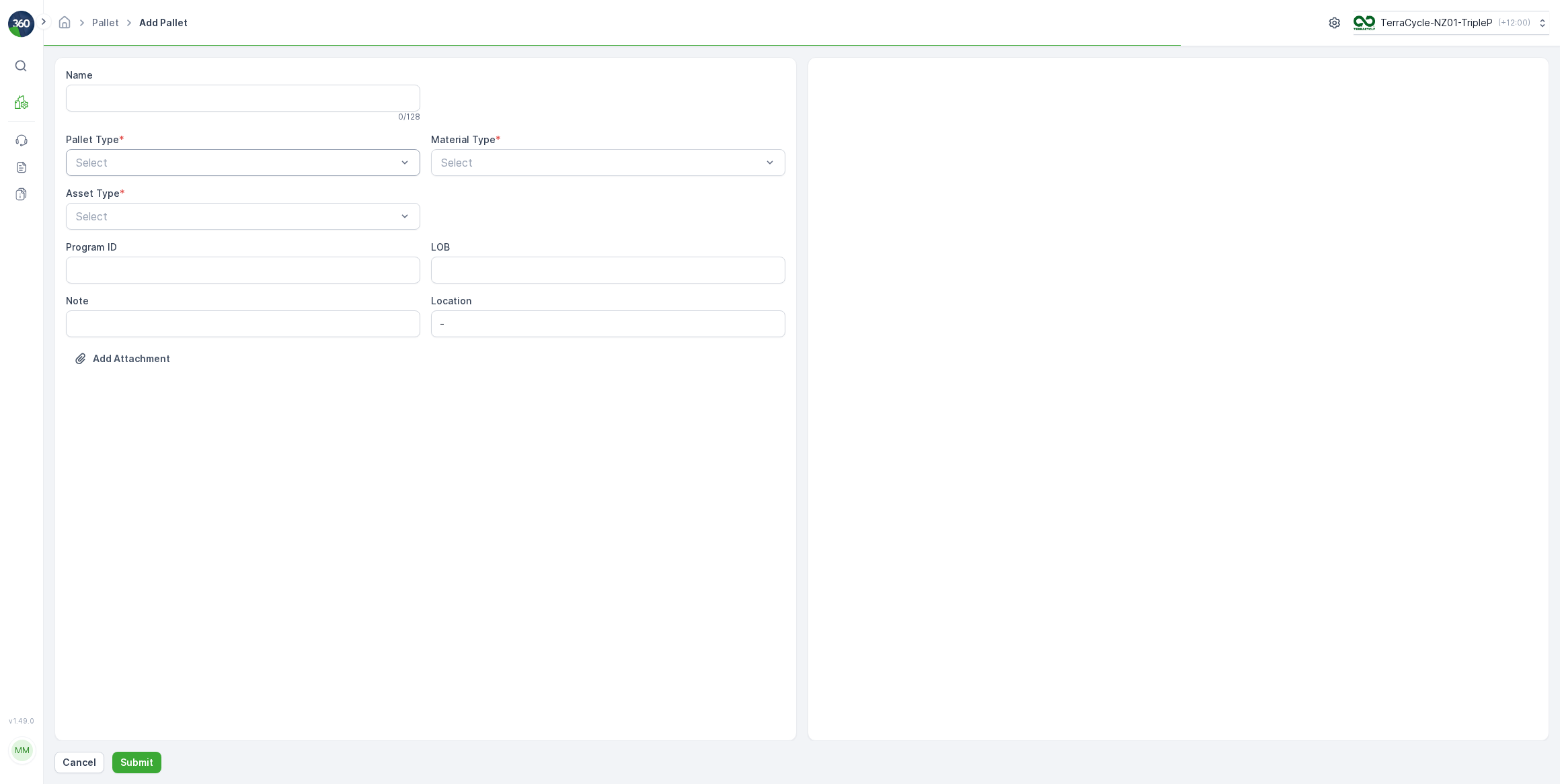
click at [140, 159] on div at bounding box center [237, 162] width 323 height 12
click at [118, 195] on span "Incoming" at bounding box center [96, 195] width 45 height 12
click at [108, 315] on div "Pallet" at bounding box center [243, 317] width 338 height 12
click at [515, 166] on div at bounding box center [601, 162] width 323 height 12
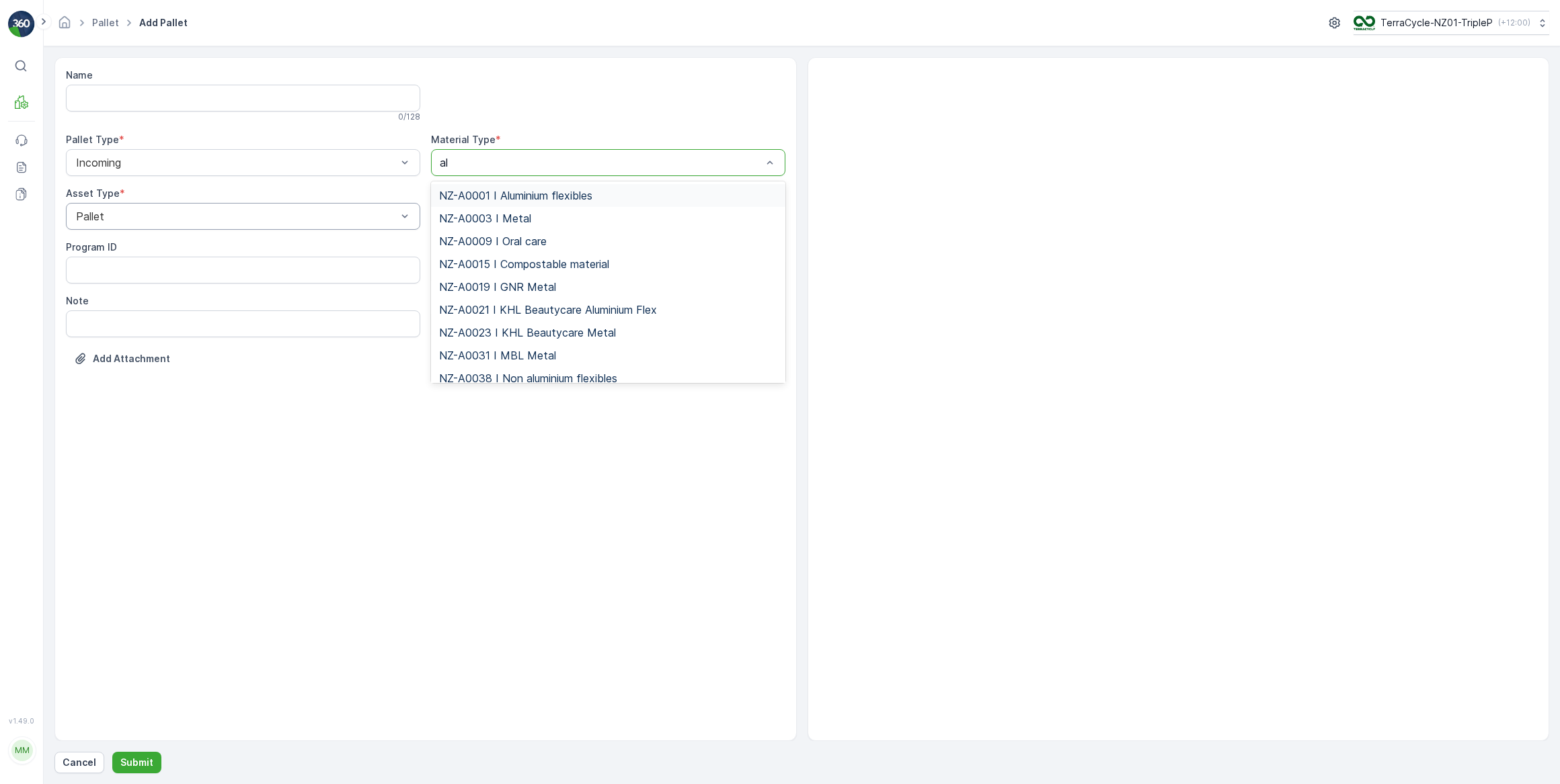
type input "alu"
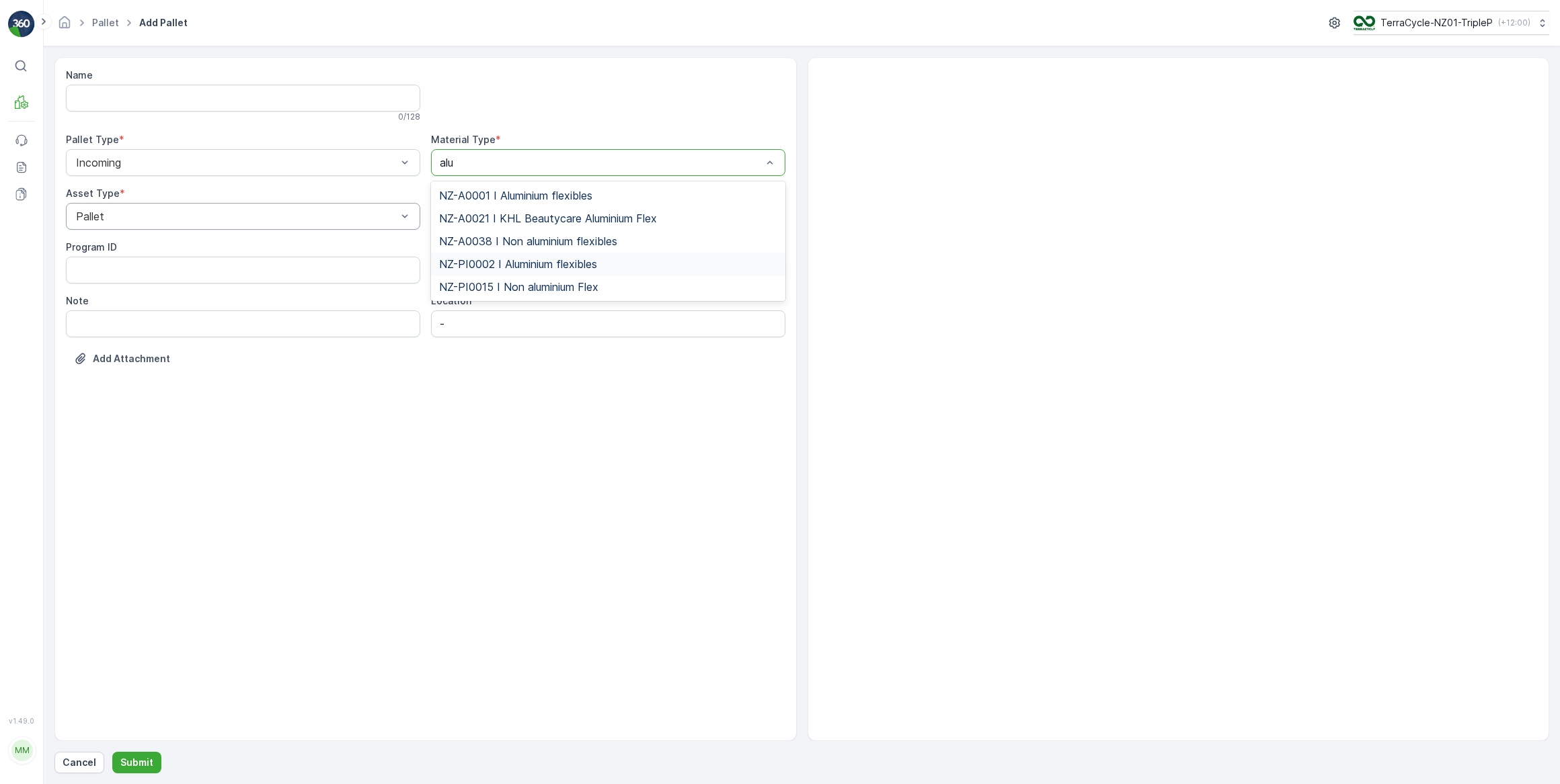
click at [583, 261] on span "NZ-PI0002 I Aluminium flexibles" at bounding box center [518, 264] width 158 height 12
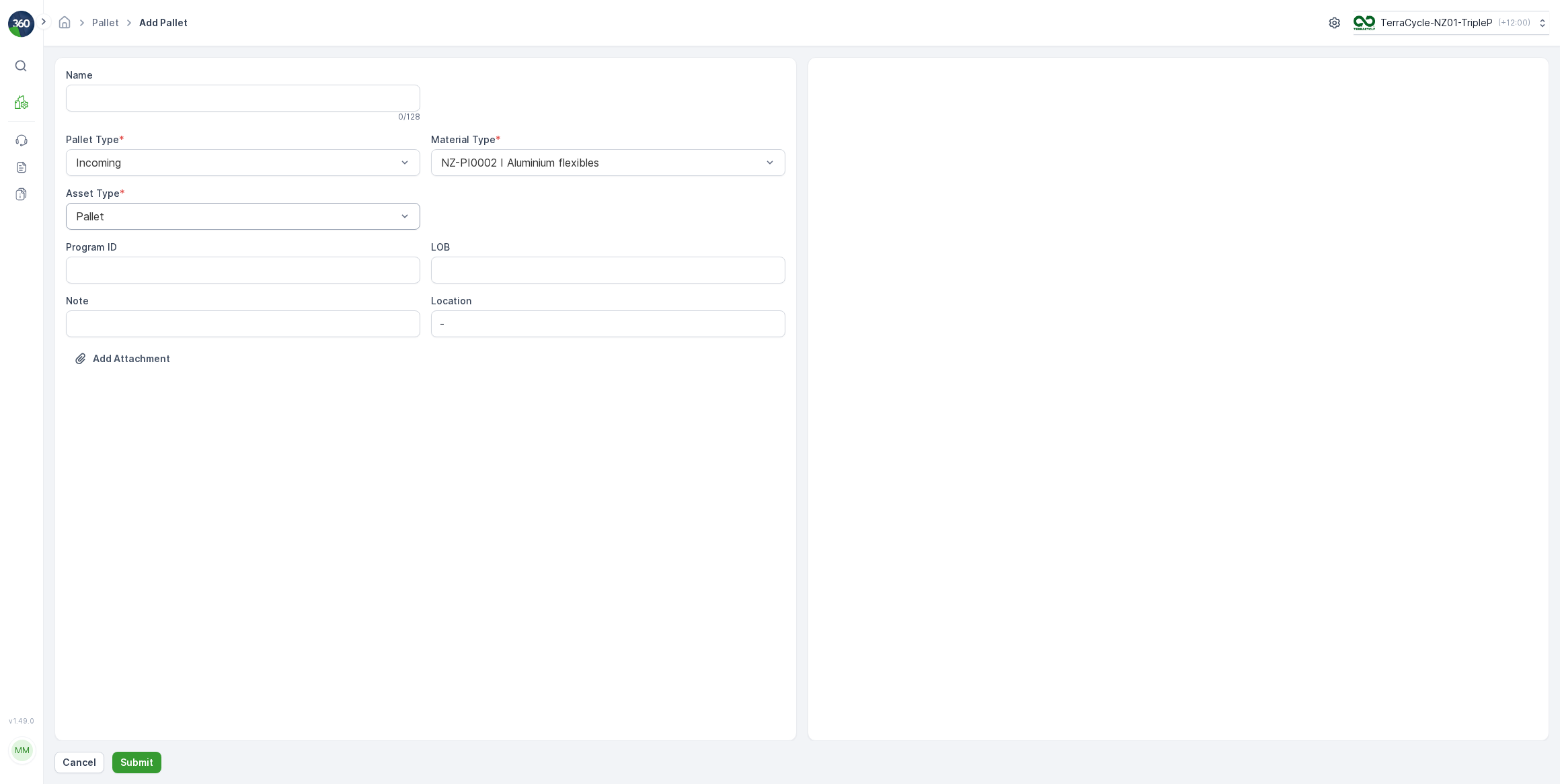
click at [142, 763] on p "Submit" at bounding box center [137, 763] width 33 height 13
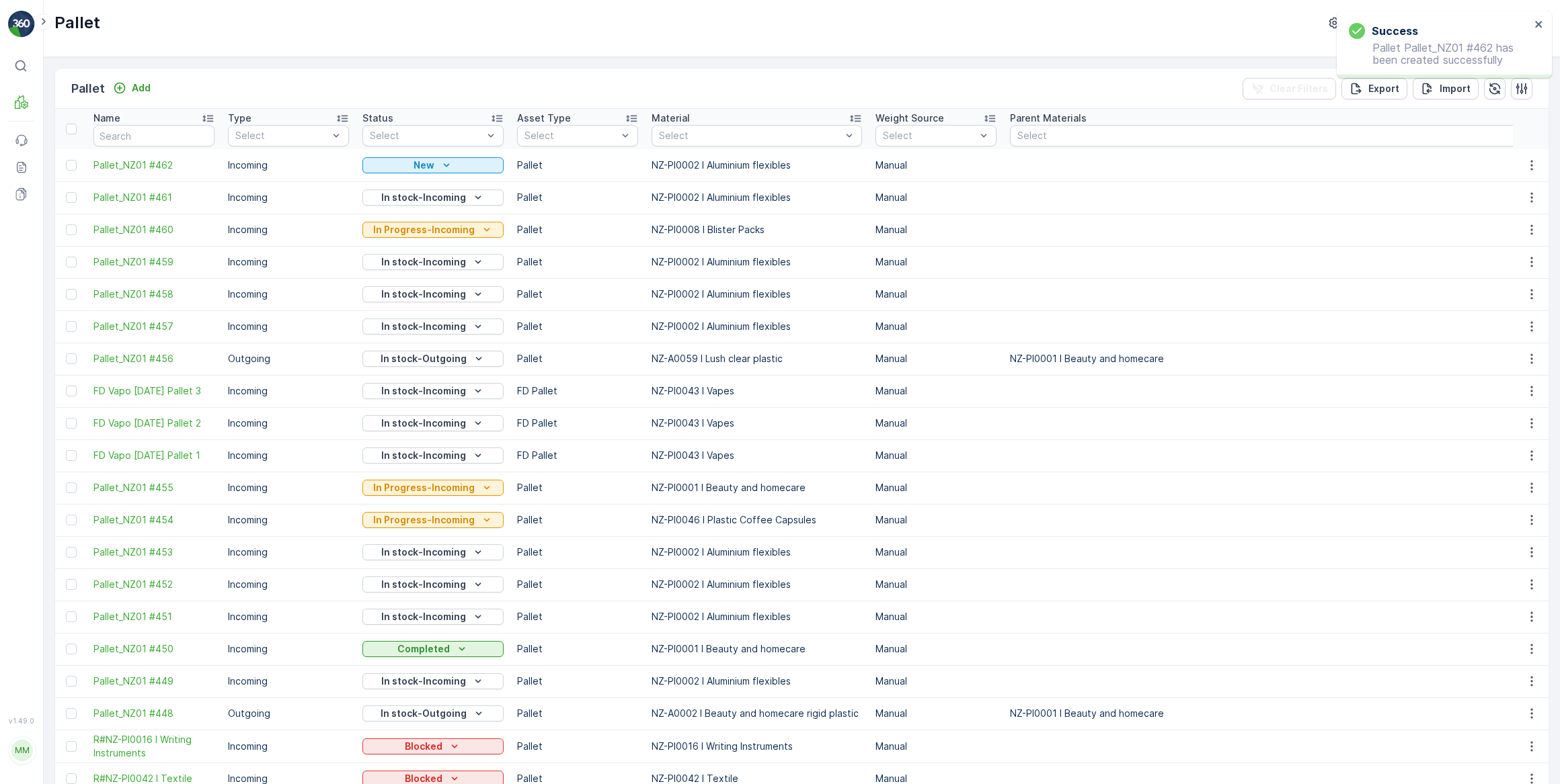
click at [1527, 164] on icon "button" at bounding box center [1531, 165] width 13 height 13
click at [1509, 260] on span "Print QR" at bounding box center [1494, 260] width 37 height 13
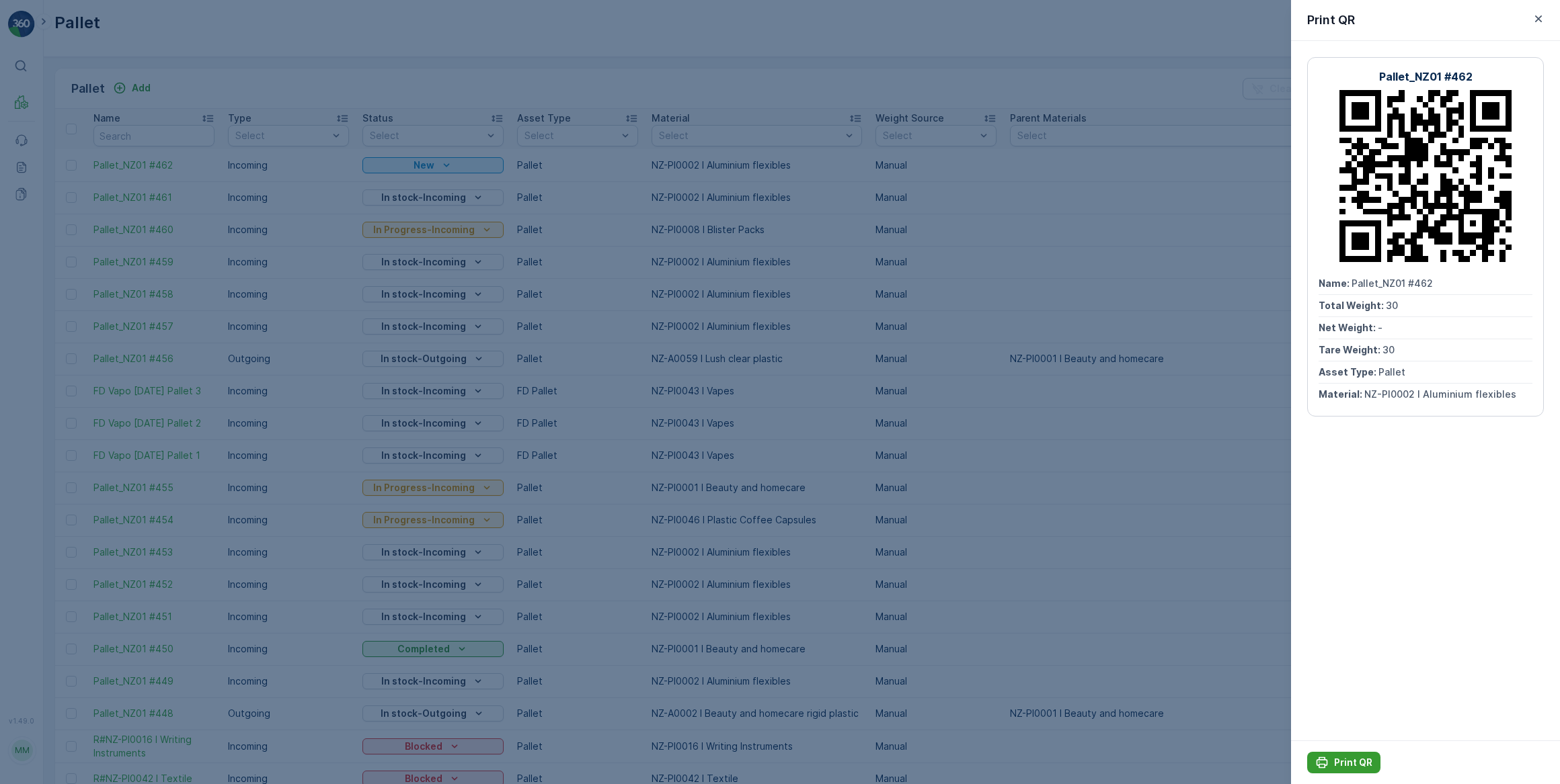
click at [1359, 765] on p "Print QR" at bounding box center [1353, 763] width 38 height 13
click at [344, 73] on div at bounding box center [780, 392] width 1560 height 784
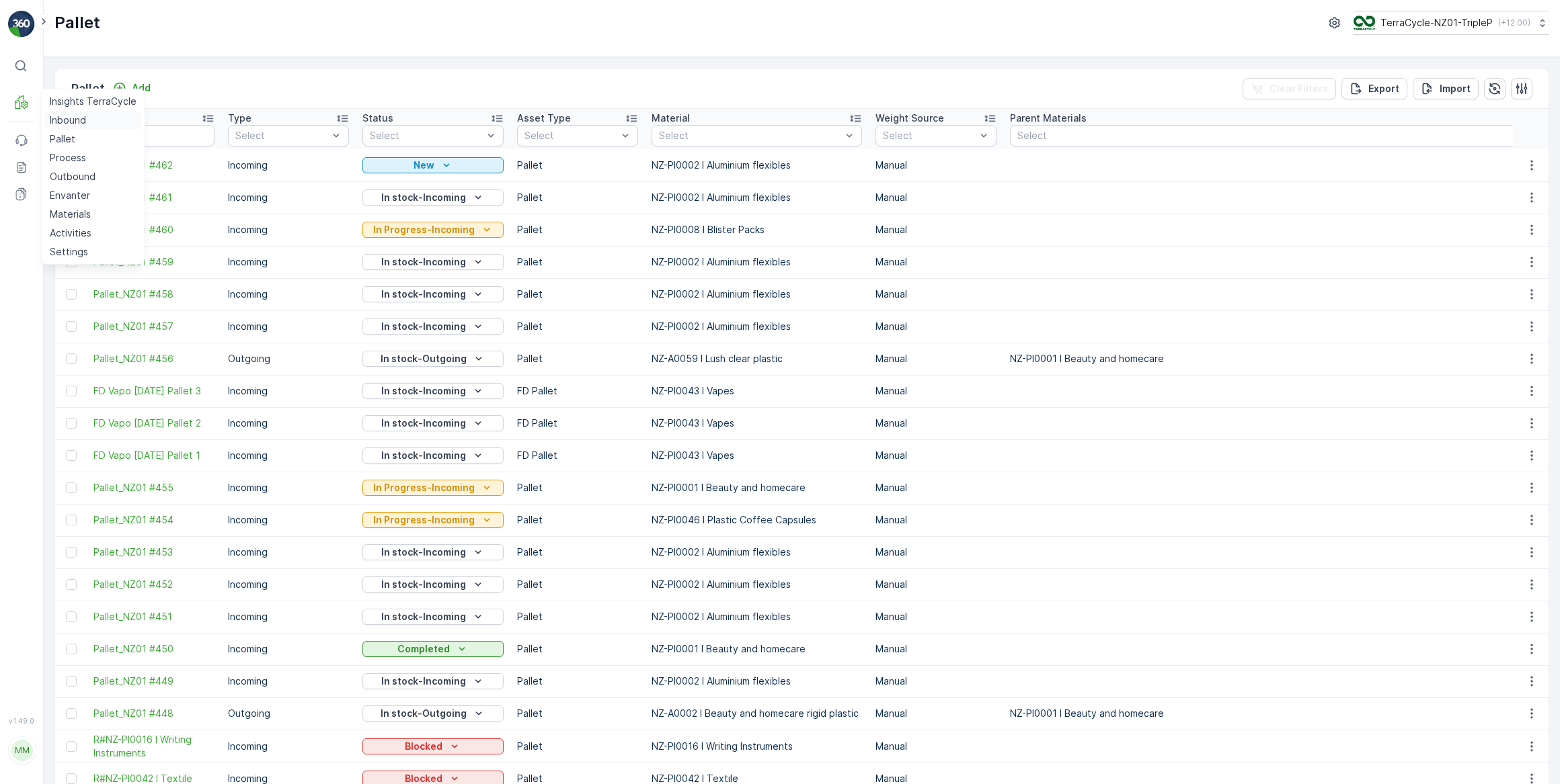
click at [50, 118] on p "Inbound" at bounding box center [68, 120] width 36 height 13
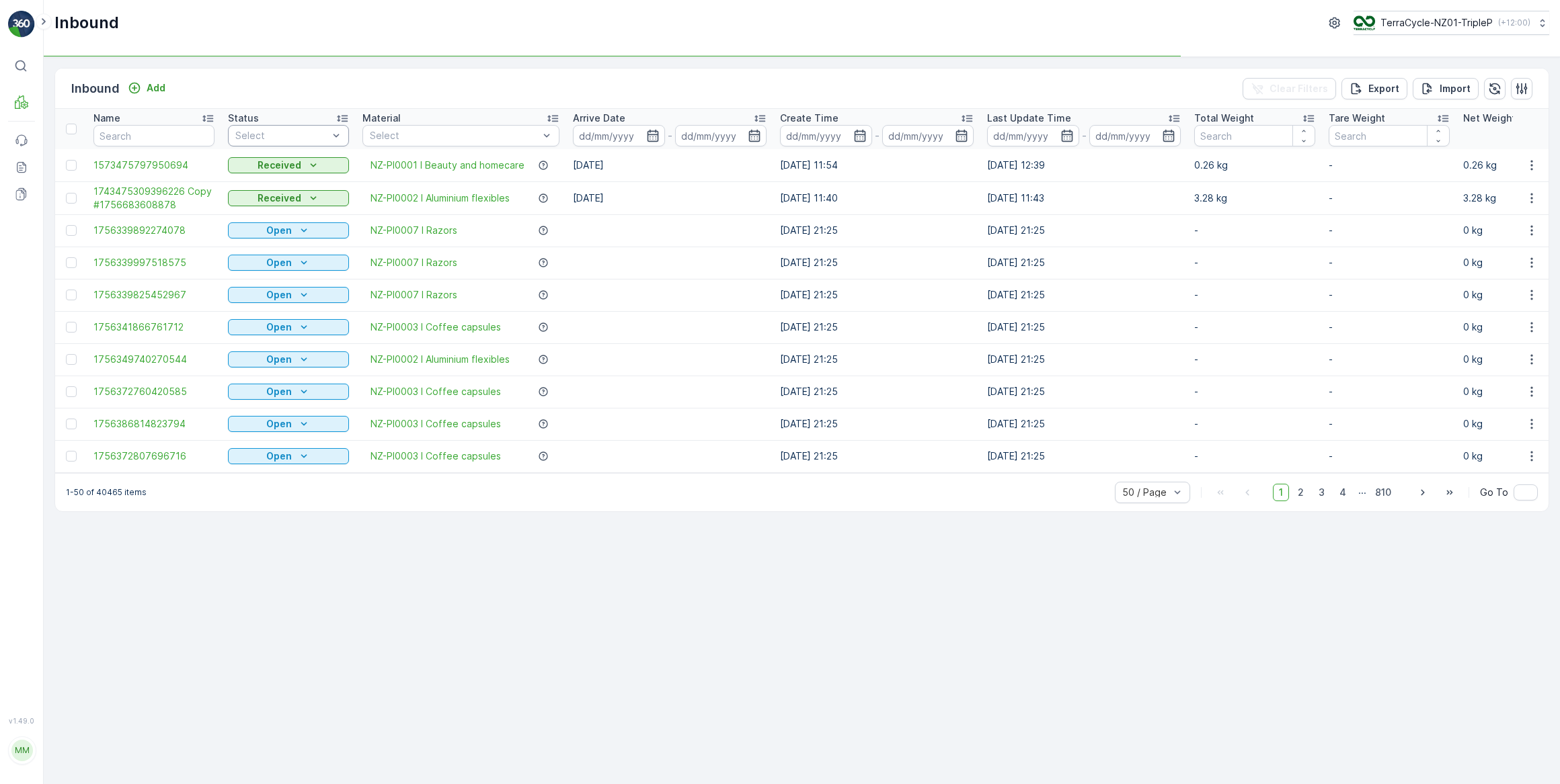
click at [287, 135] on div at bounding box center [282, 135] width 96 height 11
click at [265, 181] on span "Scanned" at bounding box center [256, 186] width 40 height 11
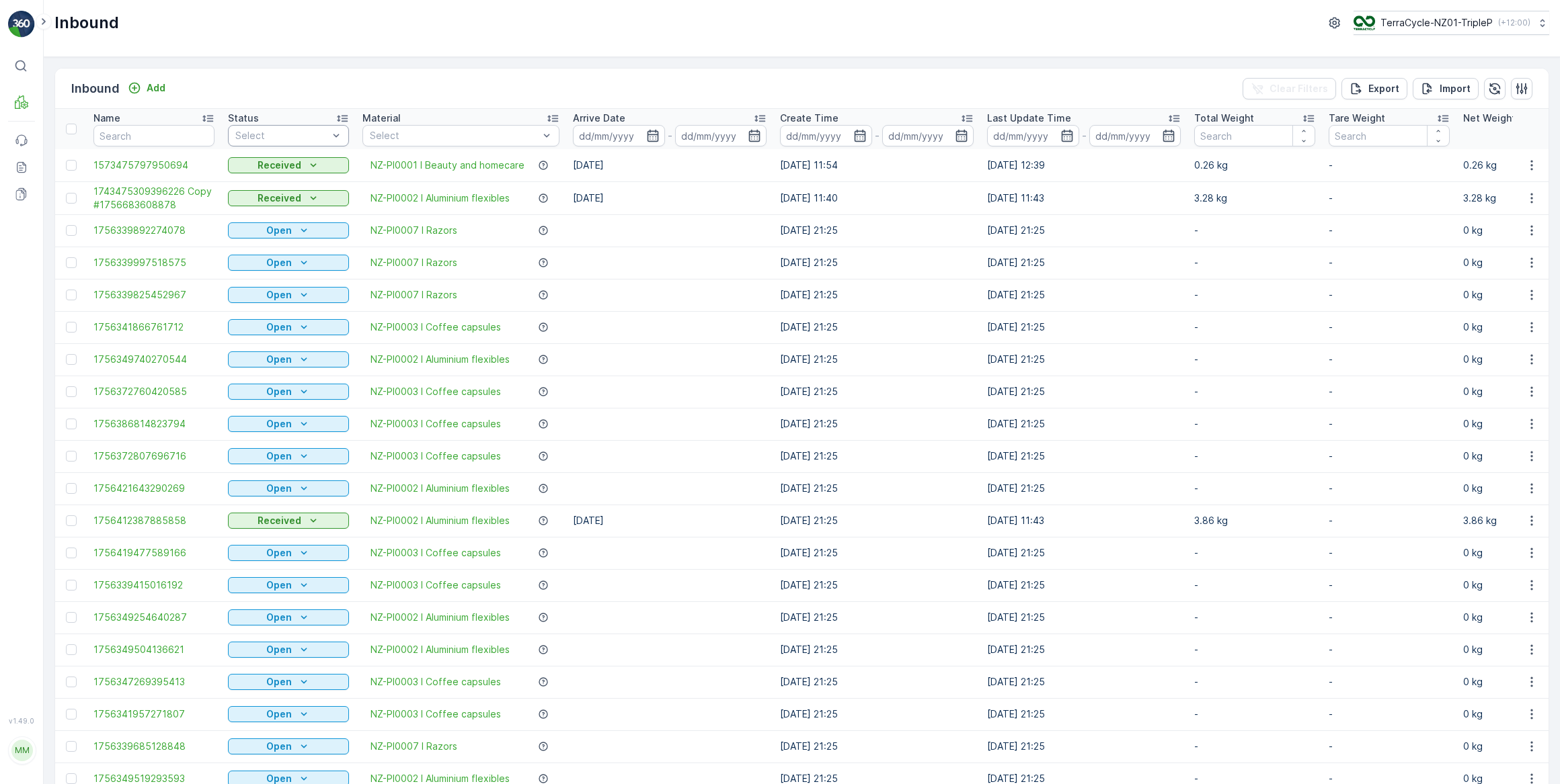
click at [265, 130] on div at bounding box center [282, 135] width 96 height 11
click at [280, 183] on div "Scanned" at bounding box center [288, 186] width 105 height 11
